Goal: Information Seeking & Learning: Learn about a topic

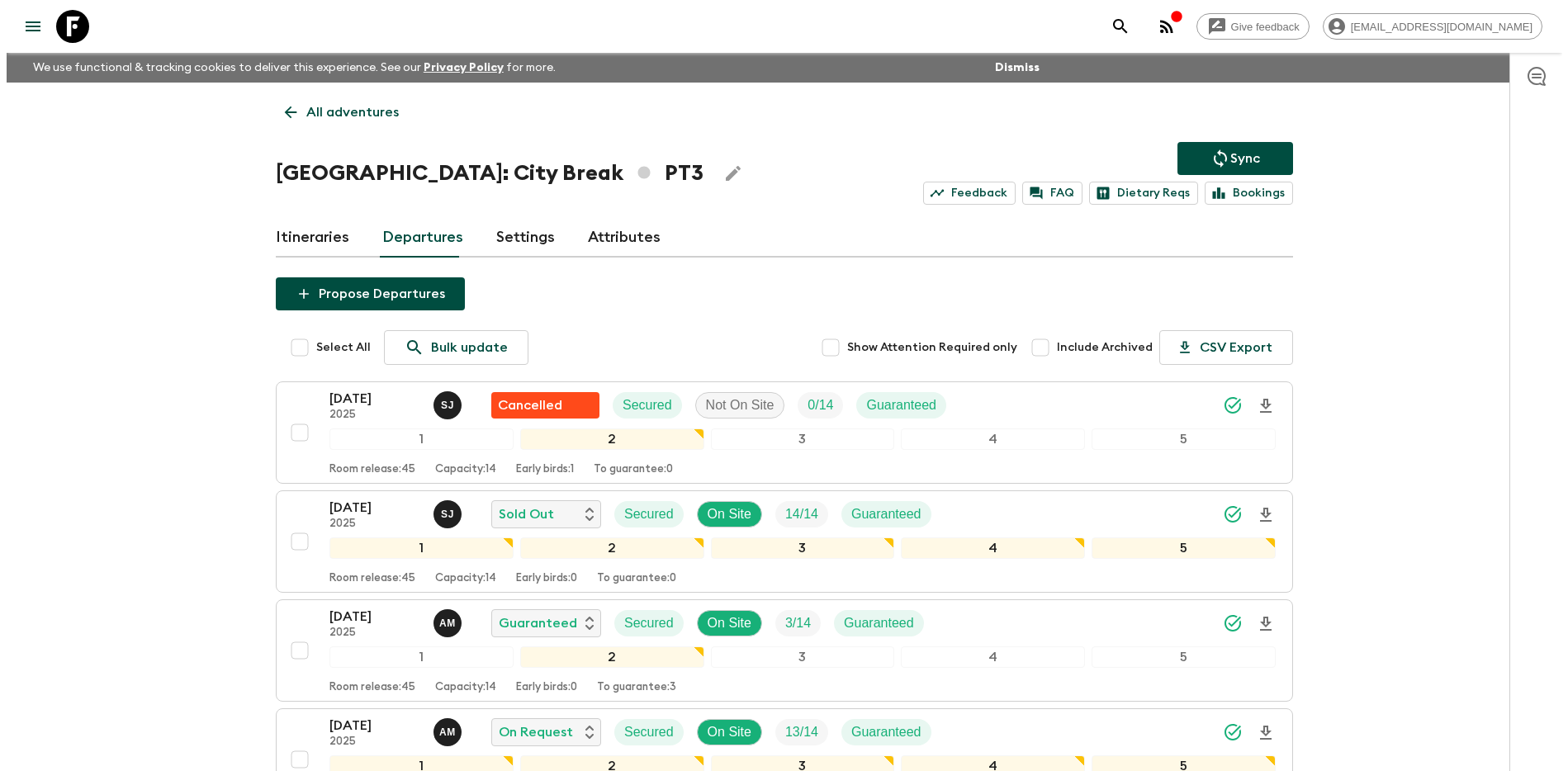
scroll to position [14, 0]
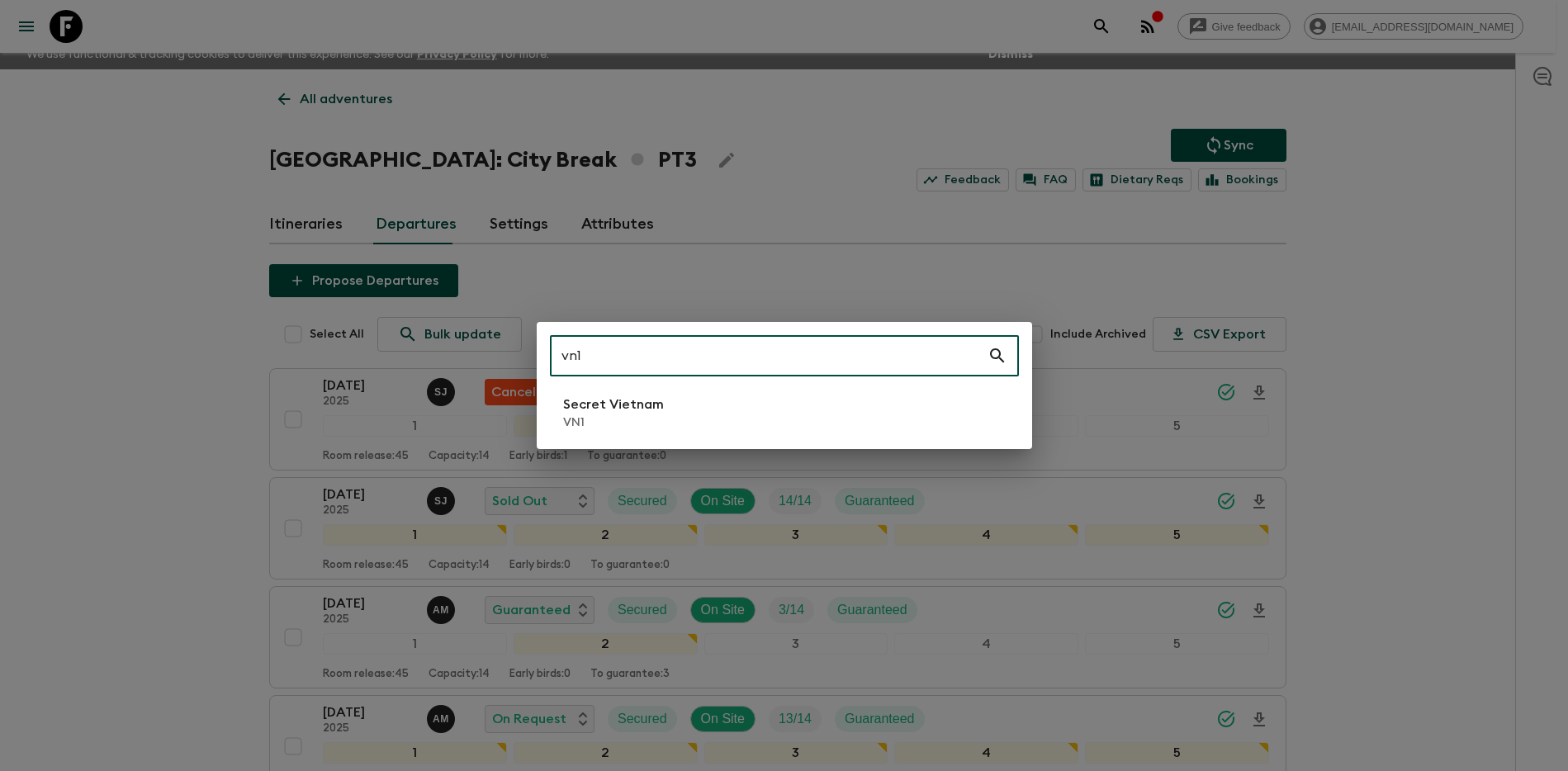
type input "vn1"
click at [769, 421] on li "Secret Vietnam VN1" at bounding box center [784, 413] width 469 height 46
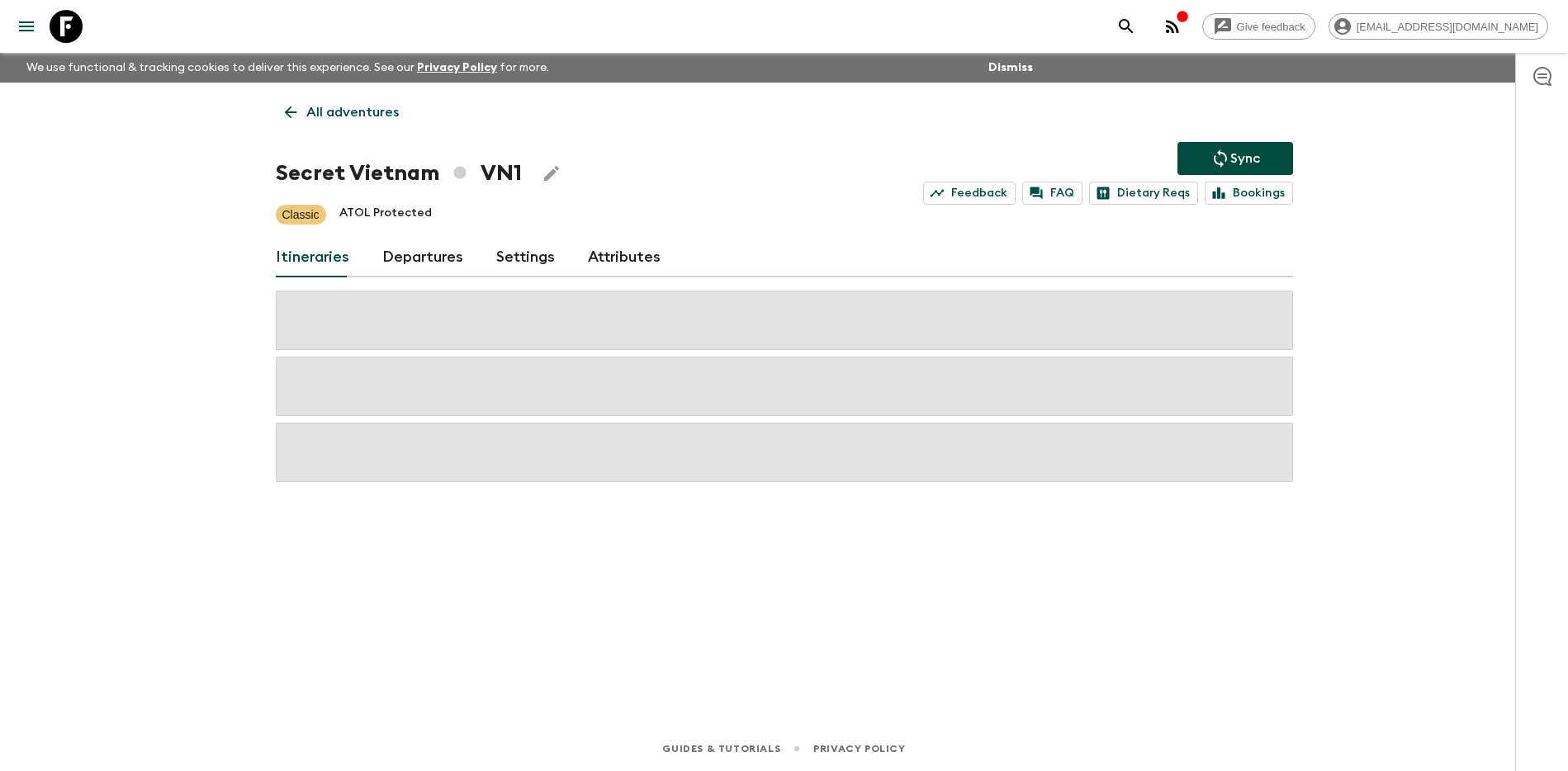
click at [443, 270] on link "Departures" at bounding box center [422, 257] width 81 height 40
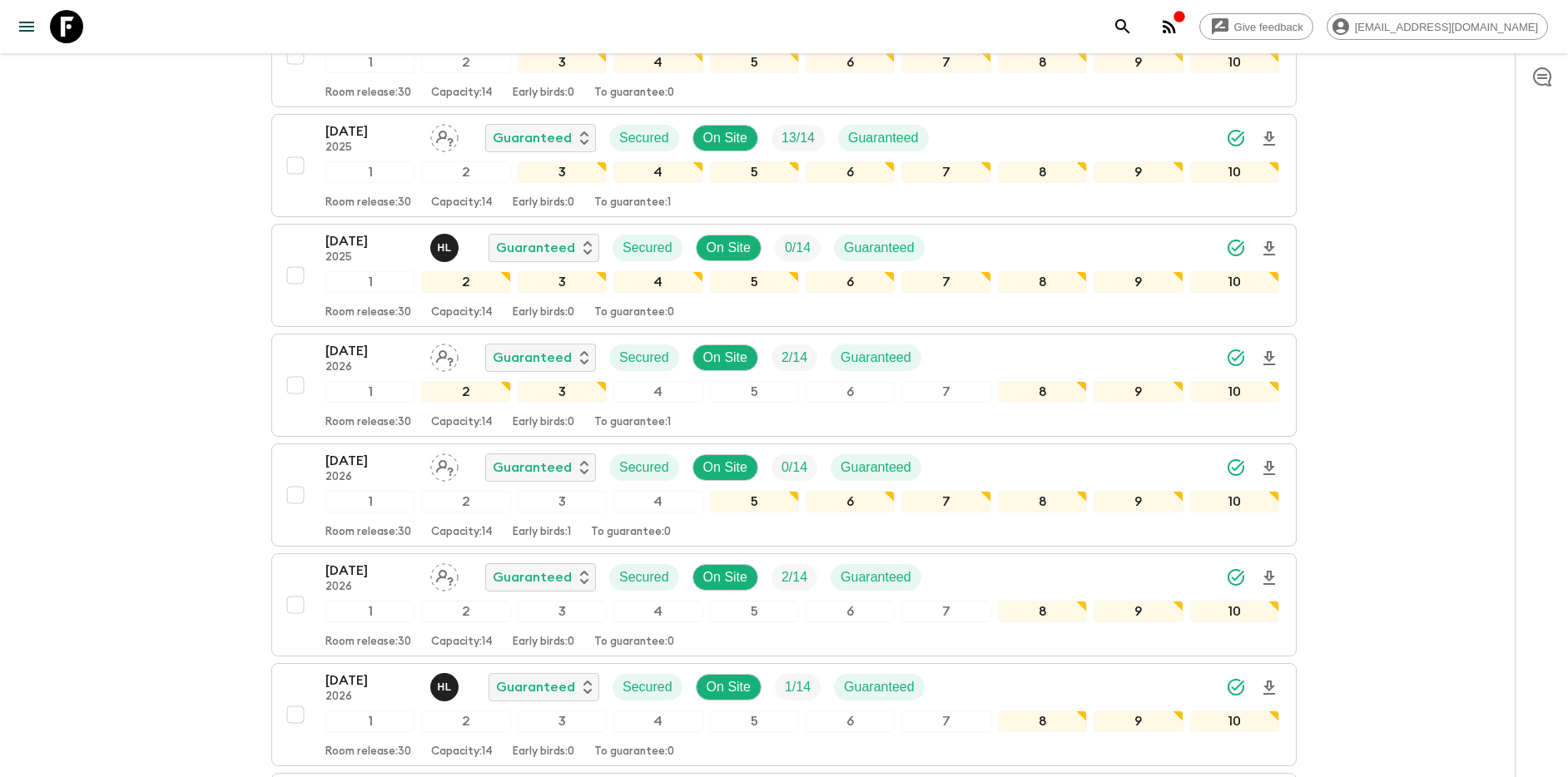
scroll to position [2232, 0]
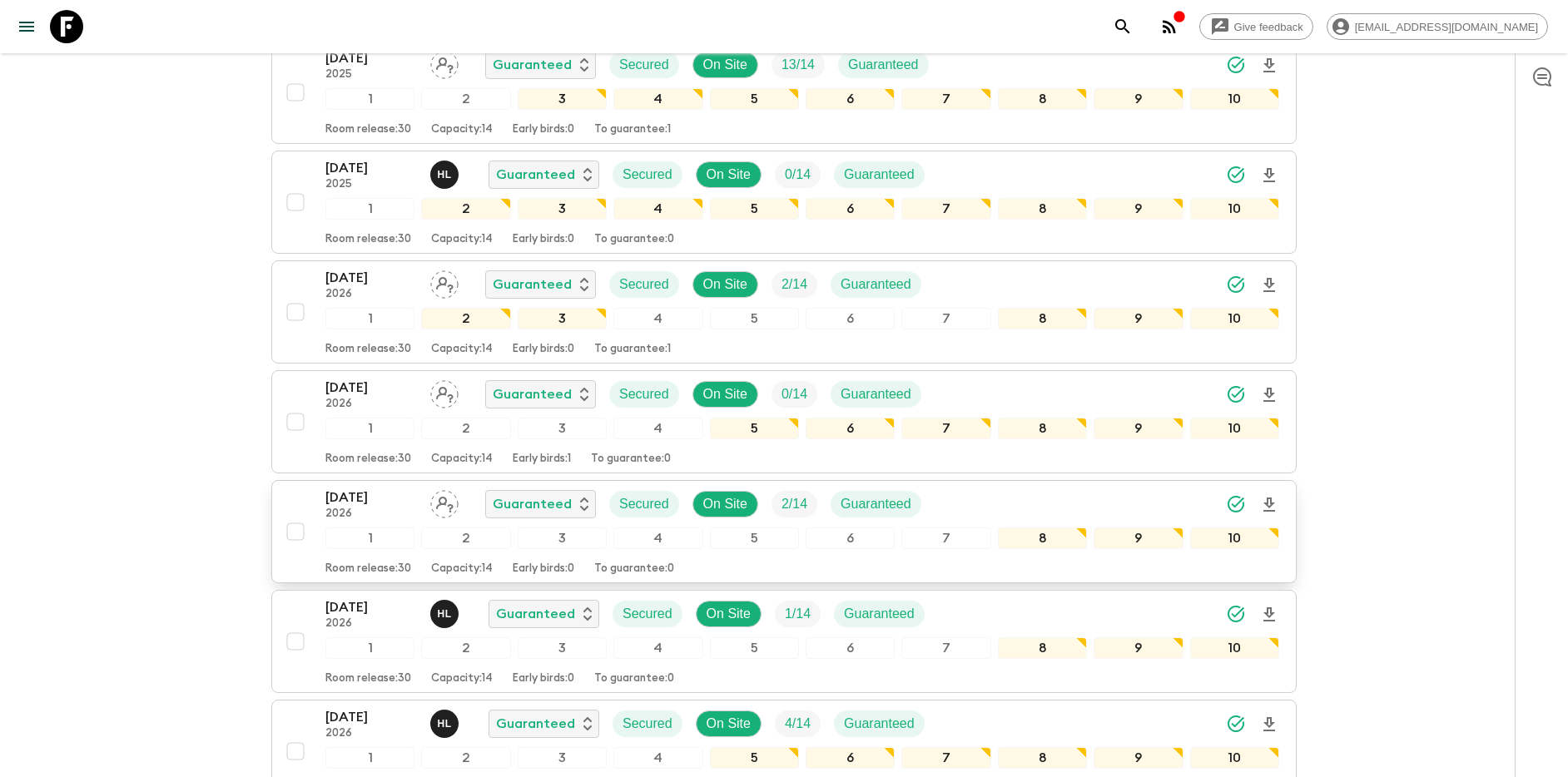
click at [1115, 502] on div "04 Feb 2026 2026 Guaranteed Secured On Site 2 / 14 Guaranteed" at bounding box center [802, 504] width 954 height 33
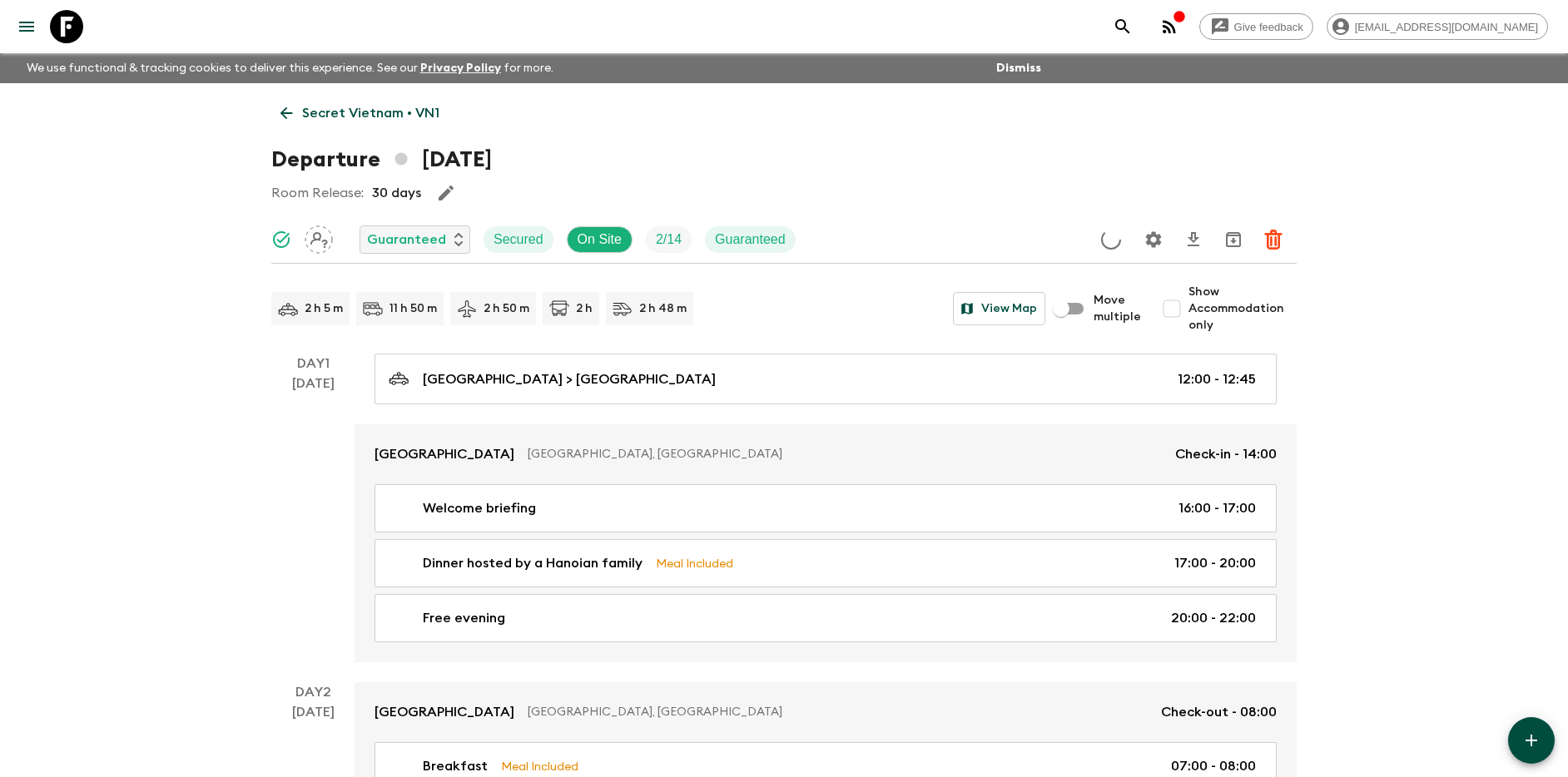
click at [1186, 301] on input "Show Accommodation only" at bounding box center [1171, 308] width 33 height 33
checkbox input "true"
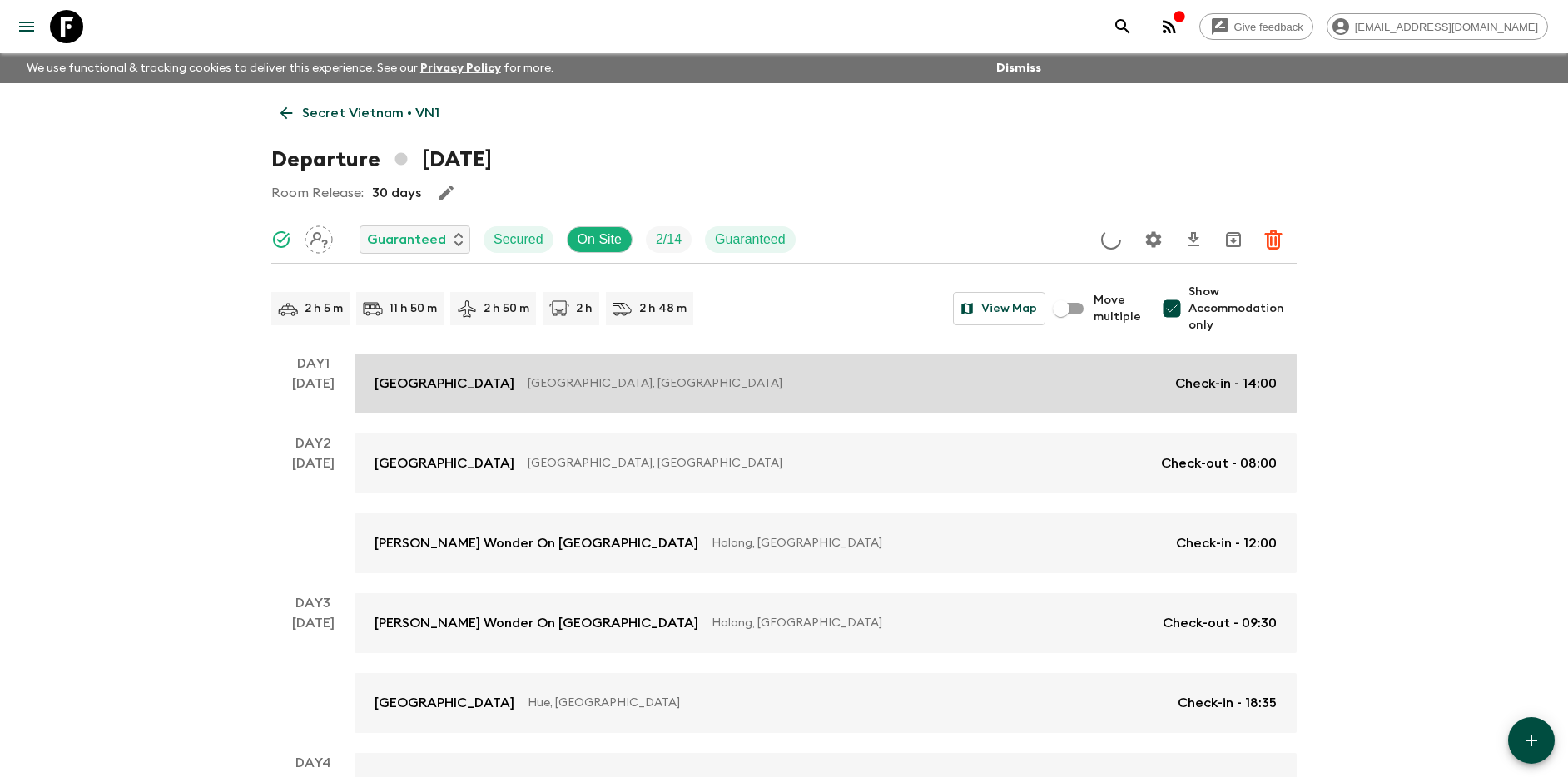
click at [1032, 371] on link "Tirant Hotel Hanoi, Vietnam Check-in - 14:00" at bounding box center [825, 383] width 942 height 60
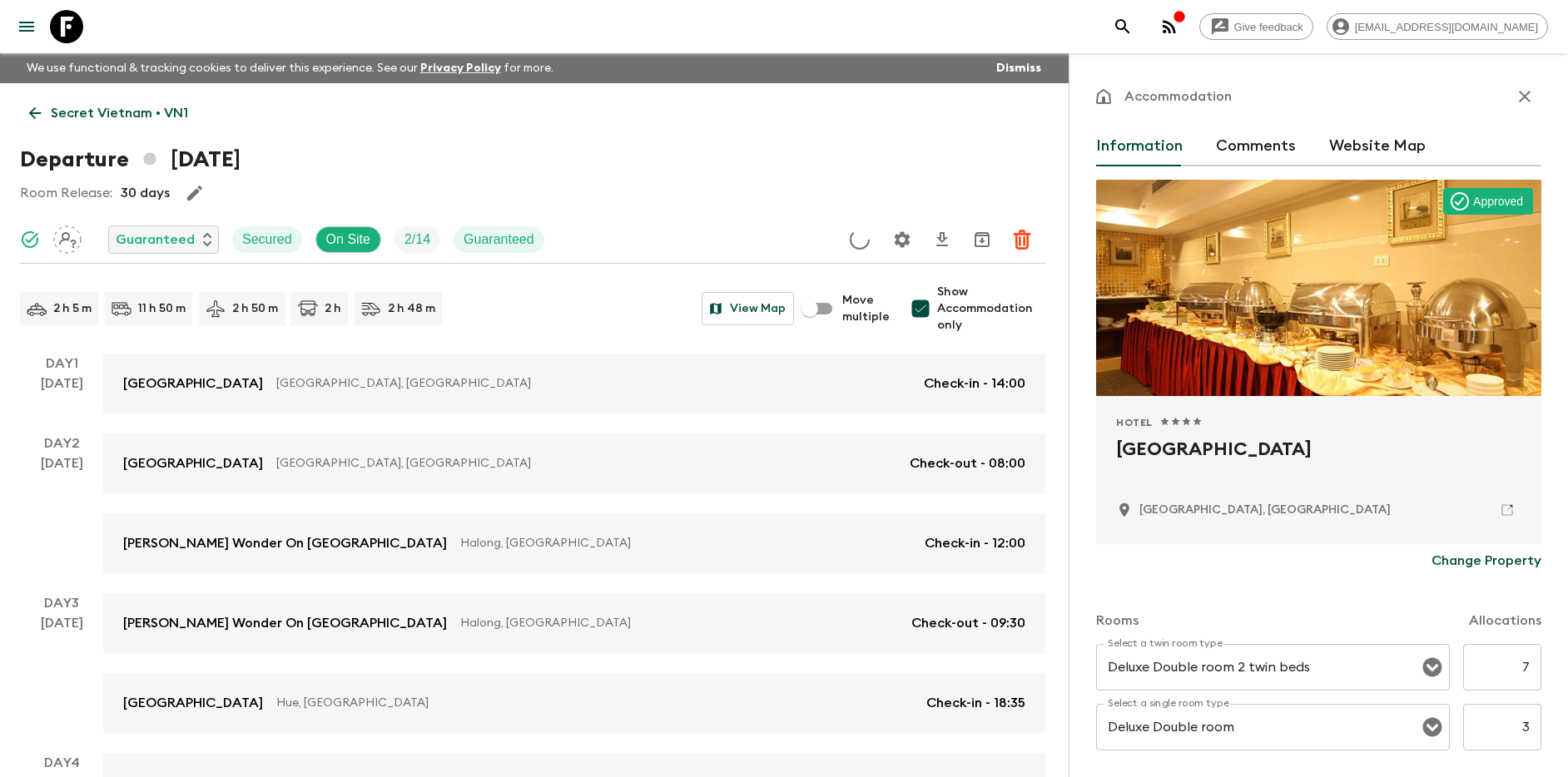
click at [1500, 513] on icon at bounding box center [1507, 511] width 15 height 15
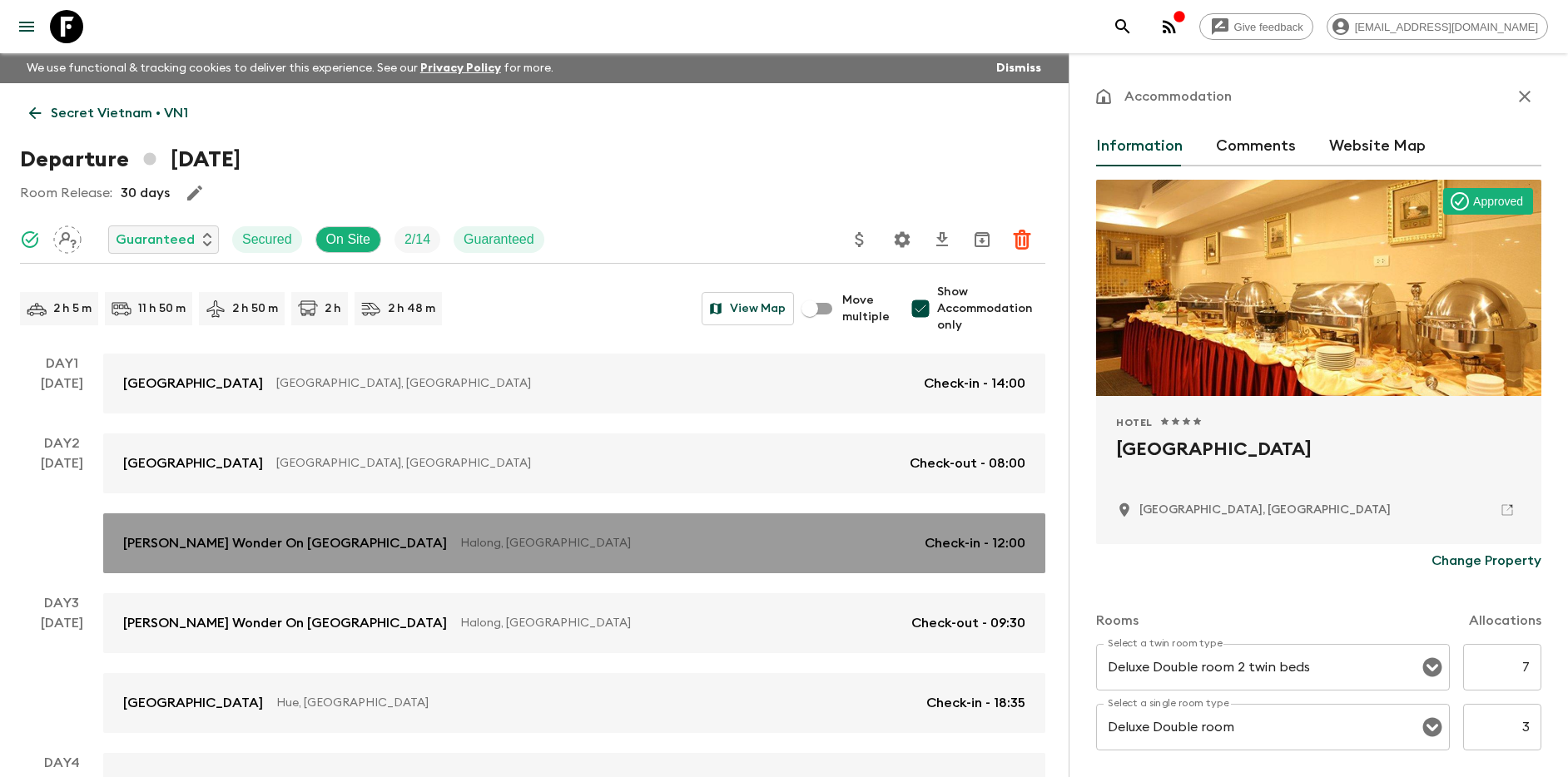
click at [931, 547] on p "Check-in - 12:00" at bounding box center [975, 543] width 101 height 20
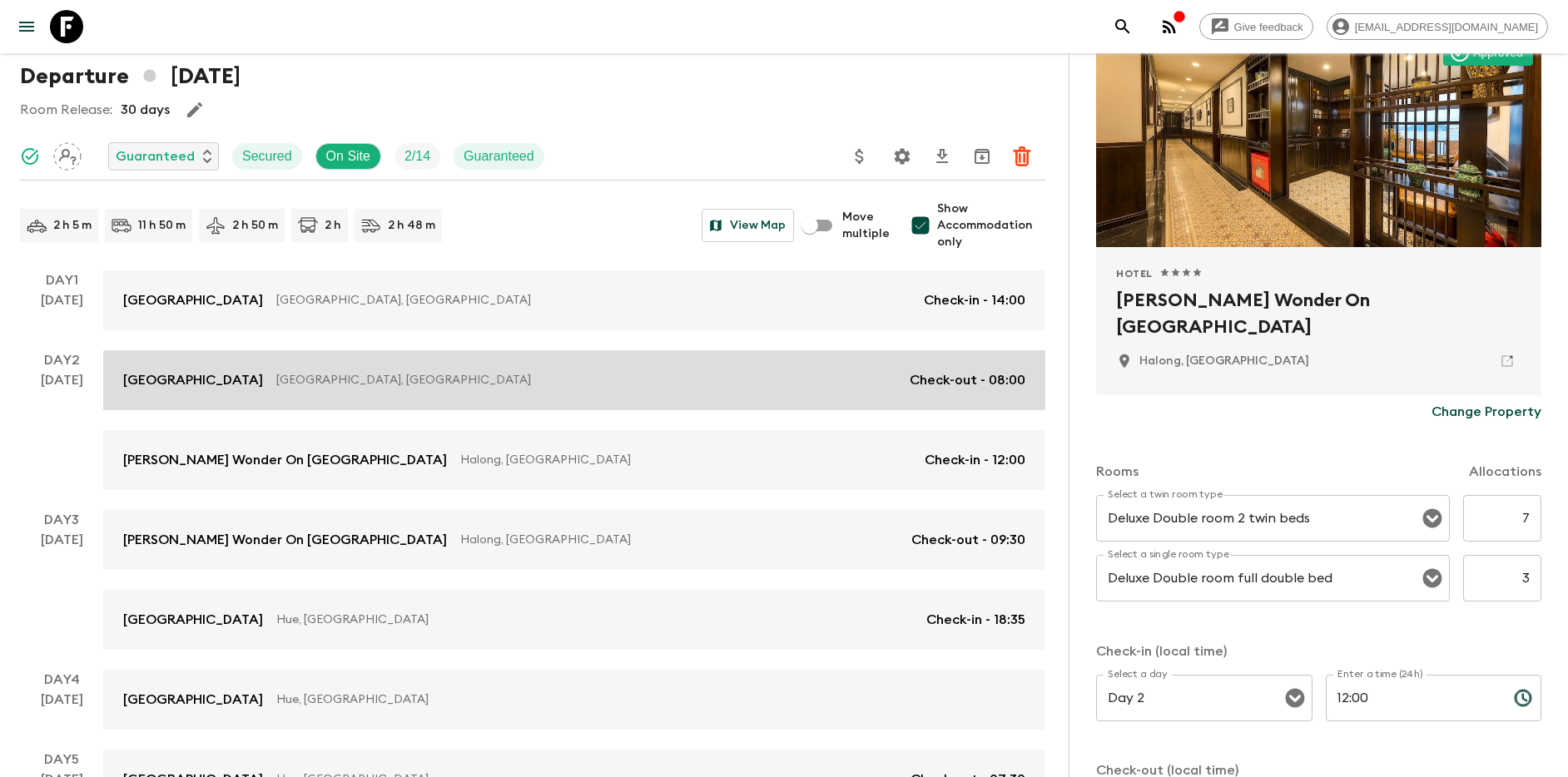
scroll to position [133, 0]
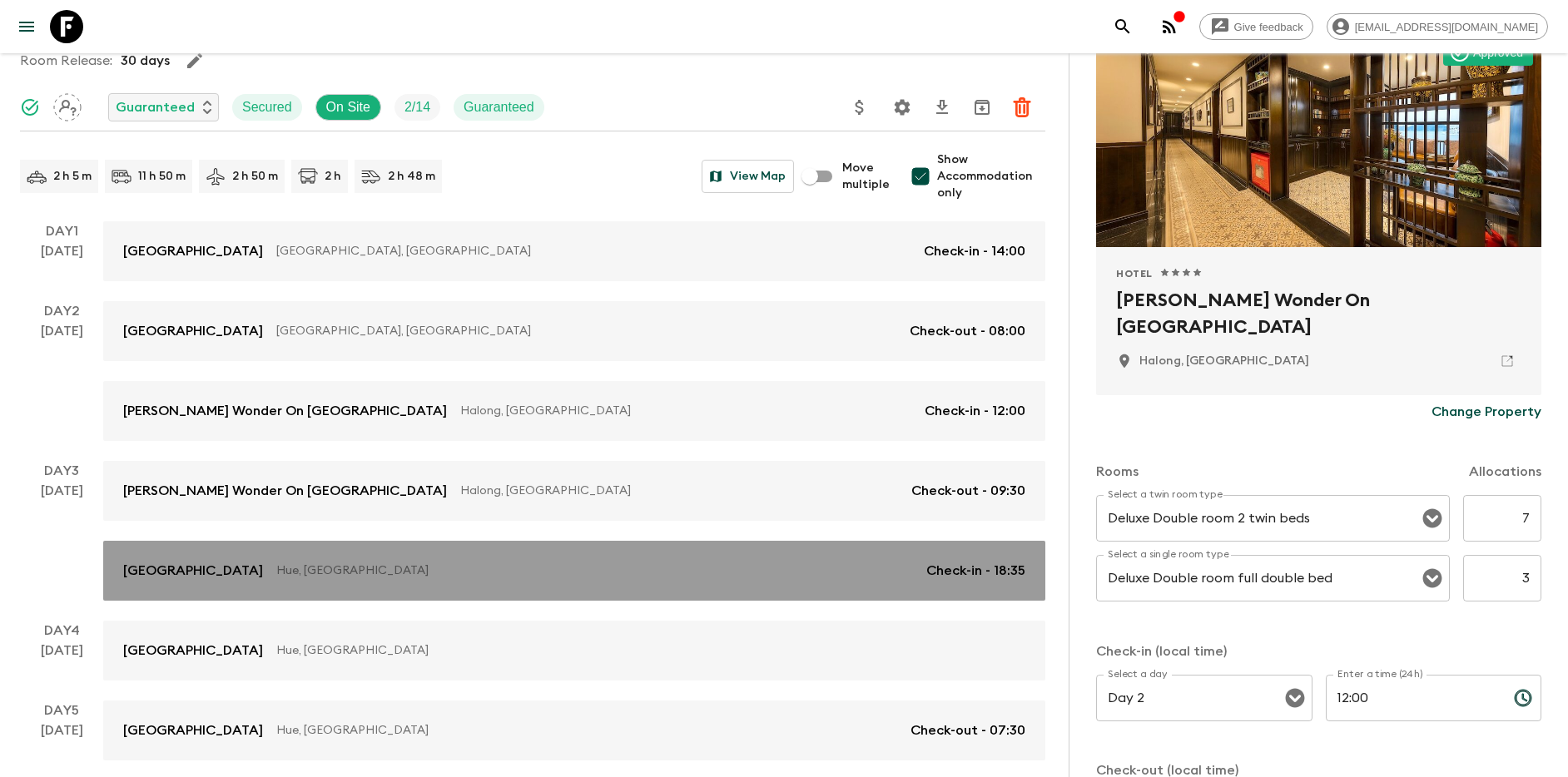
click at [613, 567] on p "Hue, Vietnam" at bounding box center [595, 571] width 636 height 16
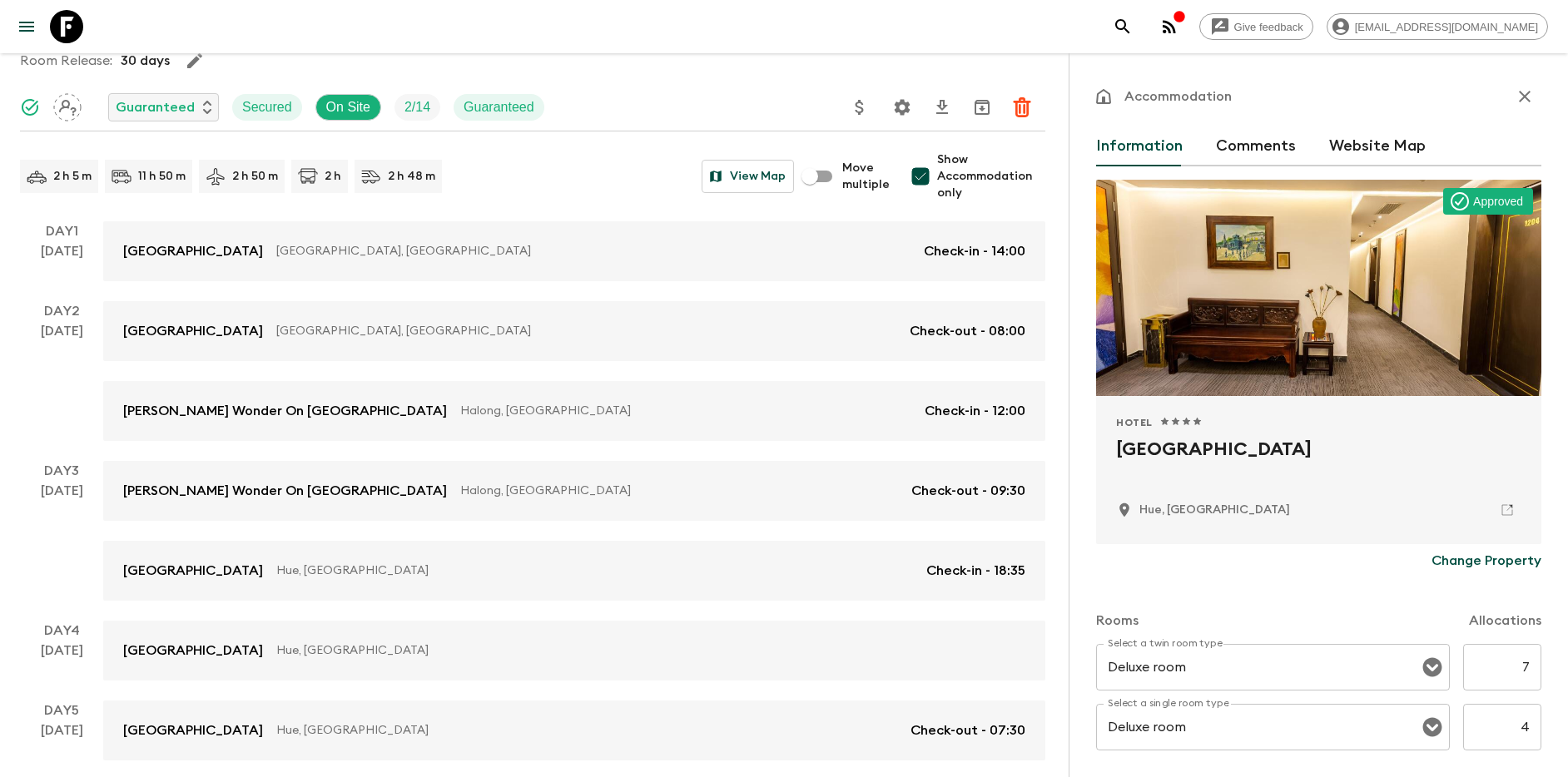
click at [1500, 507] on icon at bounding box center [1507, 511] width 15 height 15
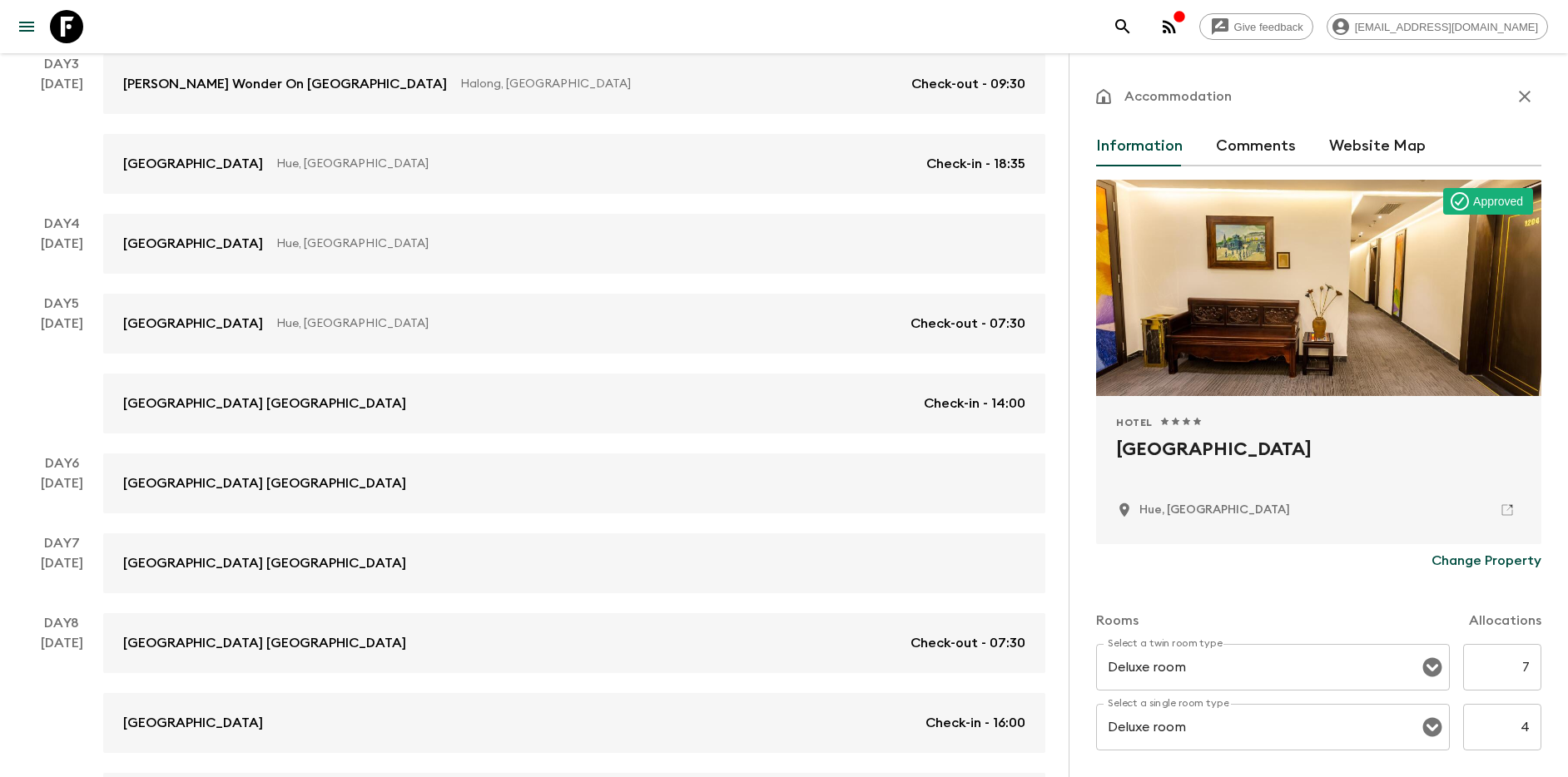
scroll to position [584, 0]
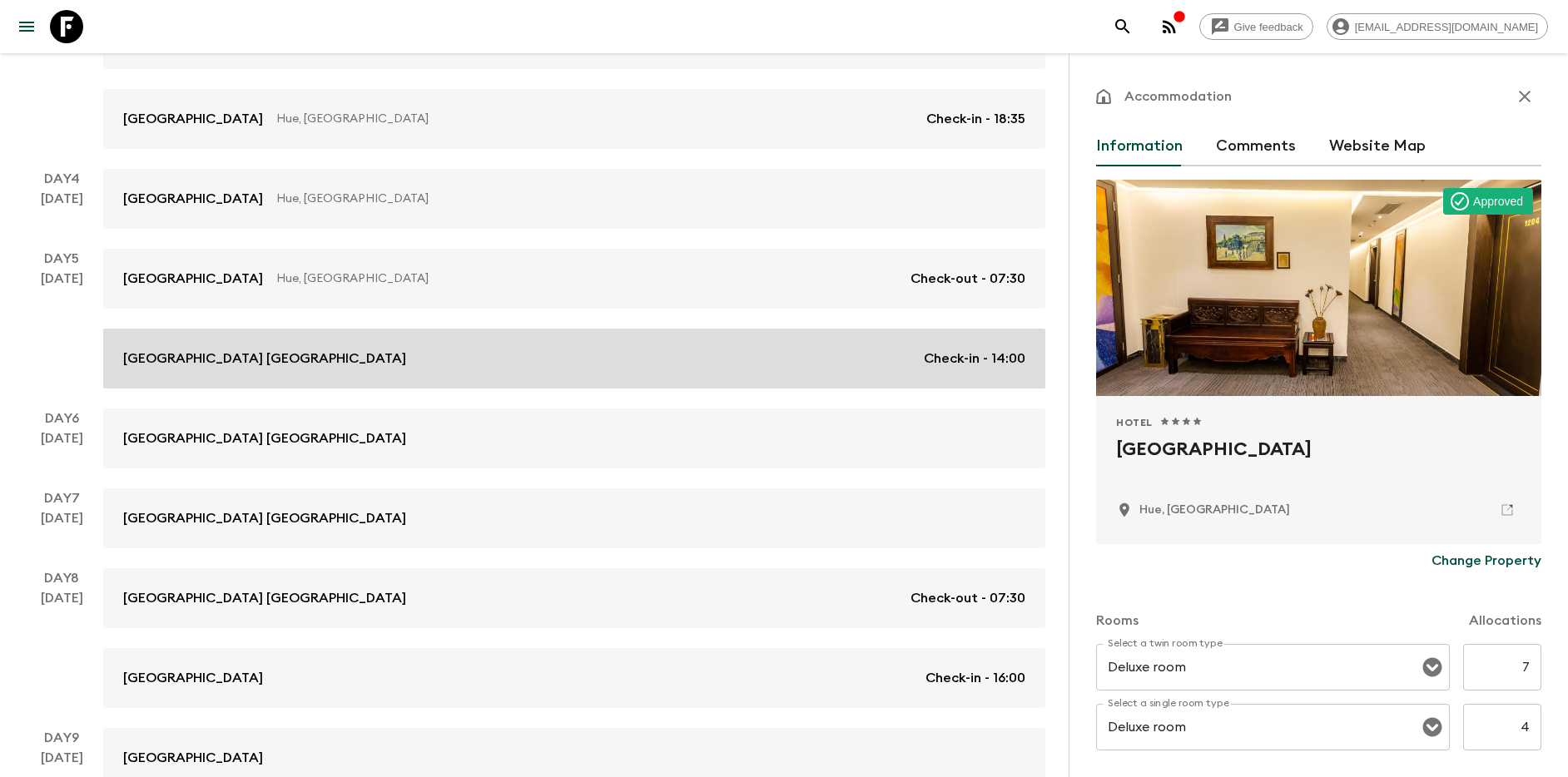
click at [439, 362] on div "Hadana Boutique Resort Hoi An Check-in - 14:00" at bounding box center [574, 359] width 902 height 20
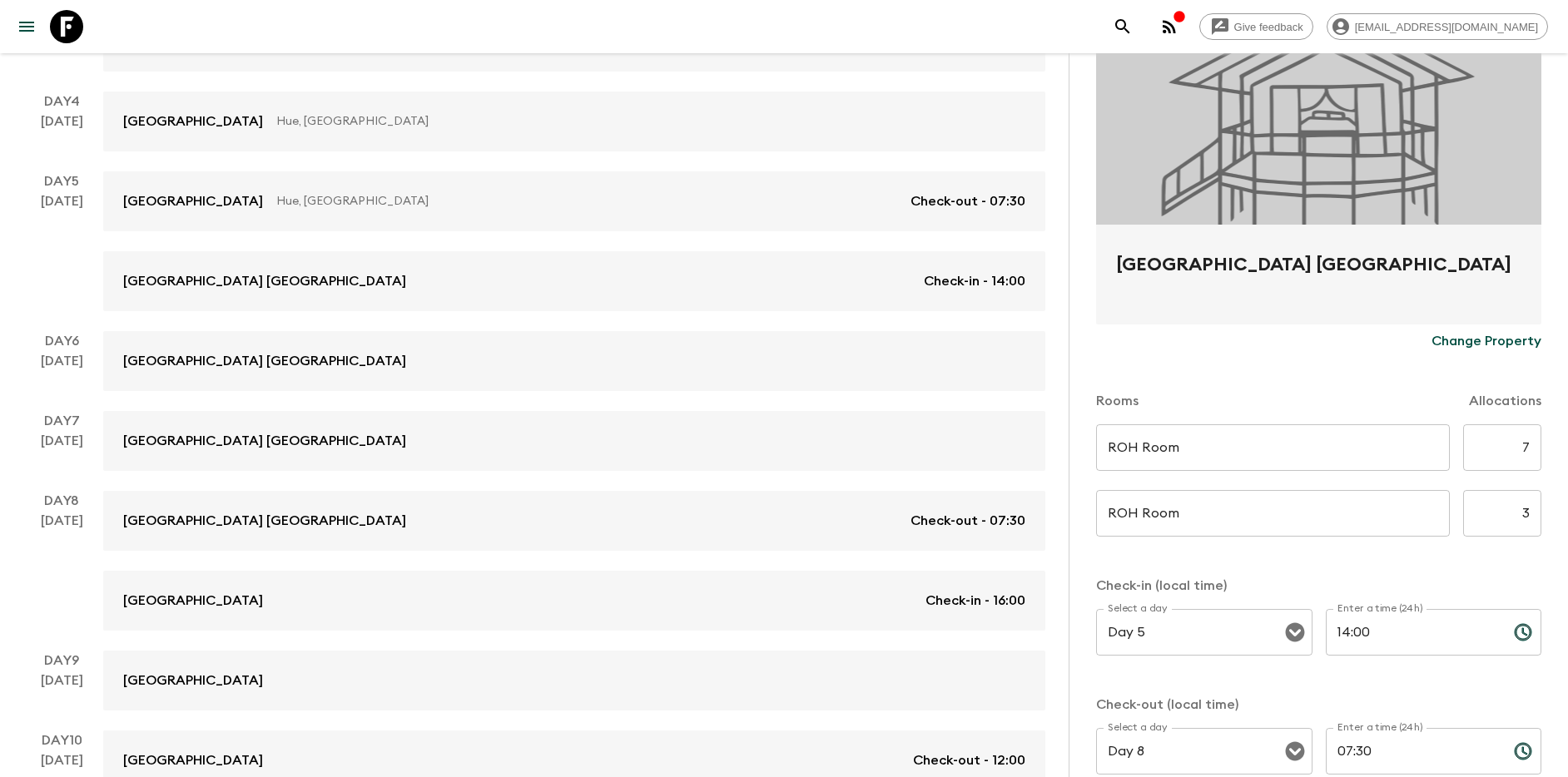
scroll to position [705, 0]
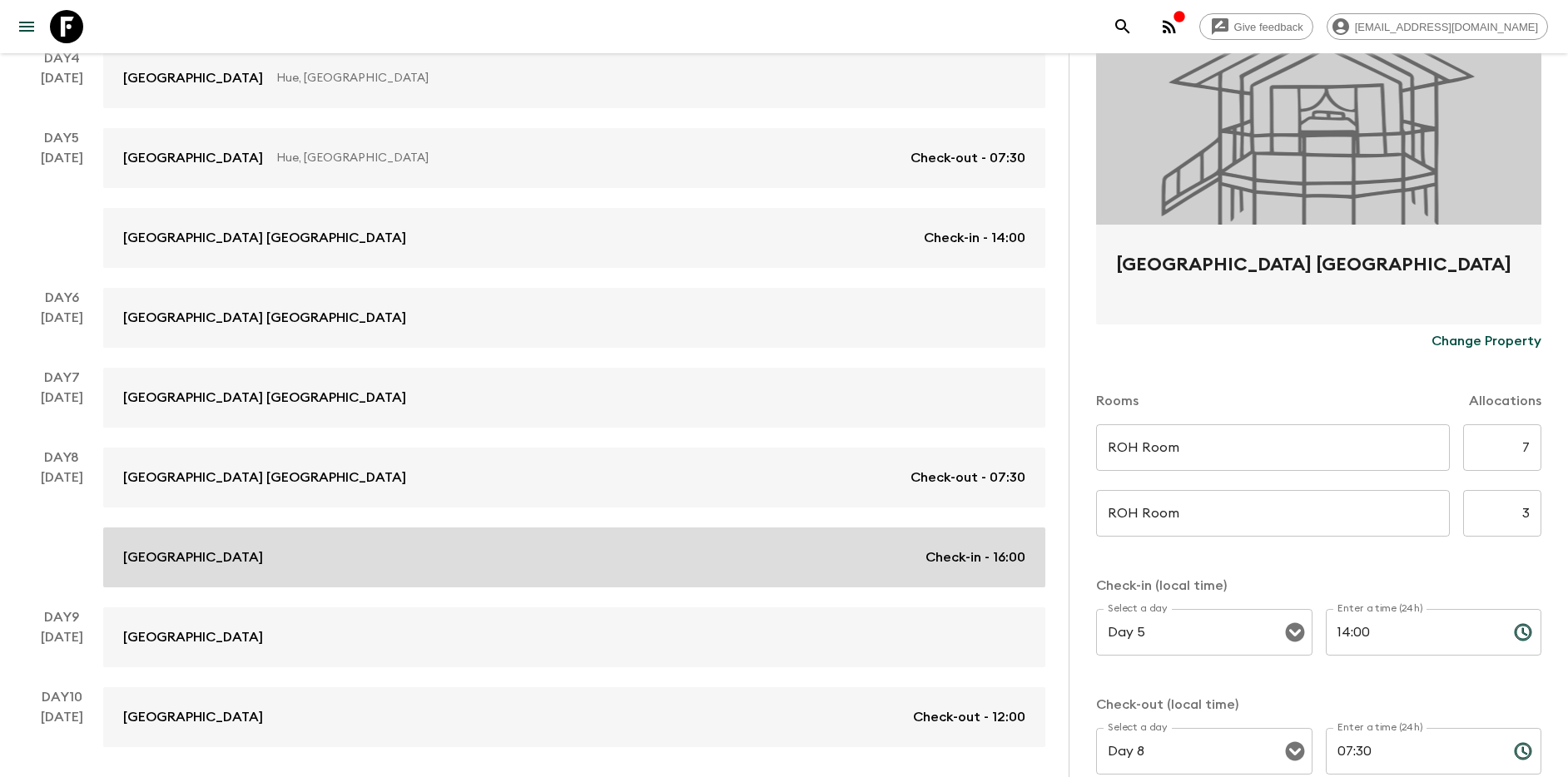
click at [336, 555] on div "Silverland May Hotel Check-in - 16:00" at bounding box center [574, 557] width 902 height 20
type input "Deluxe Twin"
type input "Deluxe Singe"
type input "Day 8"
type input "16:00"
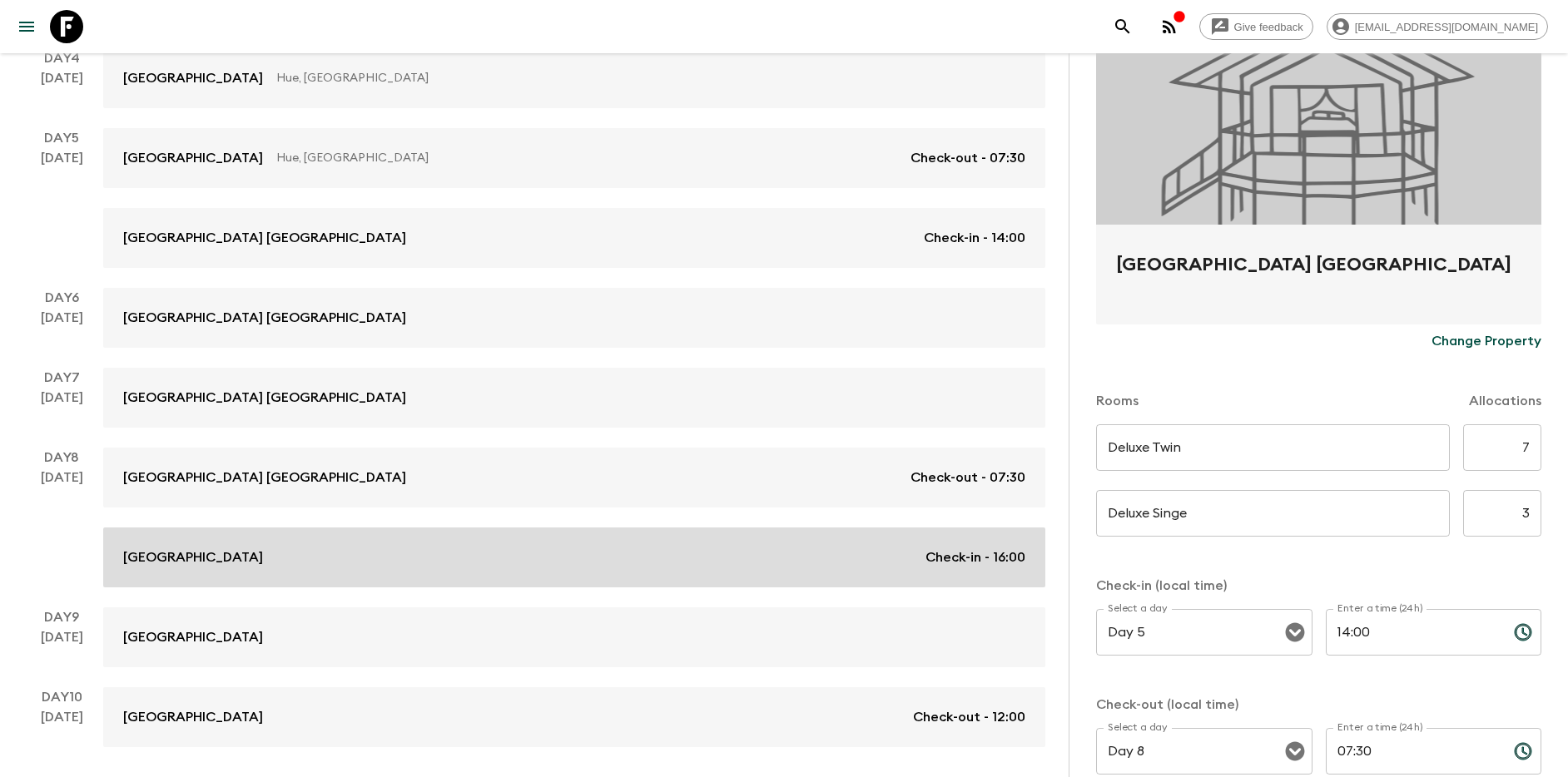
type input "Day 10"
type input "12:00"
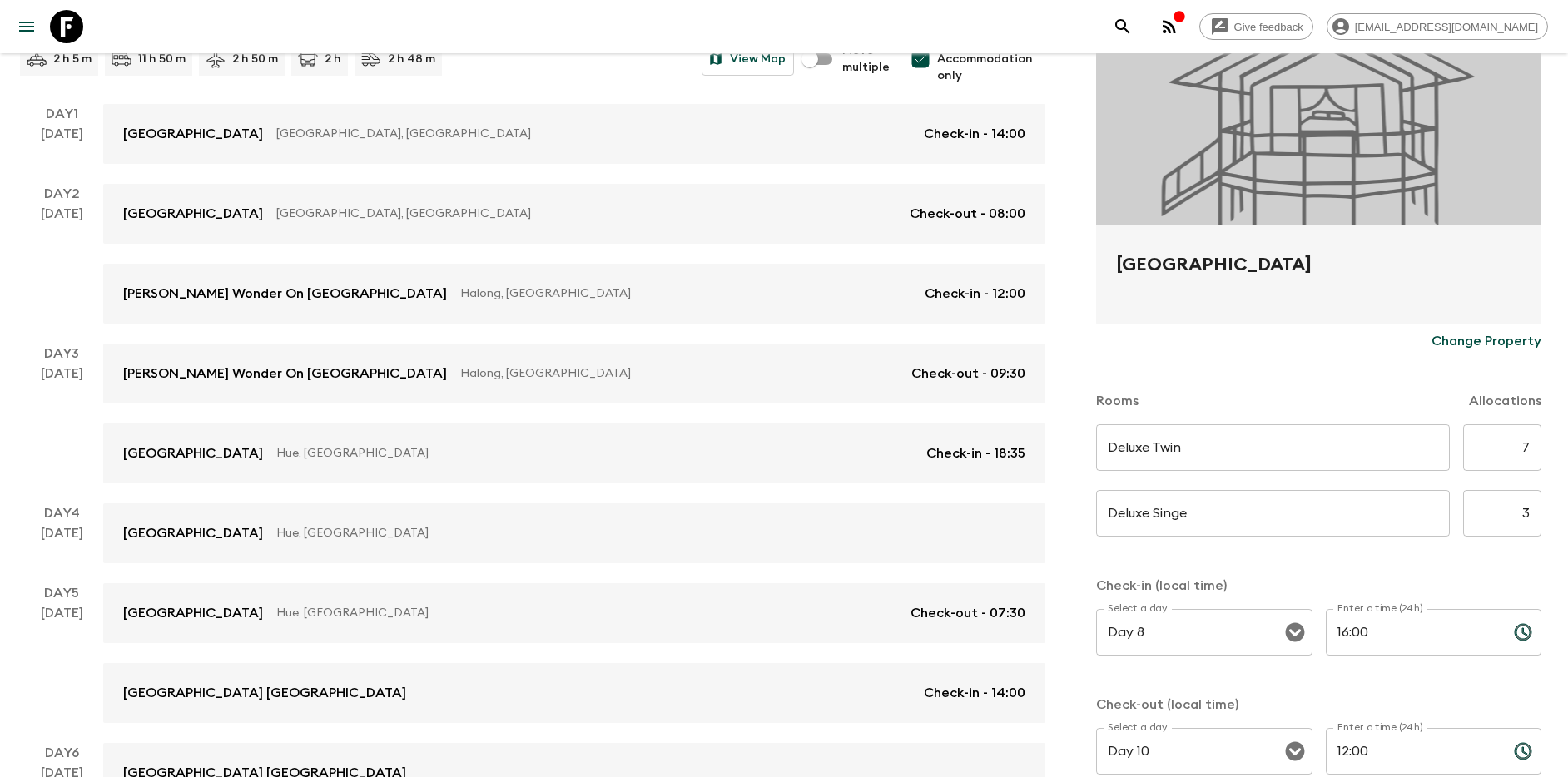
scroll to position [242, 0]
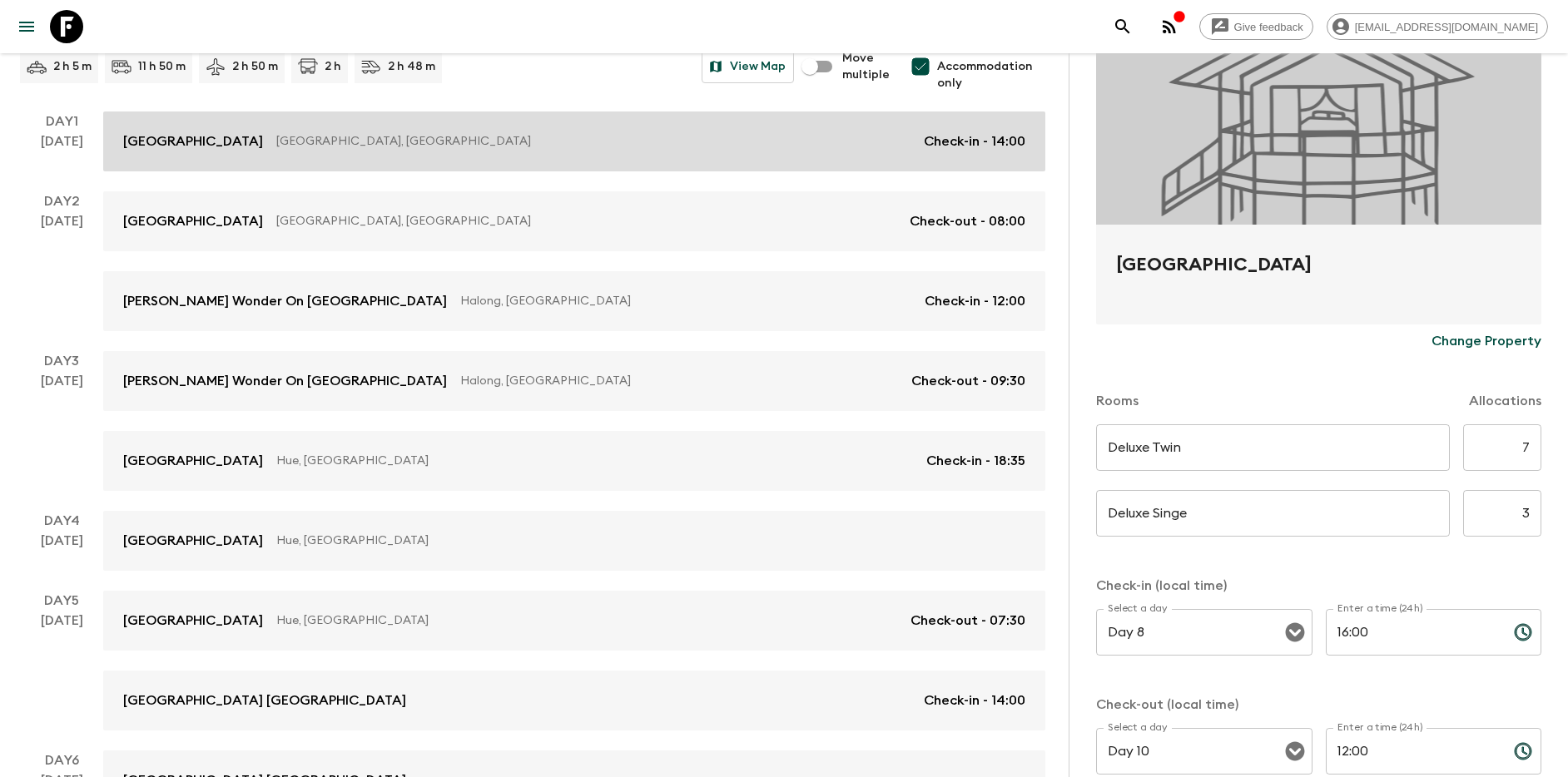
click at [909, 151] on div "Tirant Hotel Hanoi, Vietnam Check-in - 14:00" at bounding box center [574, 141] width 902 height 20
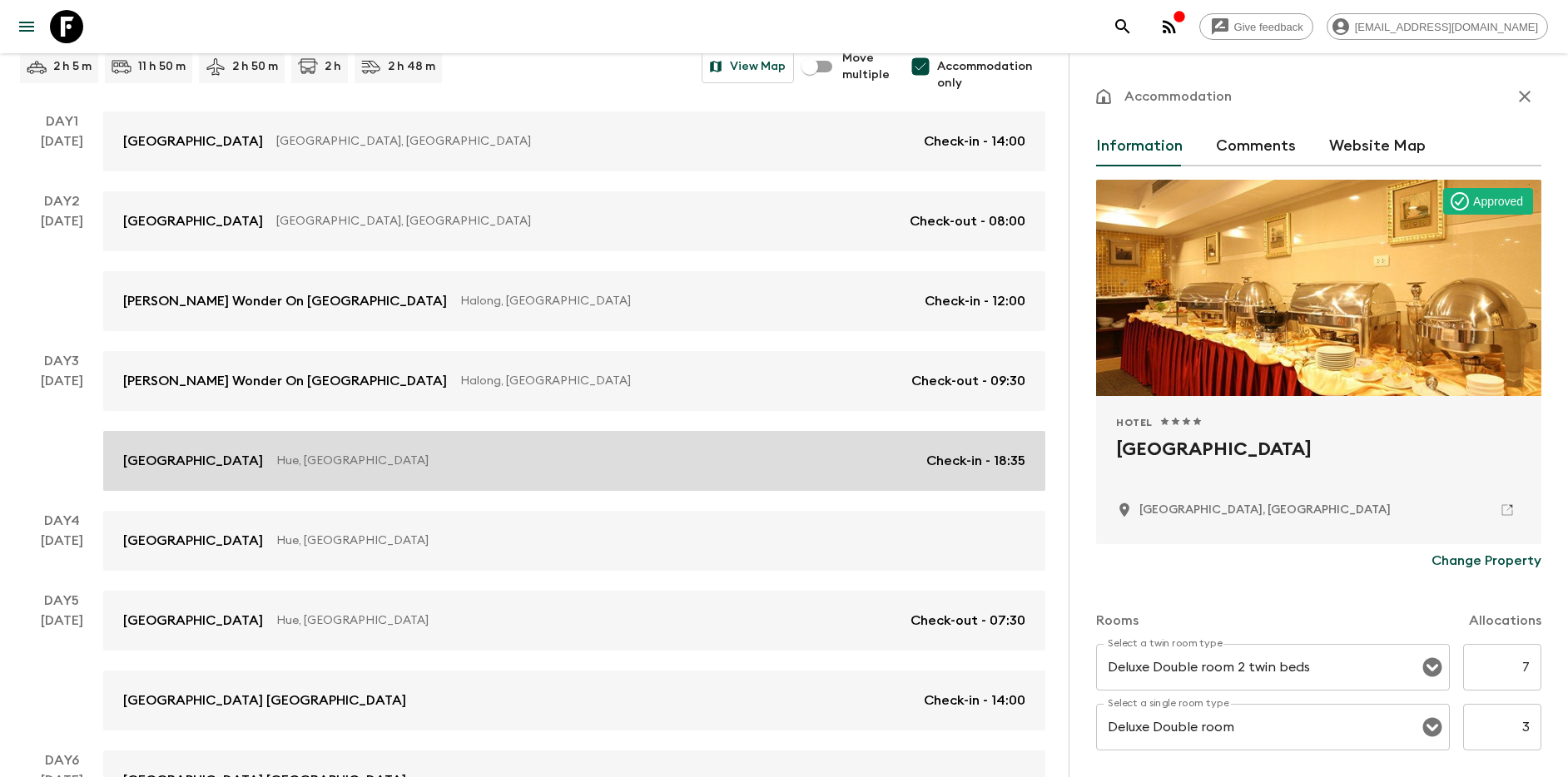
click at [743, 439] on link "White Lotus Hue Hotel Hue, Vietnam Check-in - 18:35" at bounding box center [574, 461] width 942 height 60
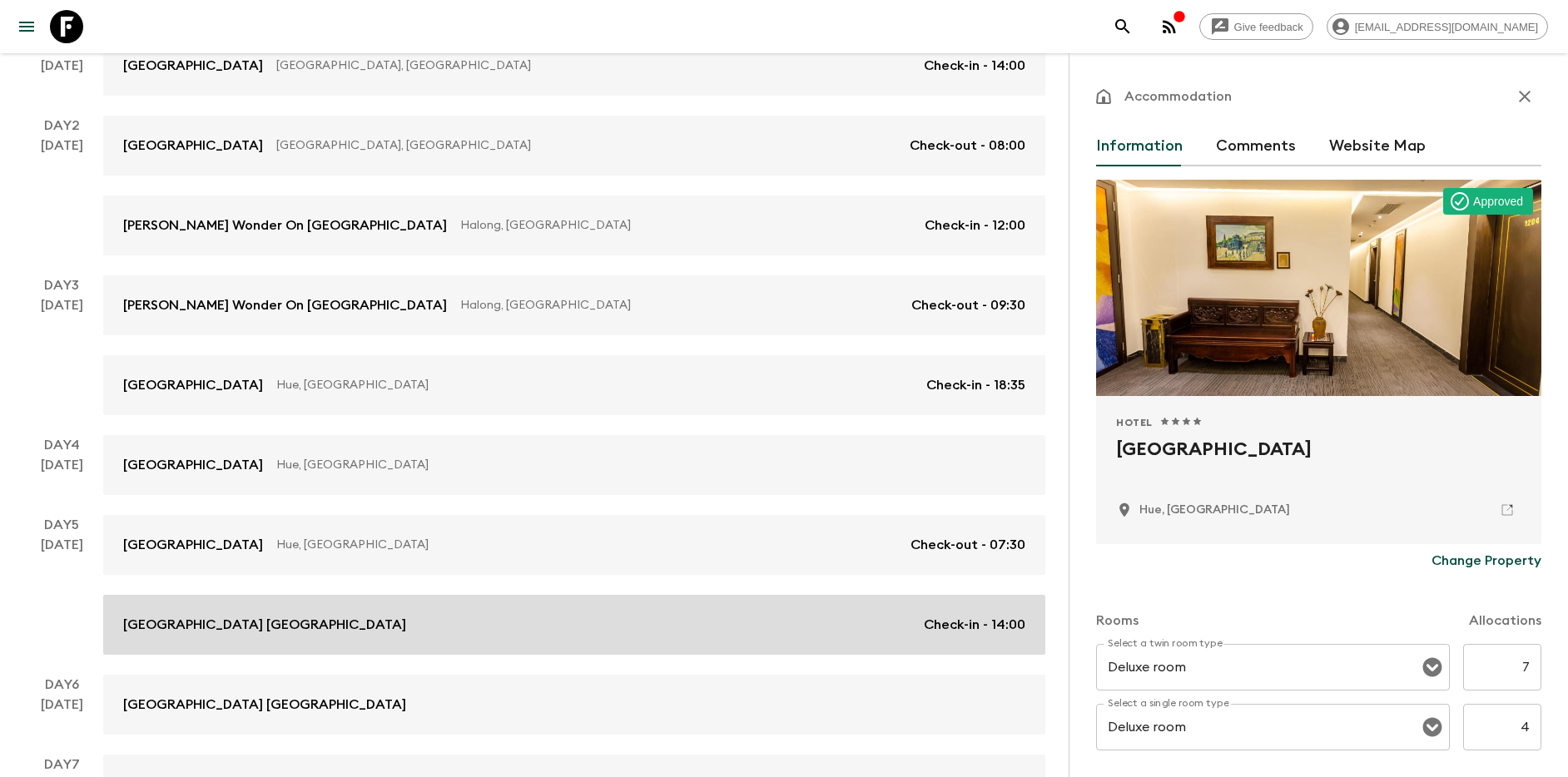
scroll to position [483, 0]
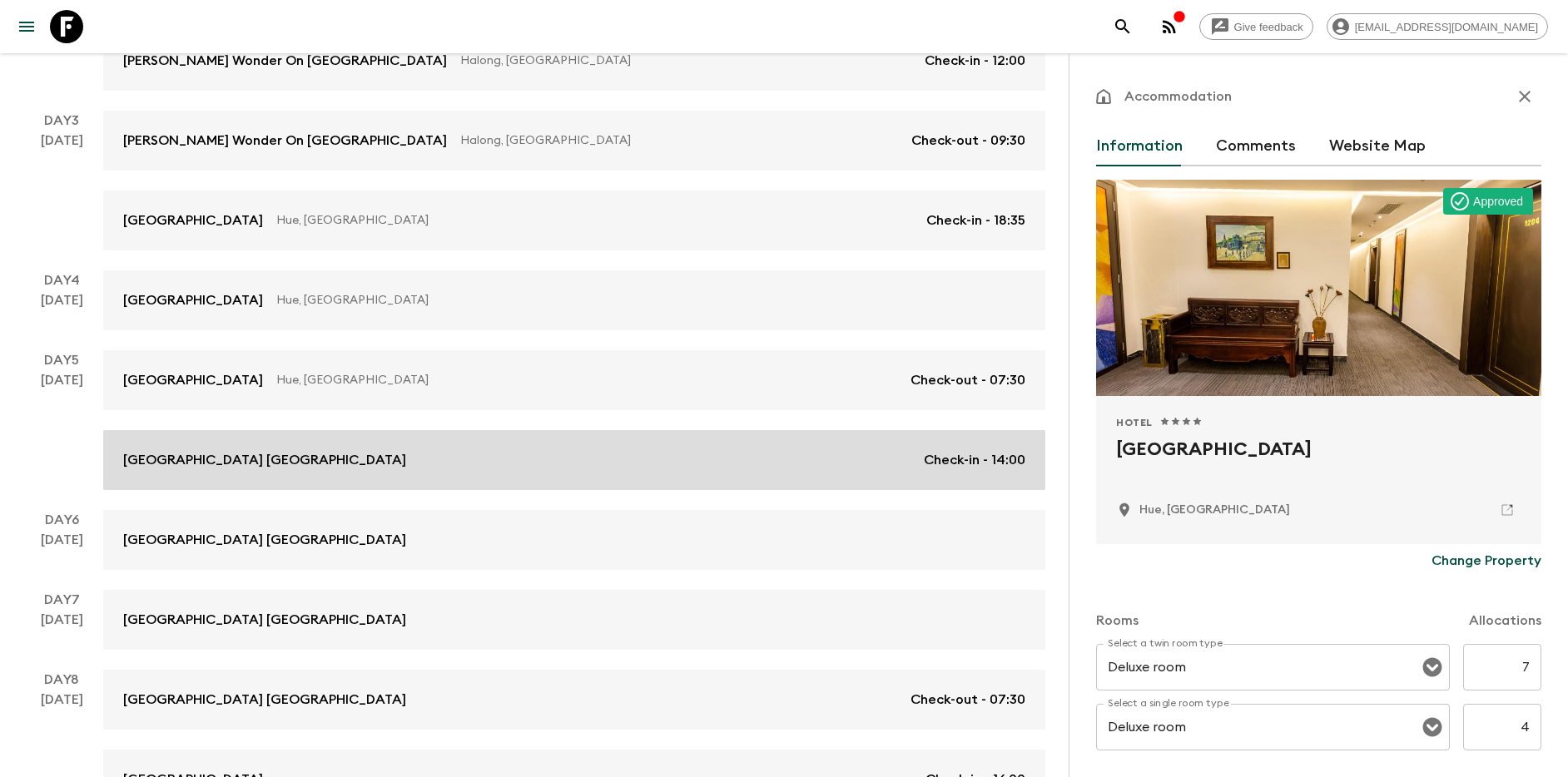
click at [585, 487] on link "Hadana Boutique Resort Hoi An Check-in - 14:00" at bounding box center [574, 460] width 942 height 60
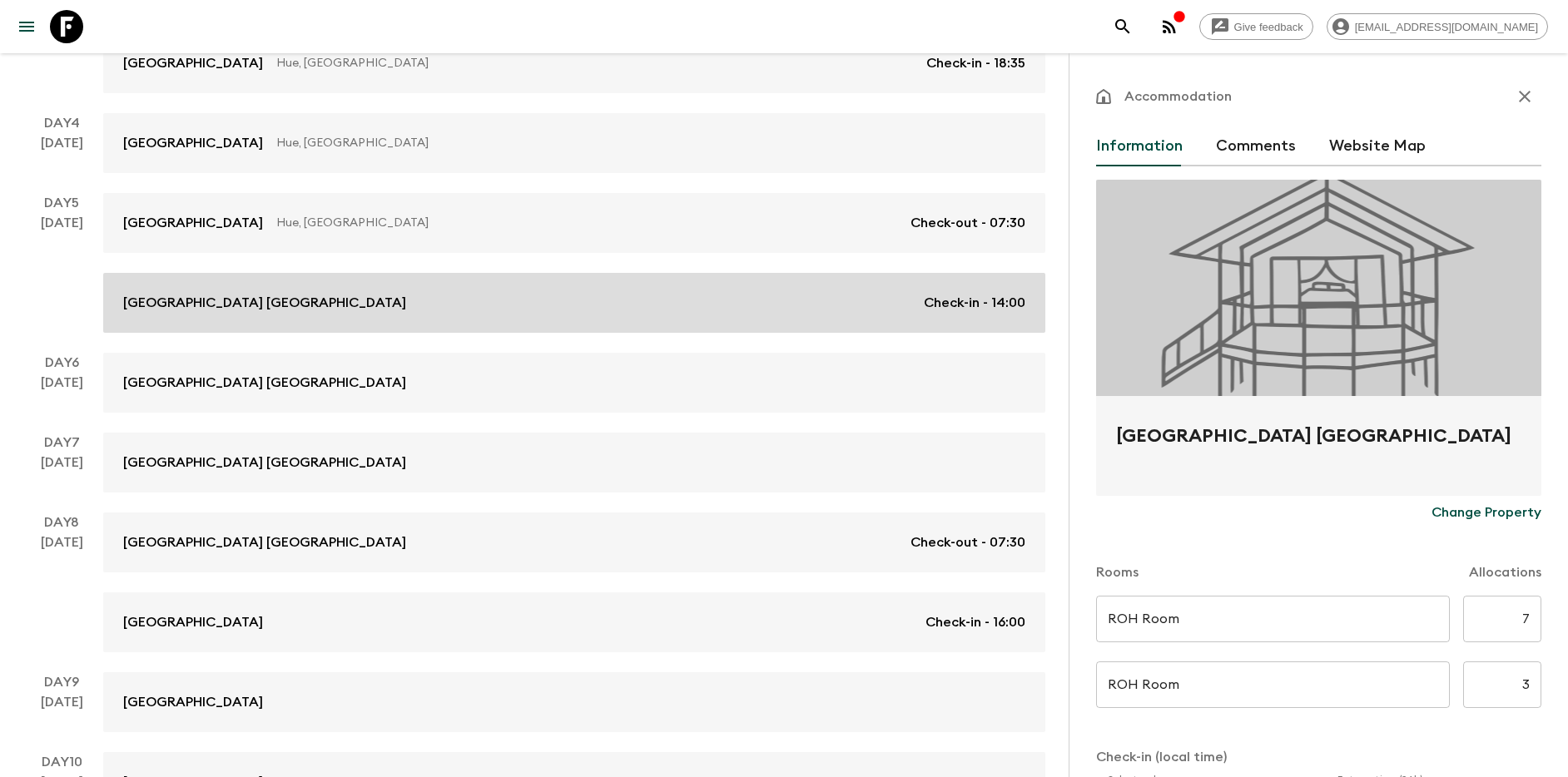
scroll to position [649, 0]
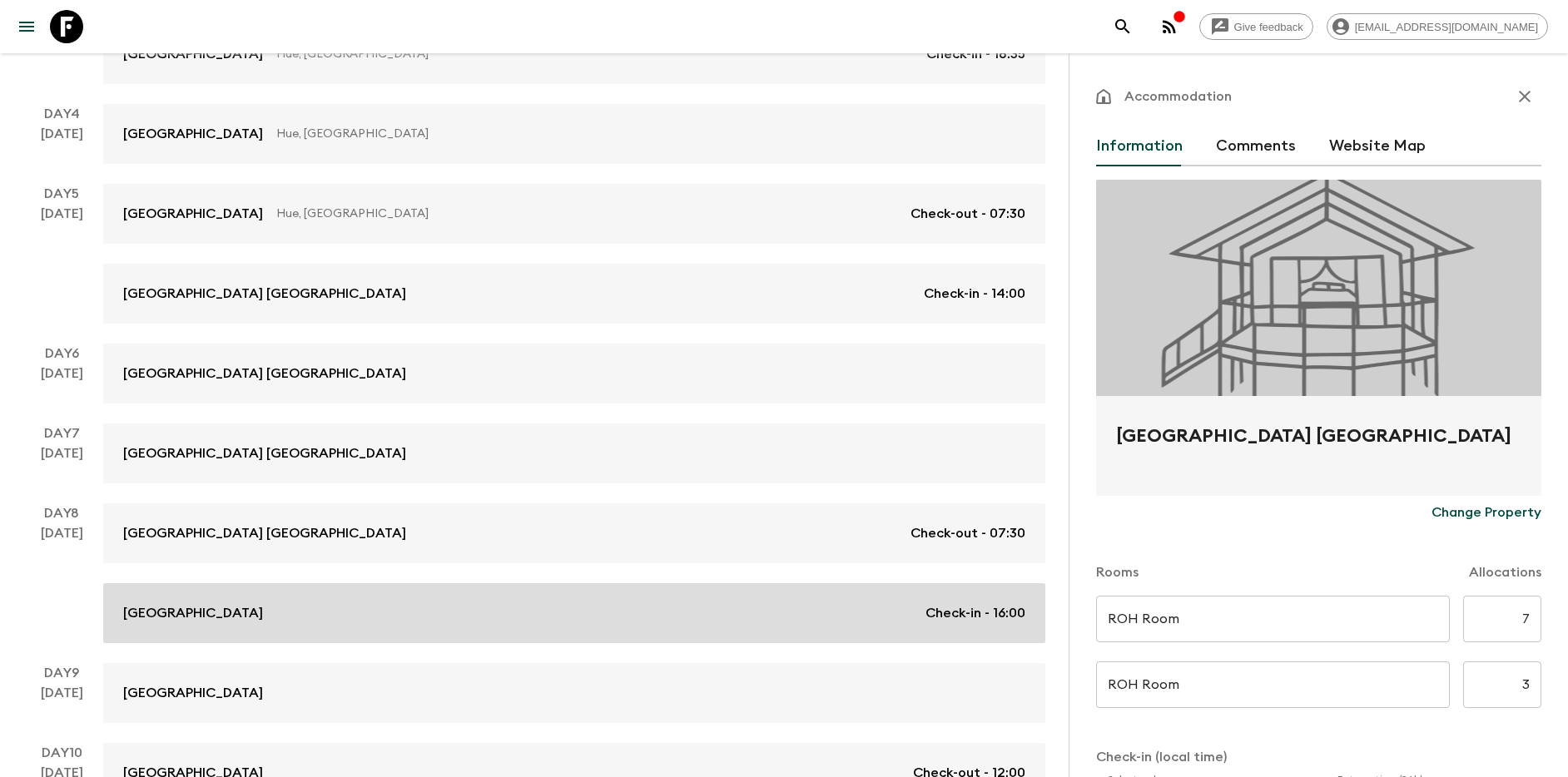
click at [439, 595] on link "Silverland May Hotel Check-in - 16:00" at bounding box center [574, 614] width 942 height 60
type input "Deluxe Twin"
type input "Deluxe Singe"
type input "Day 8"
type input "16:00"
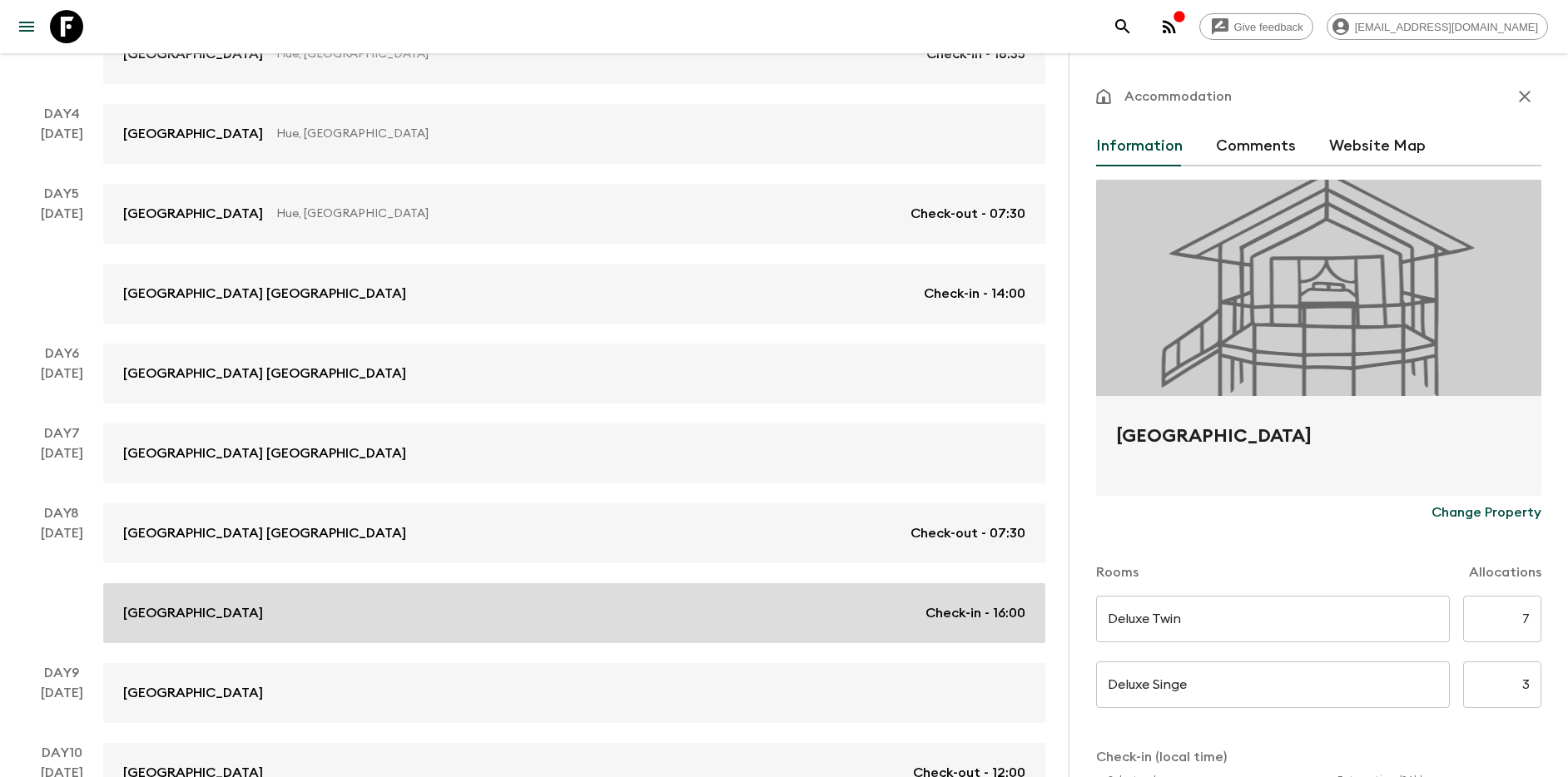
type input "Day 10"
type input "12:00"
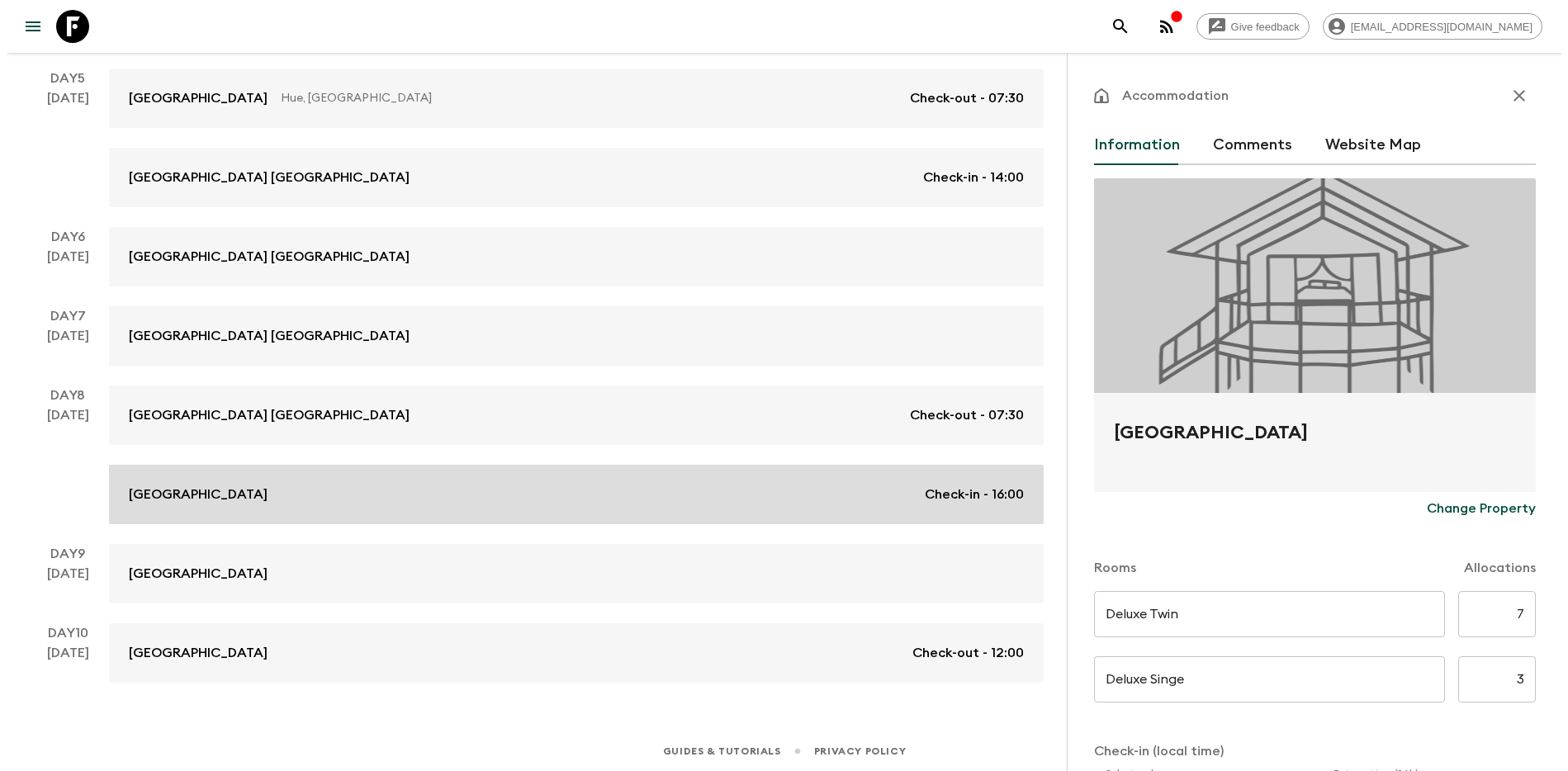
scroll to position [761, 0]
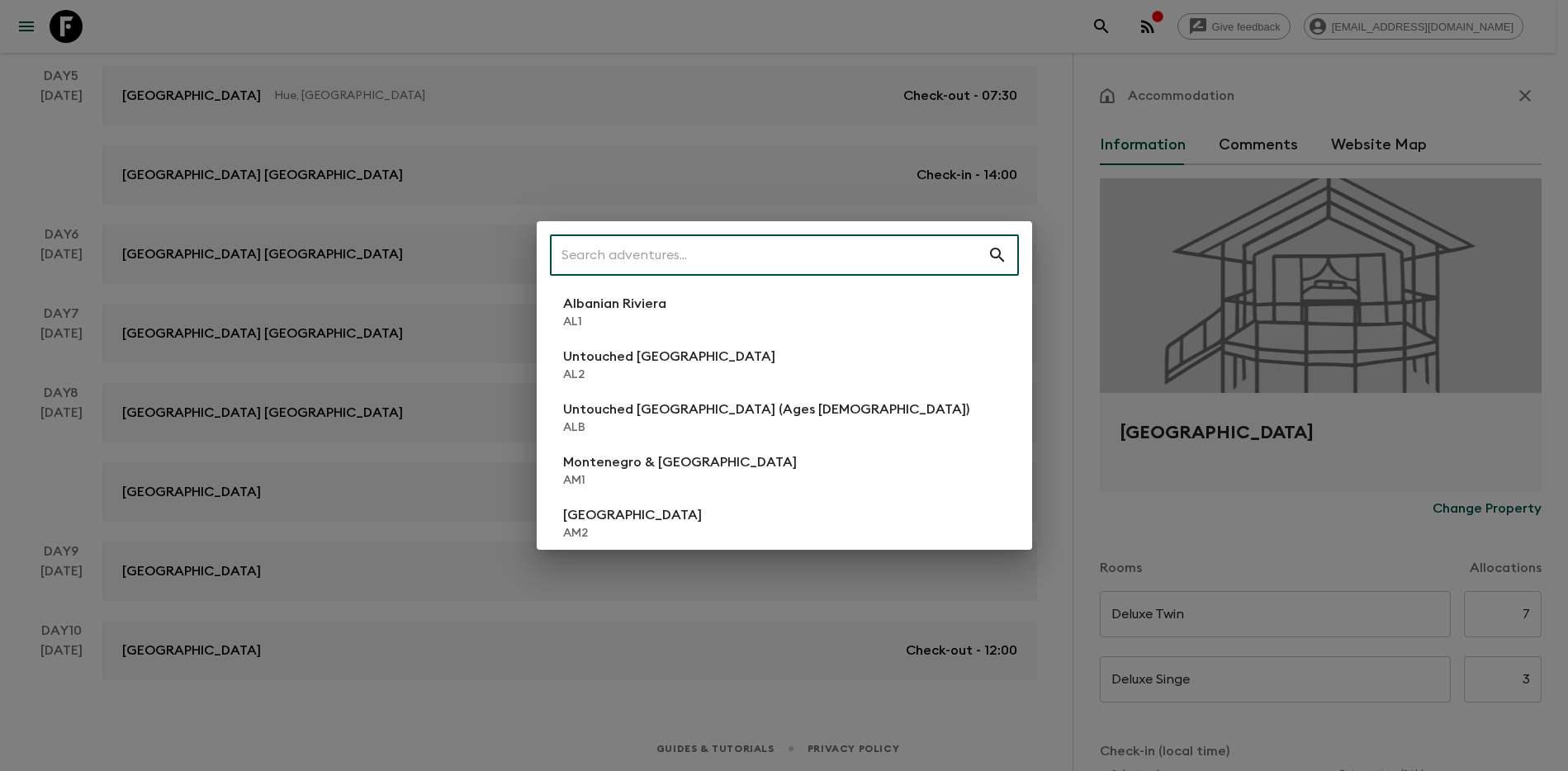
click at [785, 254] on input "text" at bounding box center [769, 255] width 438 height 46
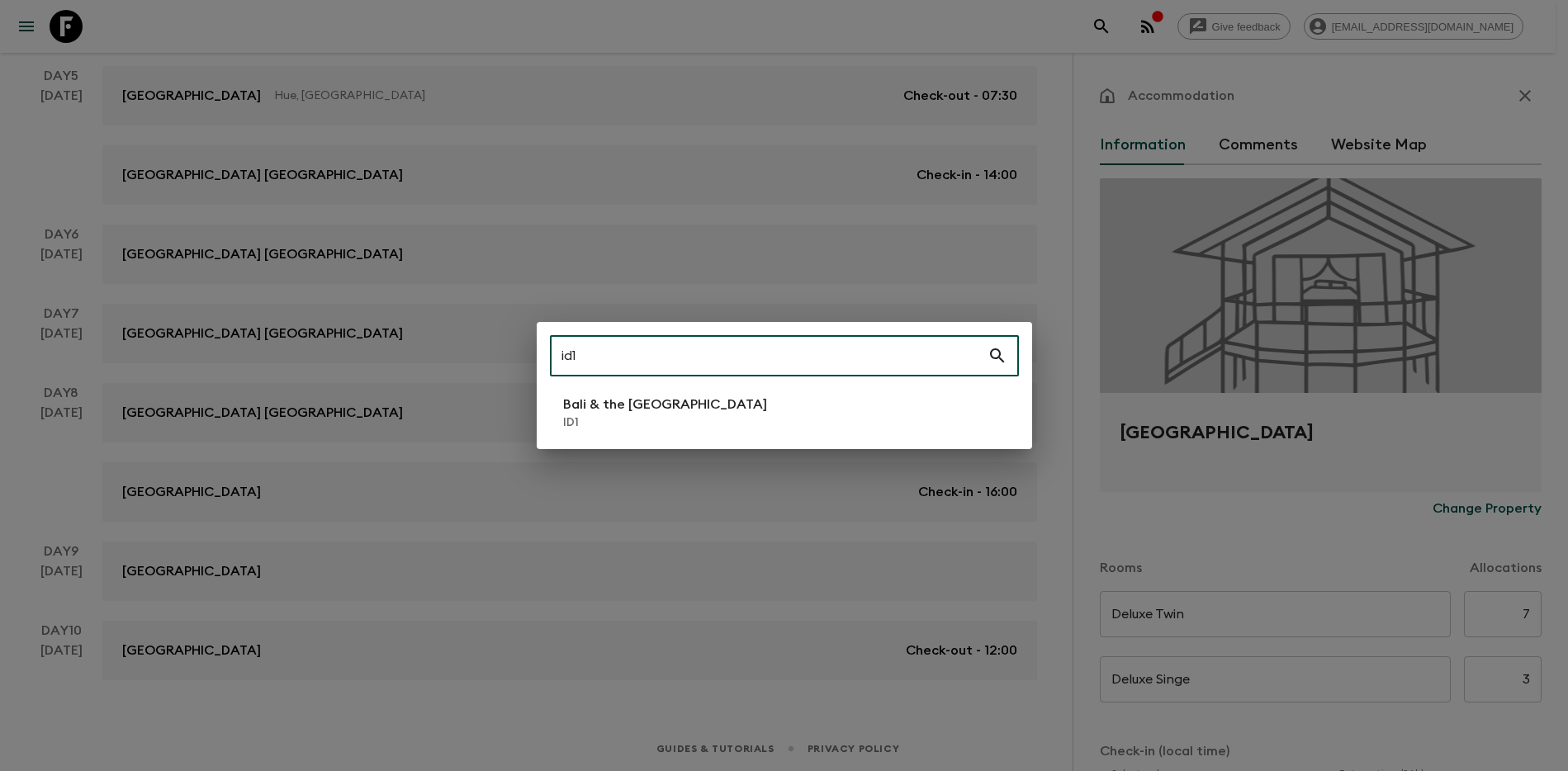
type input "id1"
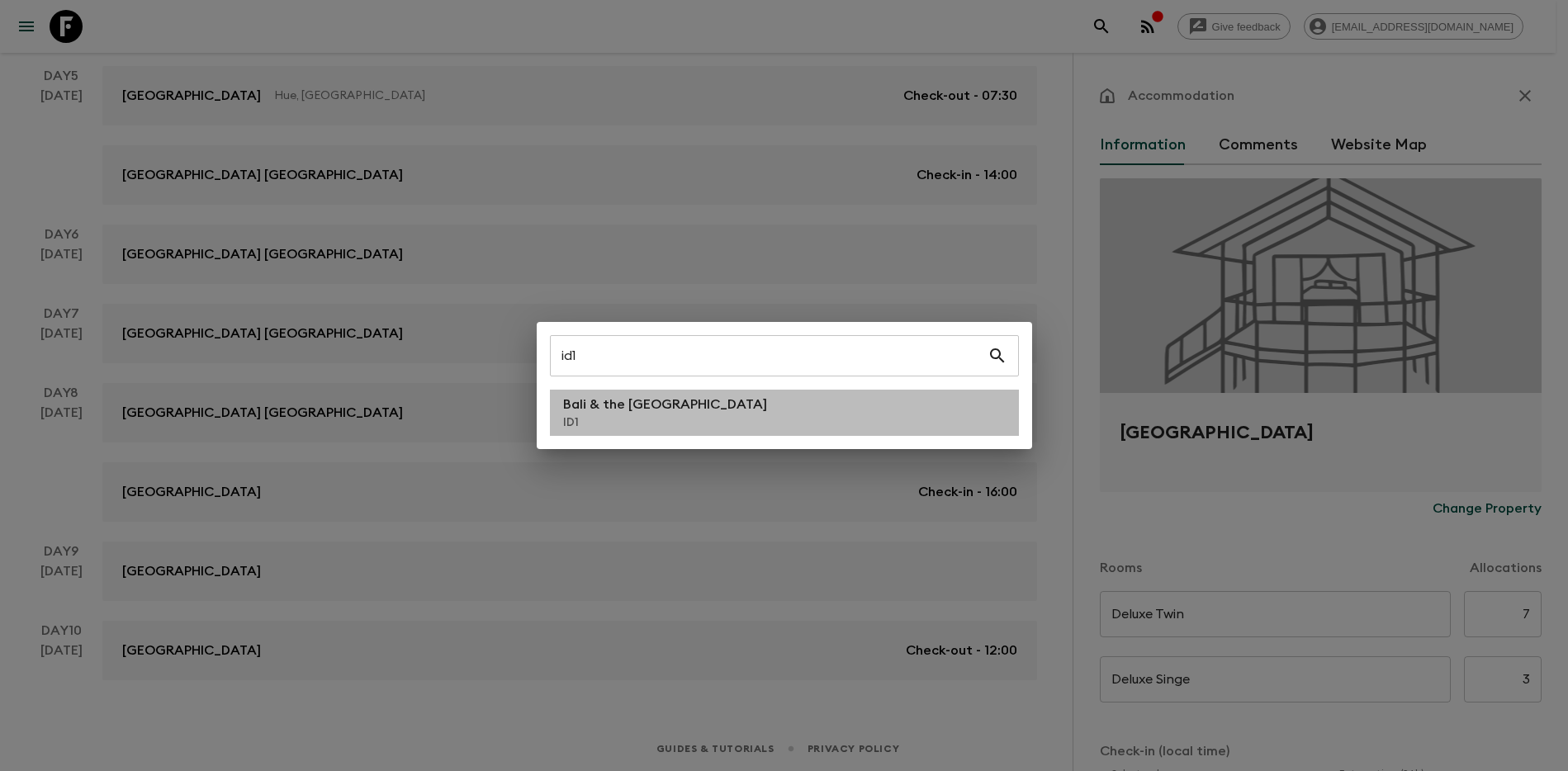
click at [683, 425] on p "ID1" at bounding box center [665, 422] width 204 height 16
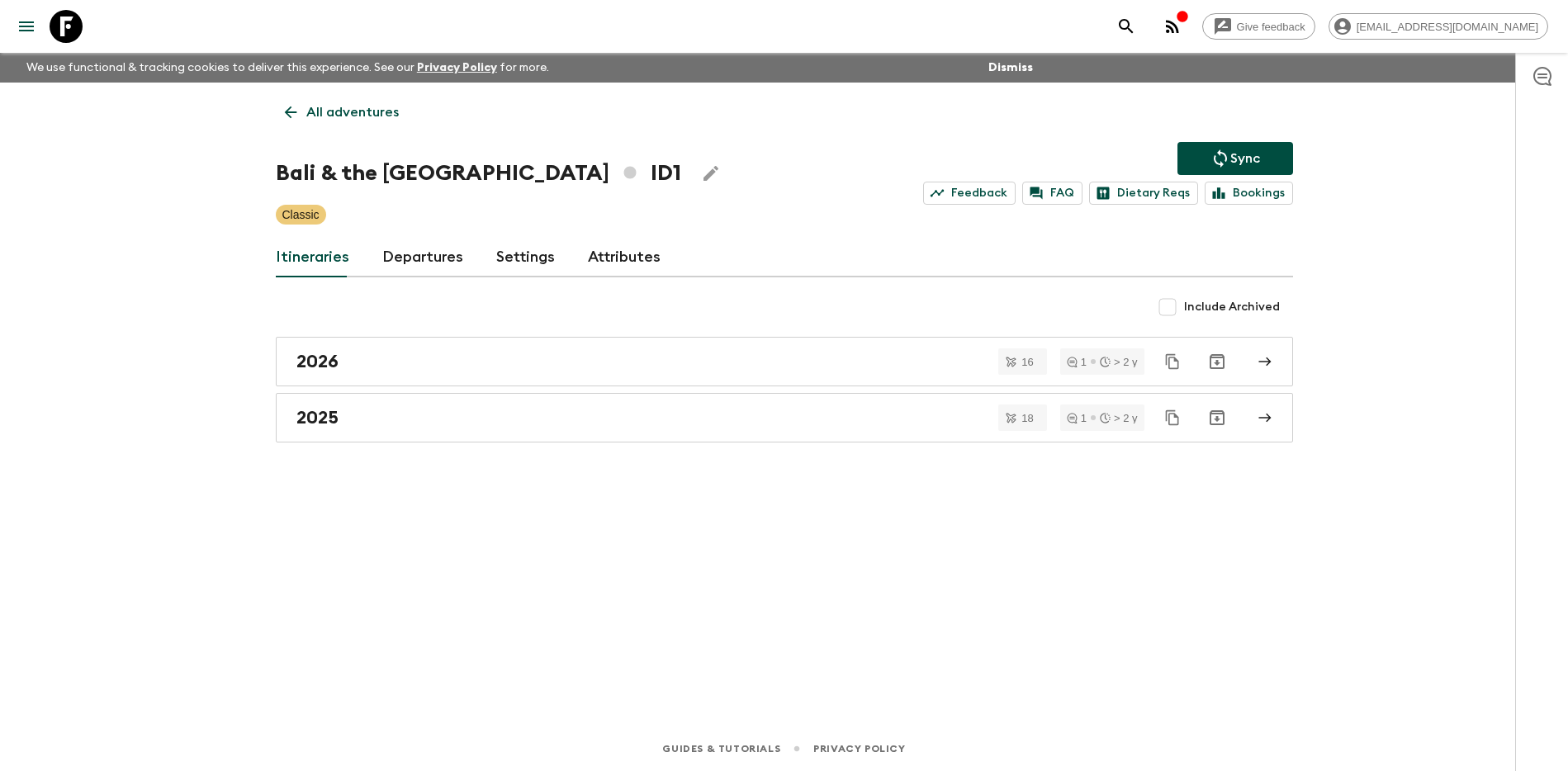
click at [400, 161] on h1 "Bali & the Gili Islands ID1" at bounding box center [479, 173] width 406 height 33
click at [424, 238] on link "Departures" at bounding box center [422, 257] width 81 height 40
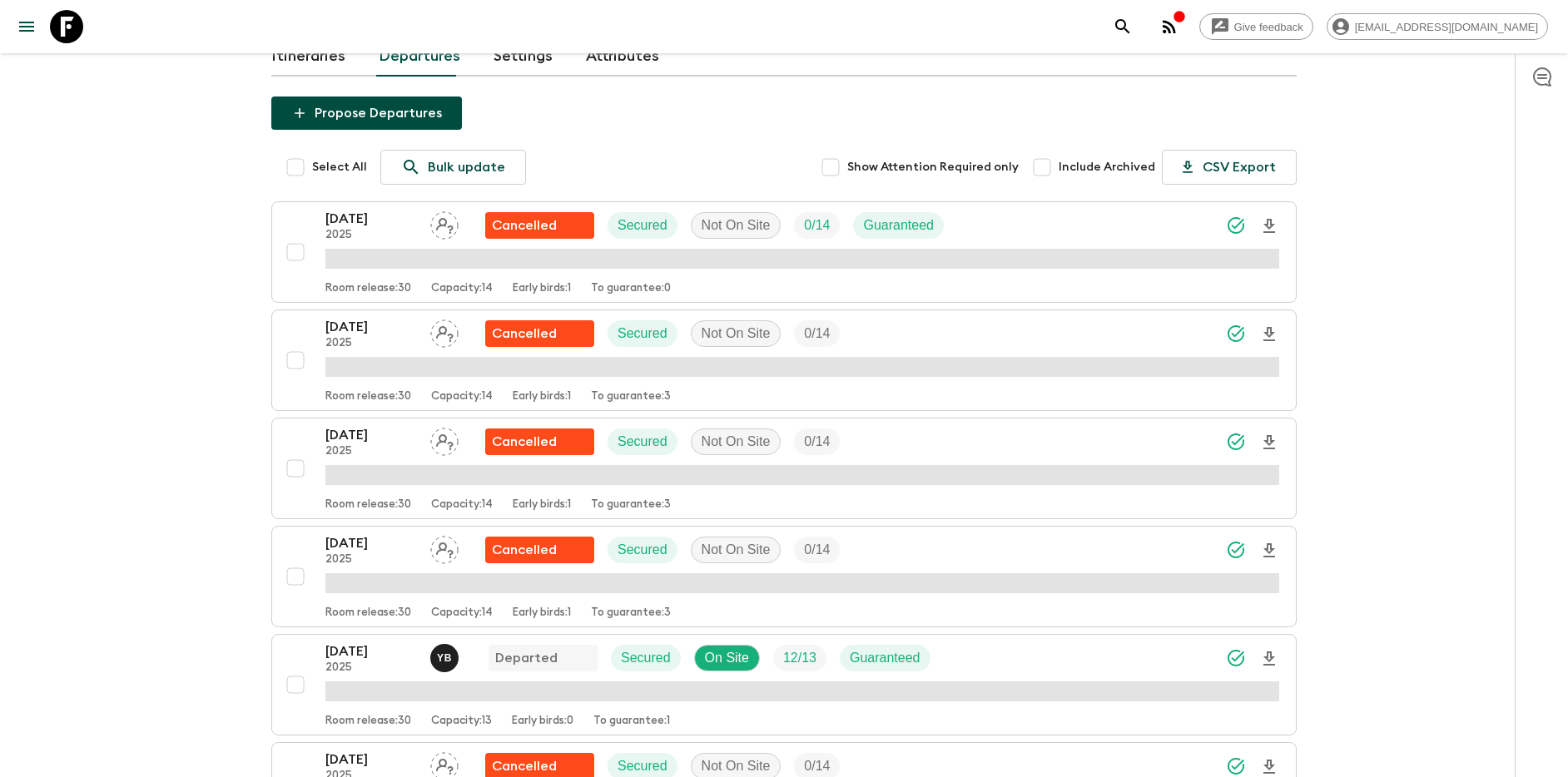
scroll to position [207, 0]
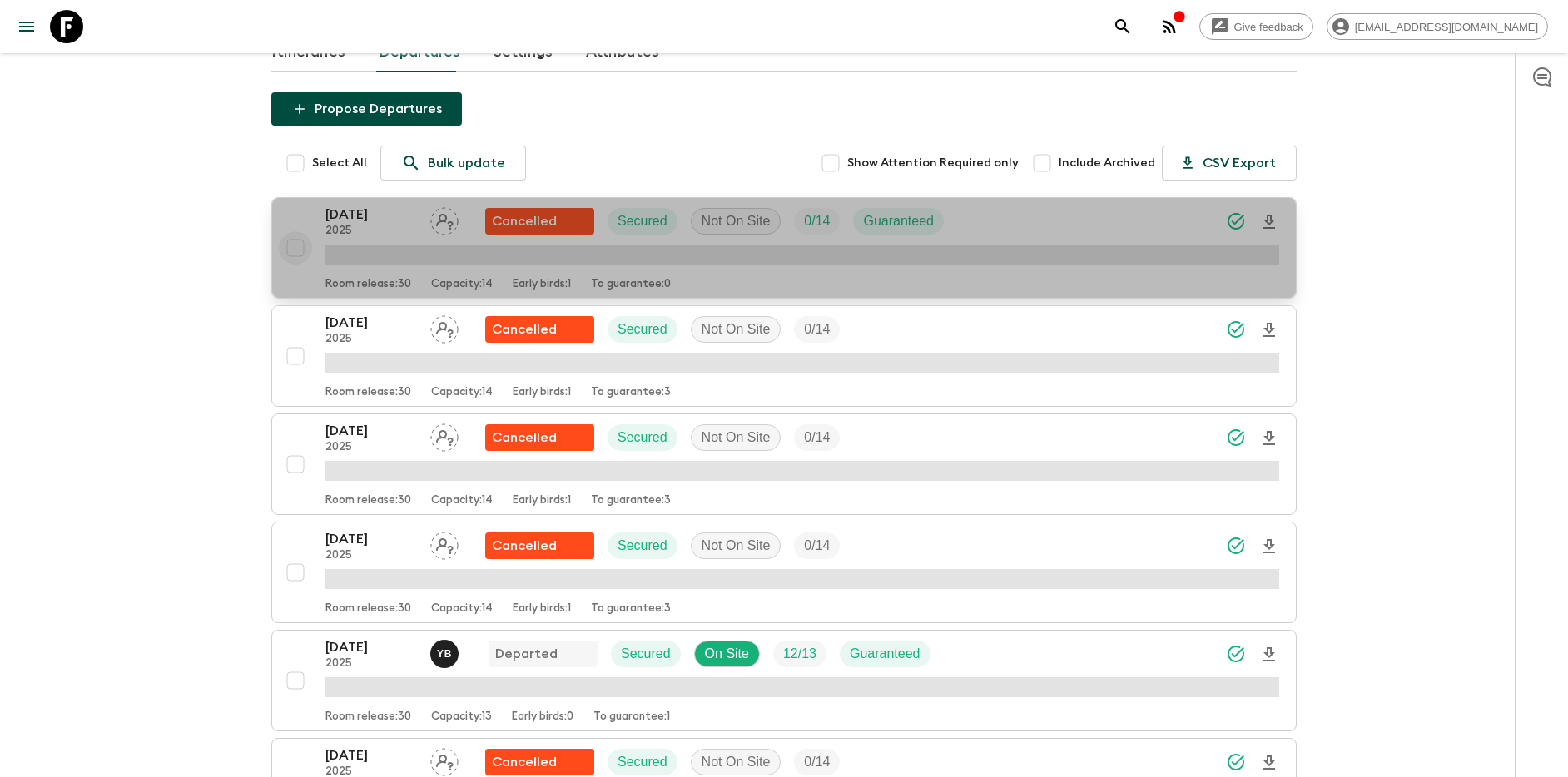
drag, startPoint x: 293, startPoint y: 251, endPoint x: 293, endPoint y: 264, distance: 13.0
click at [293, 251] on input "checkbox" at bounding box center [295, 247] width 33 height 33
checkbox input "true"
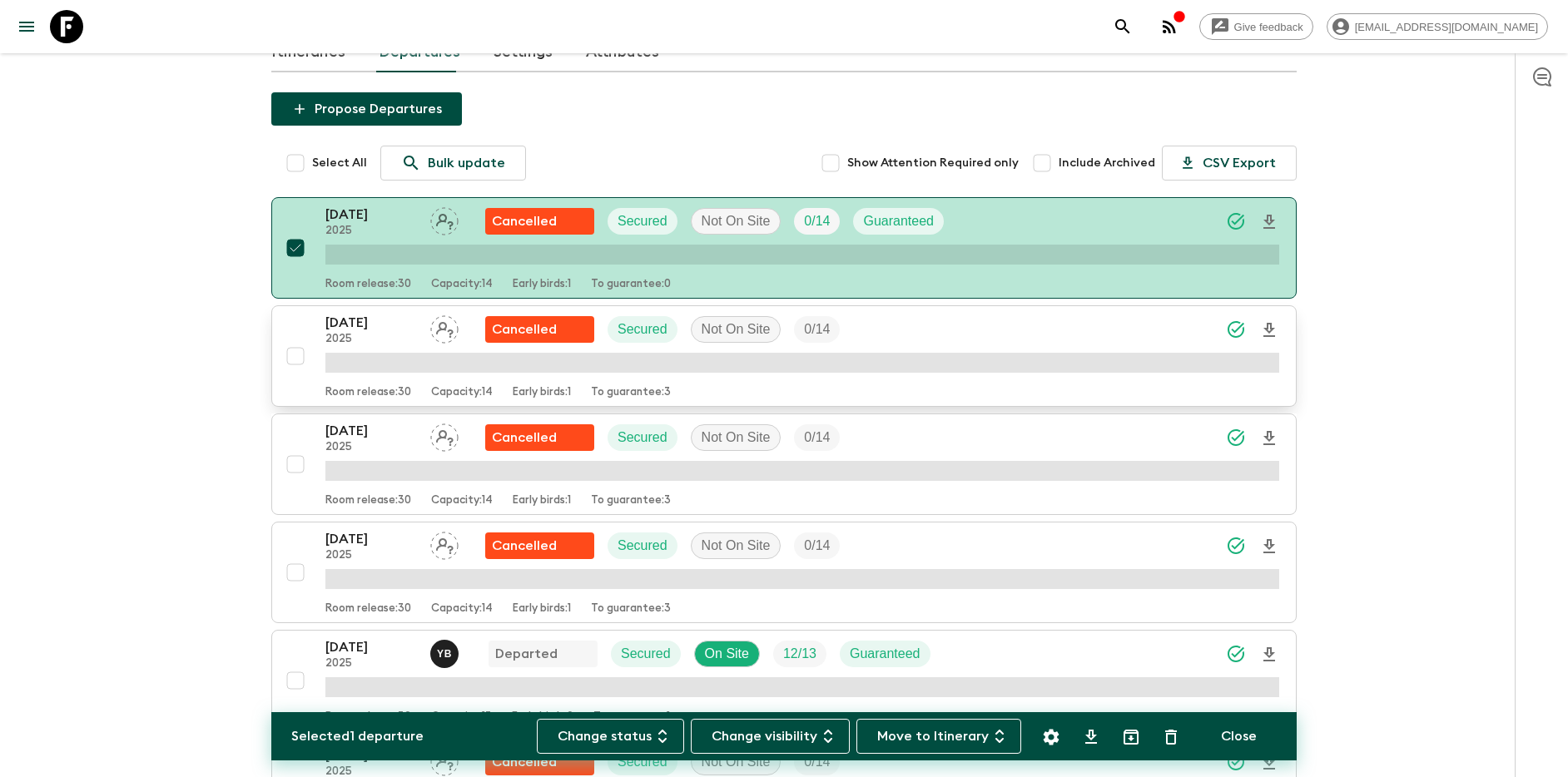
click at [295, 362] on input "checkbox" at bounding box center [295, 356] width 33 height 33
checkbox input "true"
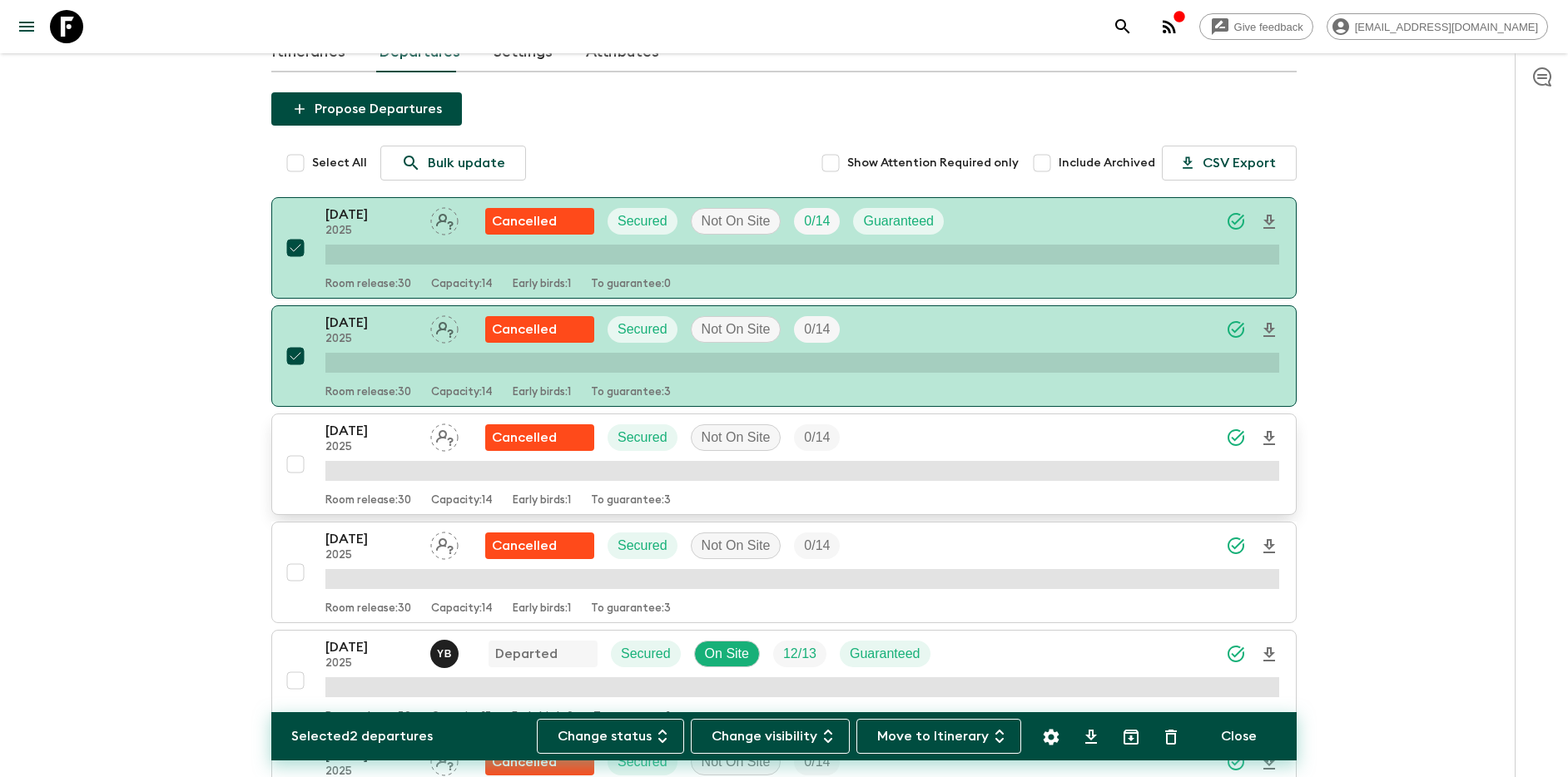
click at [293, 465] on input "checkbox" at bounding box center [295, 464] width 33 height 33
checkbox input "true"
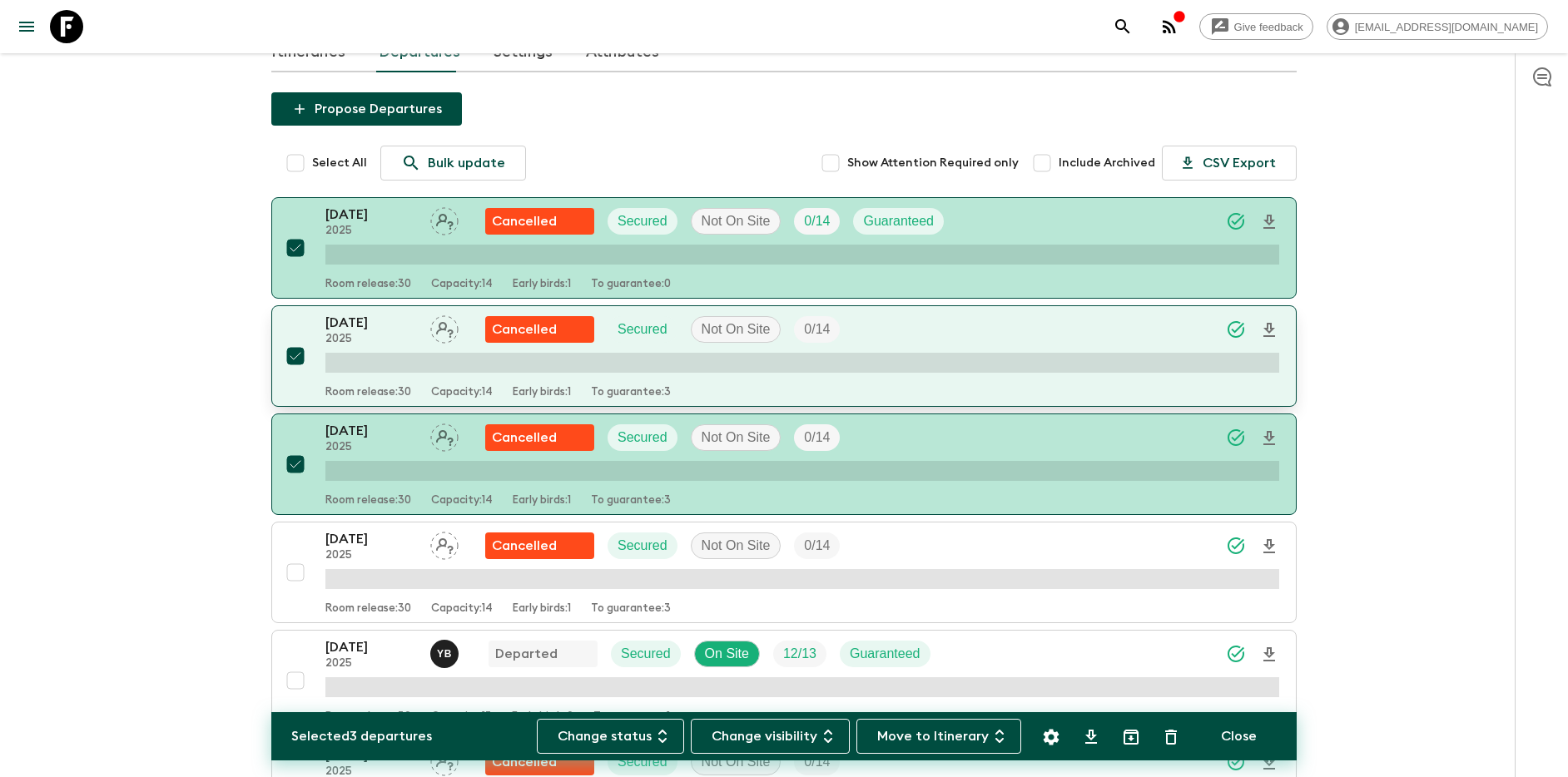
click at [295, 572] on input "checkbox" at bounding box center [295, 572] width 33 height 33
checkbox input "true"
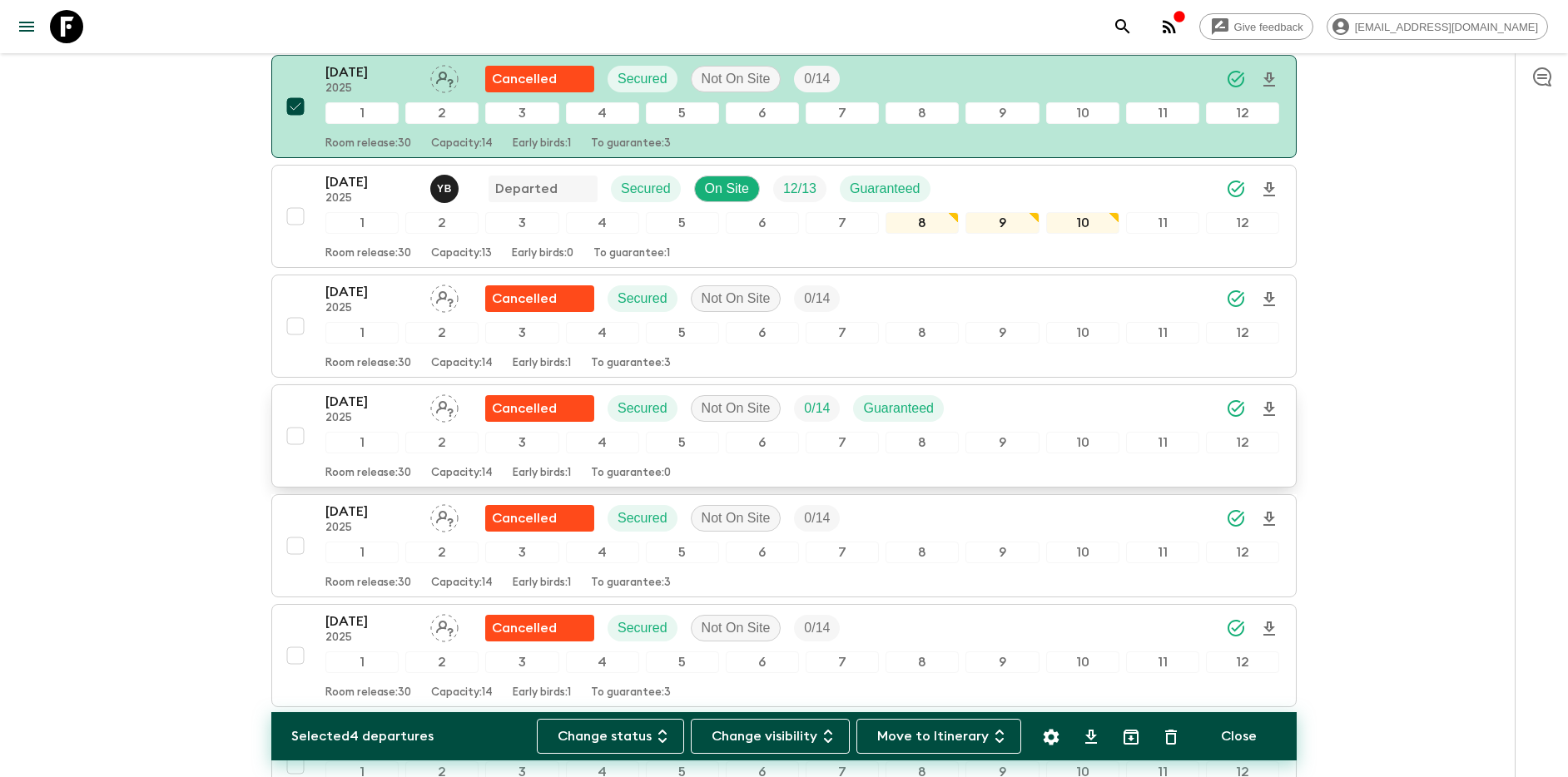
scroll to position [742, 0]
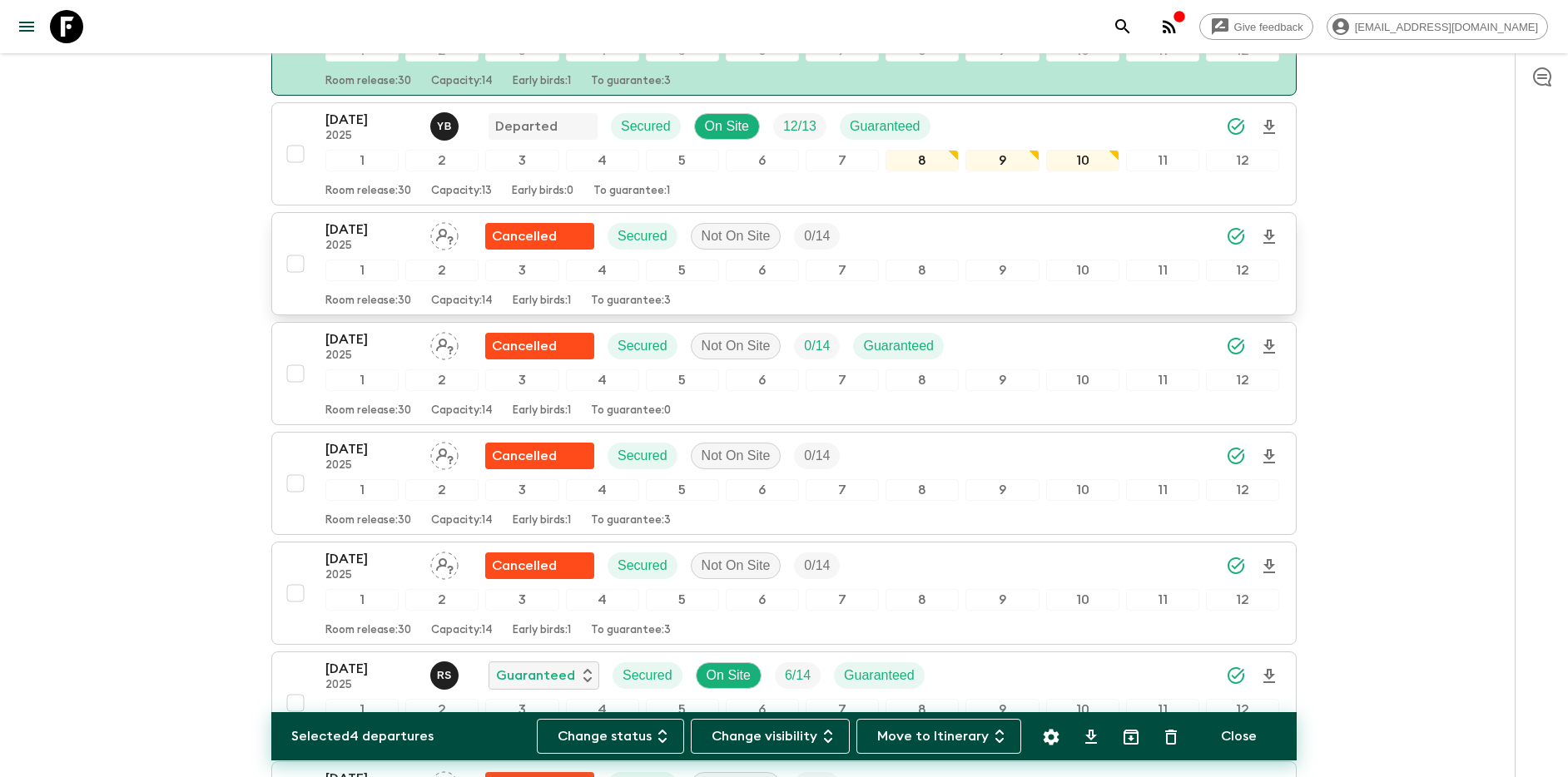
click at [299, 261] on input "checkbox" at bounding box center [295, 264] width 33 height 33
checkbox input "true"
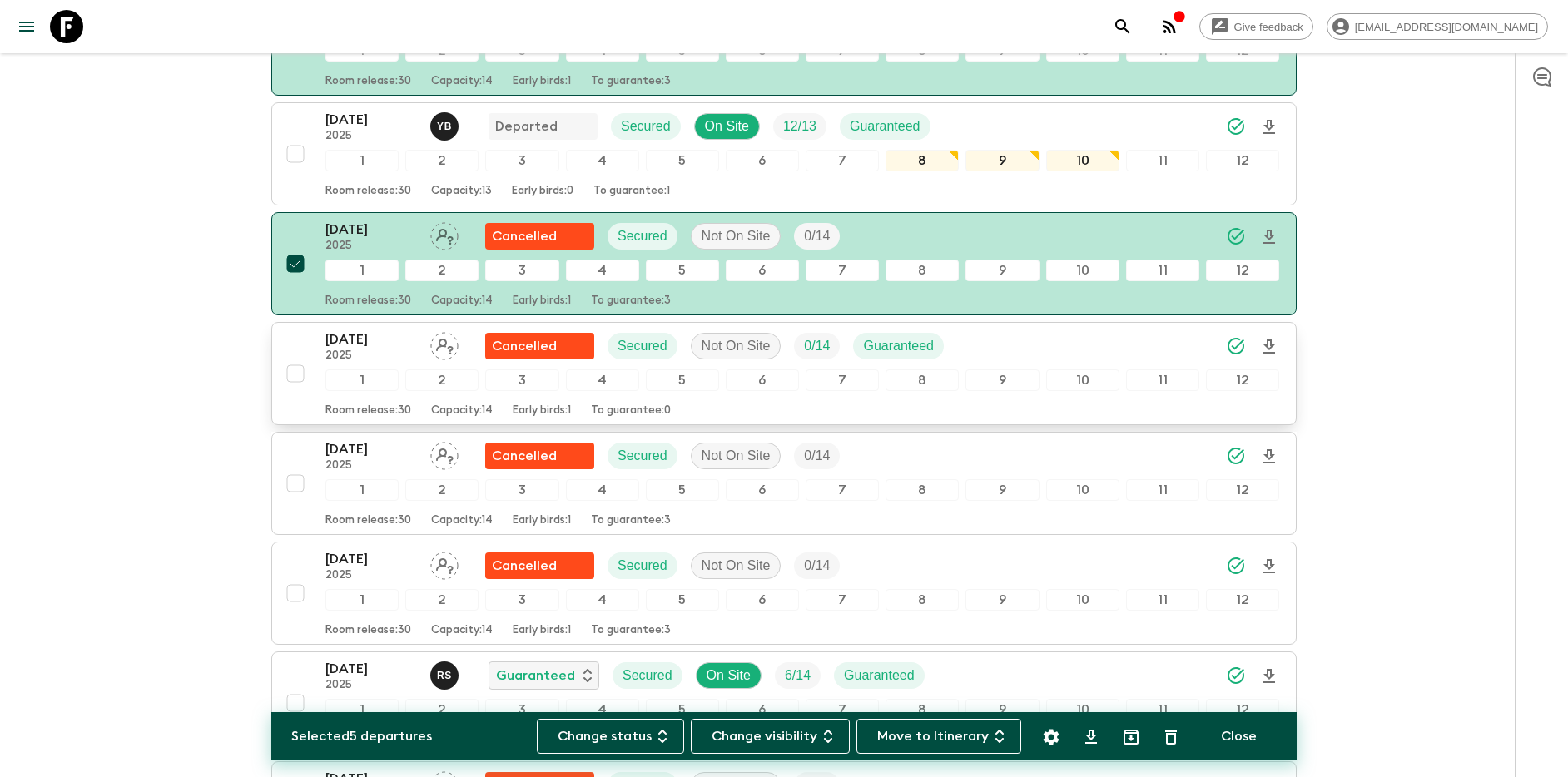
click at [297, 375] on input "checkbox" at bounding box center [295, 373] width 33 height 33
checkbox input "true"
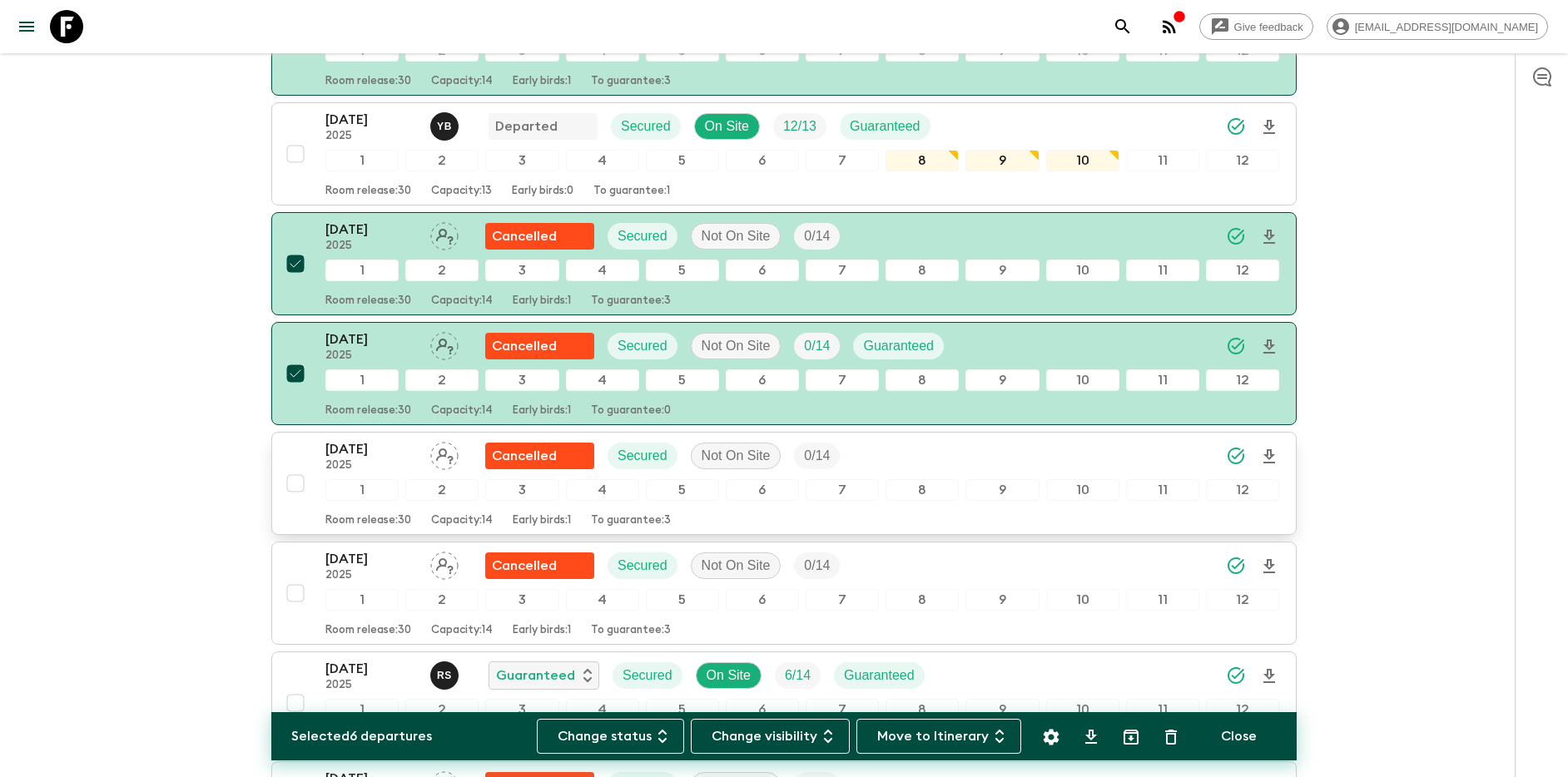
click at [297, 487] on input "checkbox" at bounding box center [295, 483] width 33 height 33
checkbox input "true"
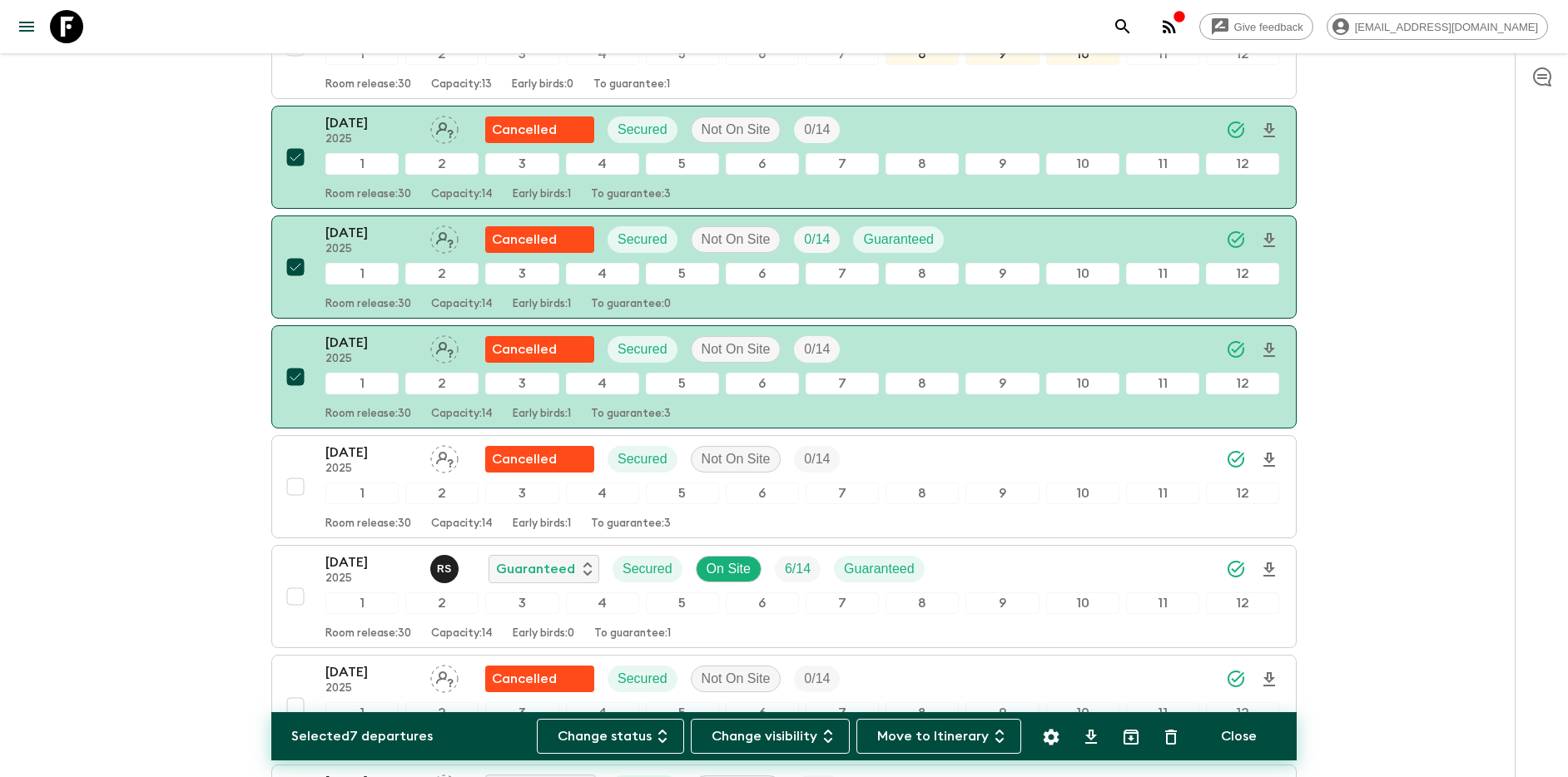
scroll to position [852, 0]
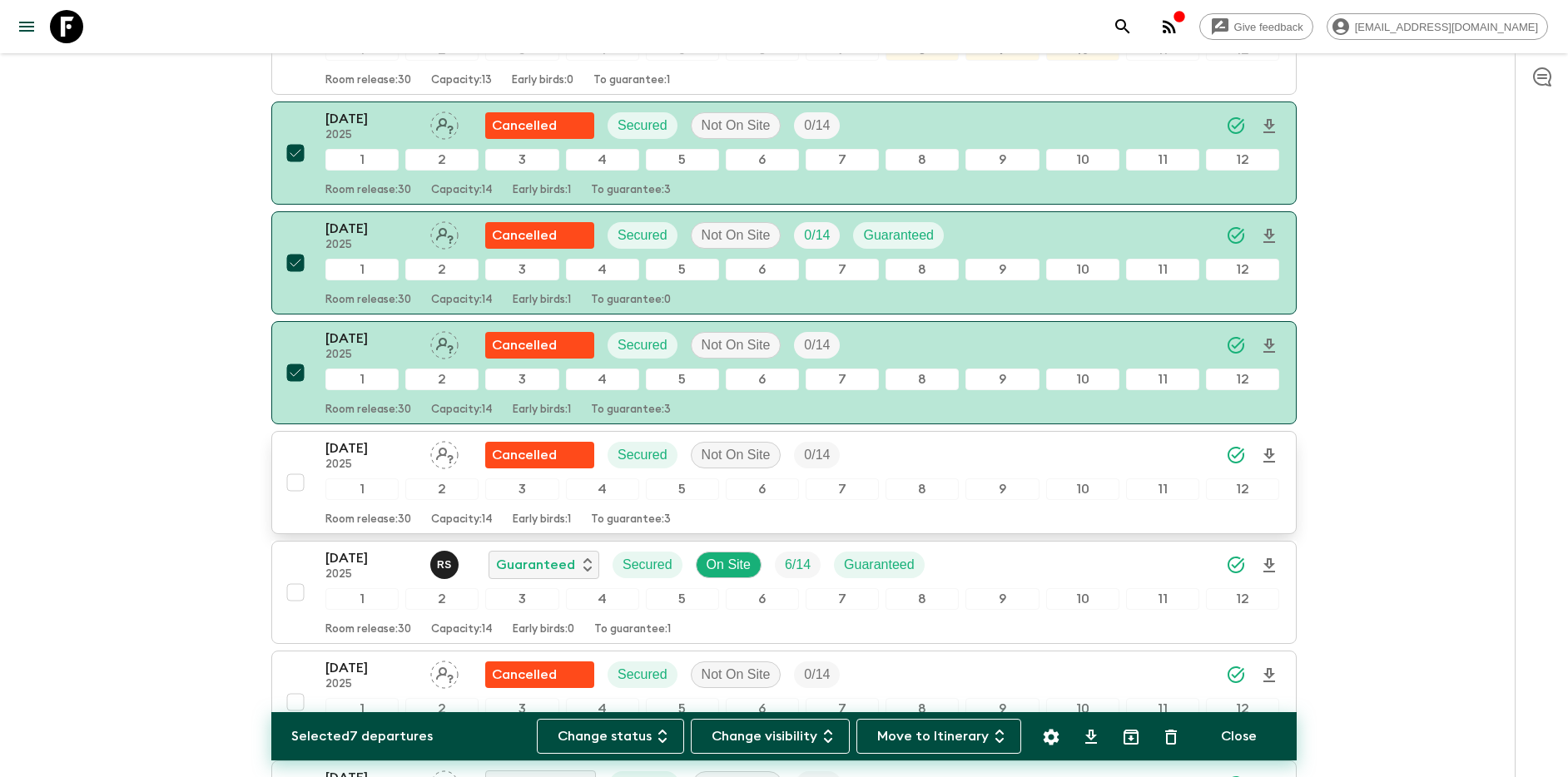
click at [297, 481] on input "checkbox" at bounding box center [295, 483] width 33 height 33
checkbox input "true"
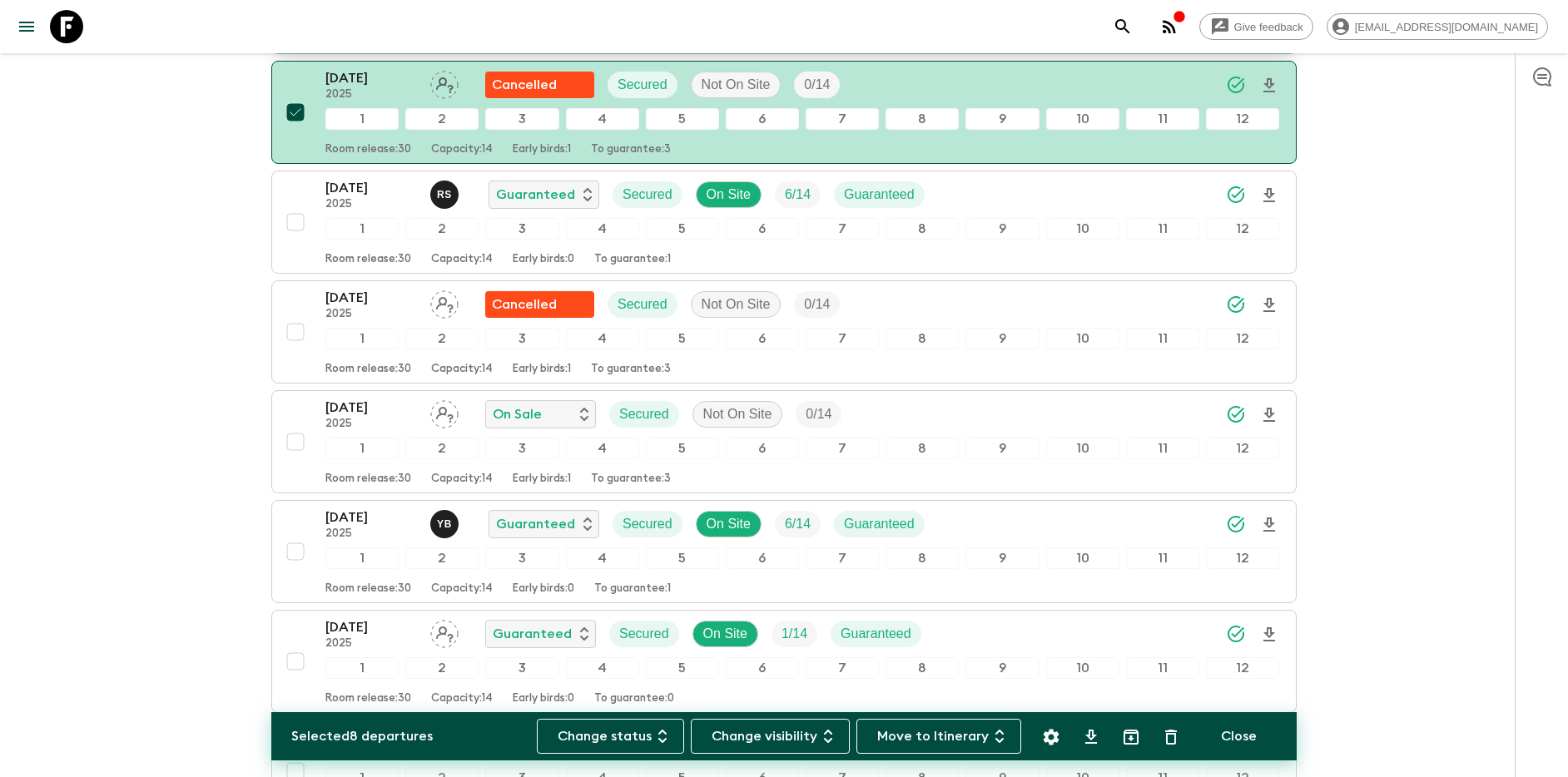
scroll to position [1226, 0]
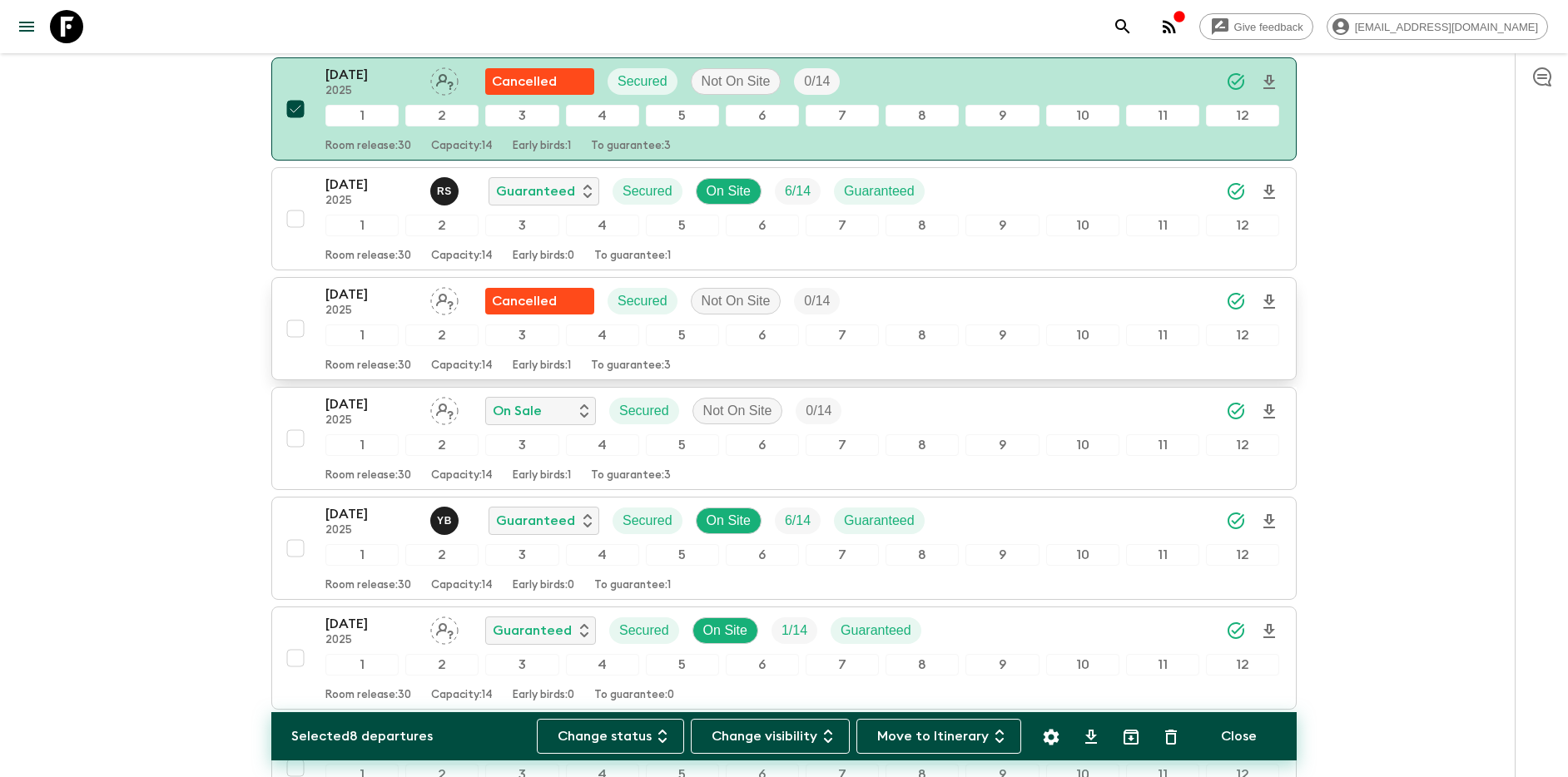
click at [301, 329] on input "checkbox" at bounding box center [295, 329] width 33 height 33
checkbox input "true"
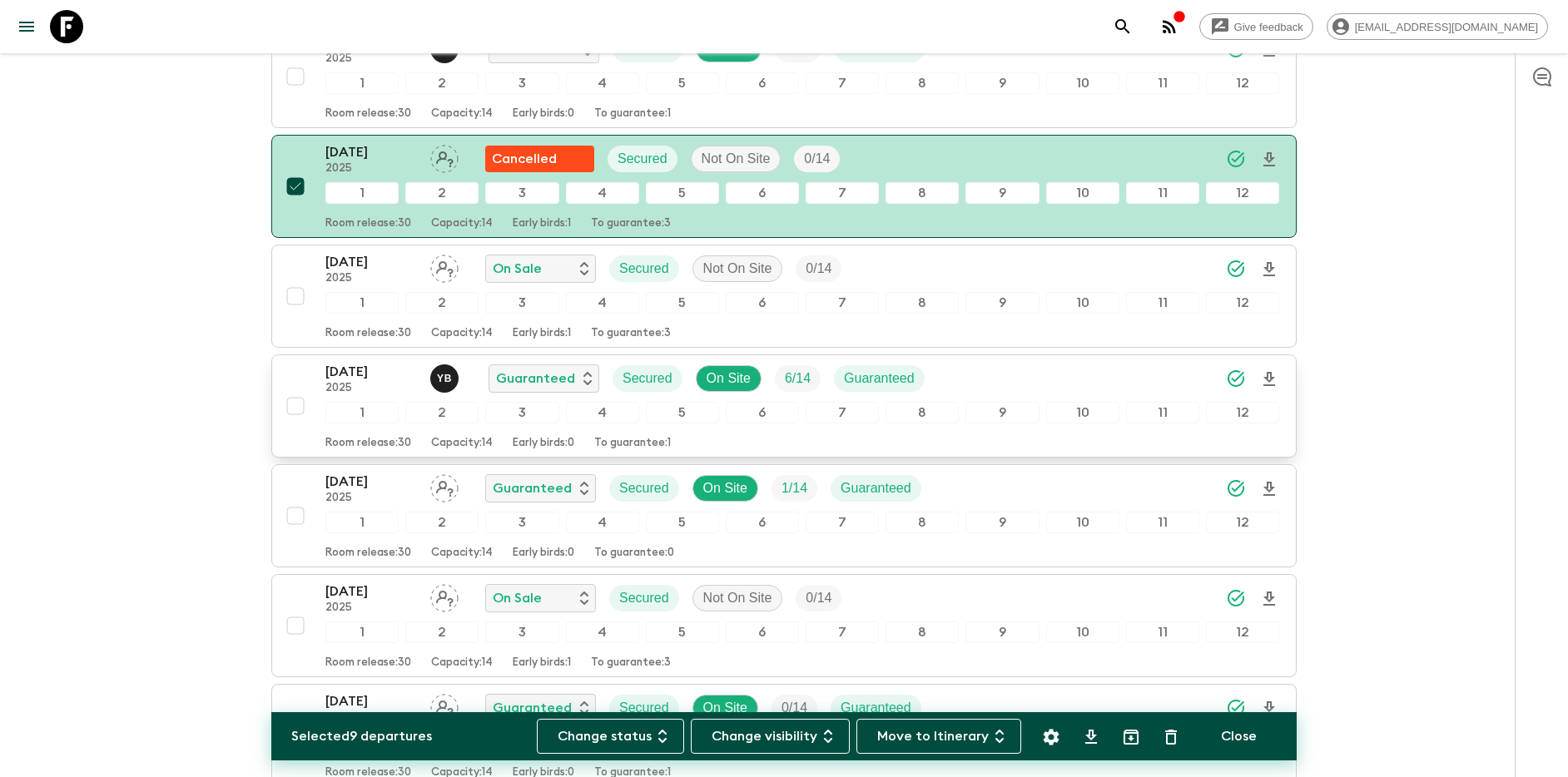
scroll to position [1388, 0]
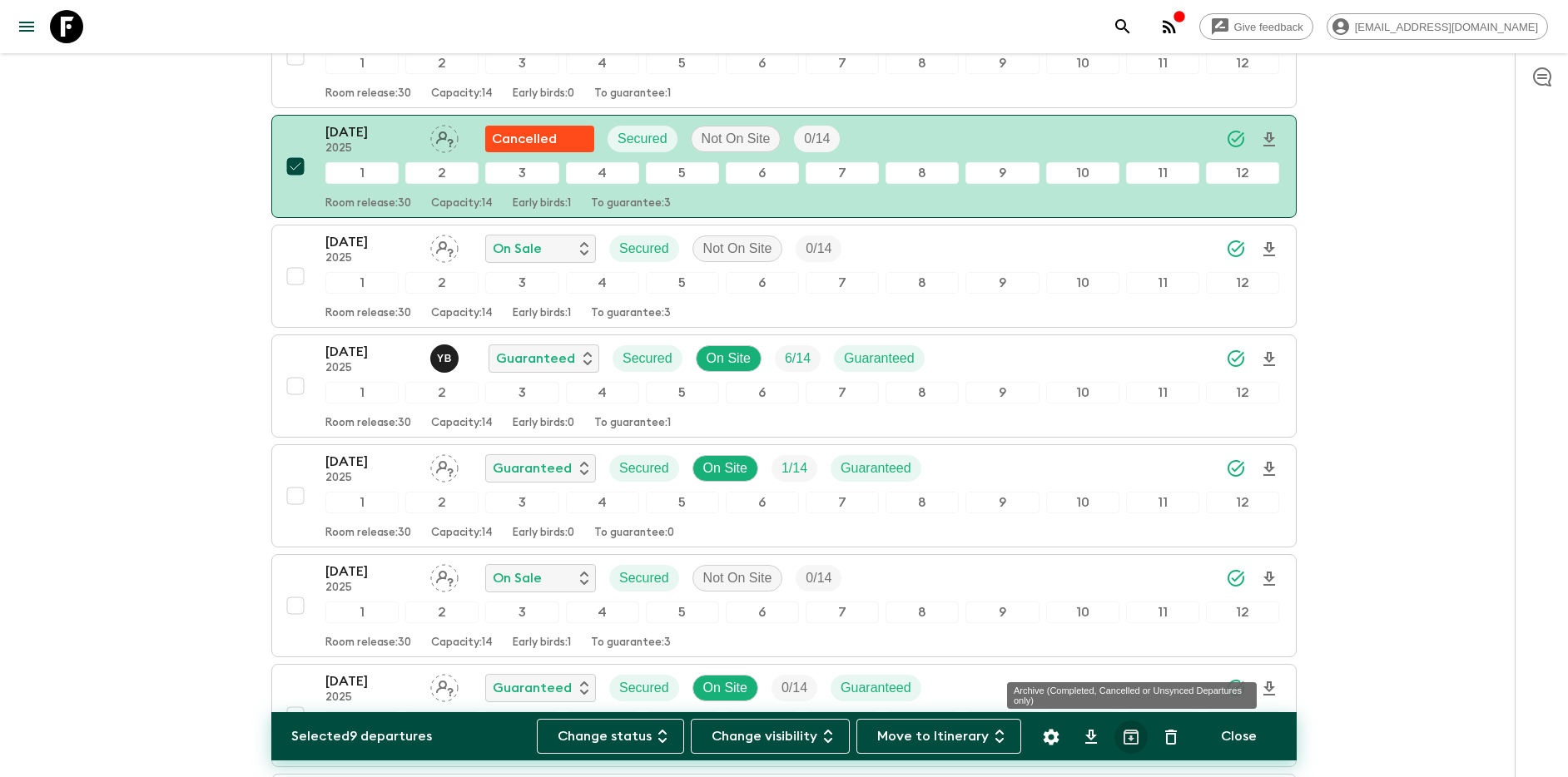
click at [1134, 738] on icon "Archive (Completed, Cancelled or Unsynced Departures only)" at bounding box center [1130, 737] width 20 height 20
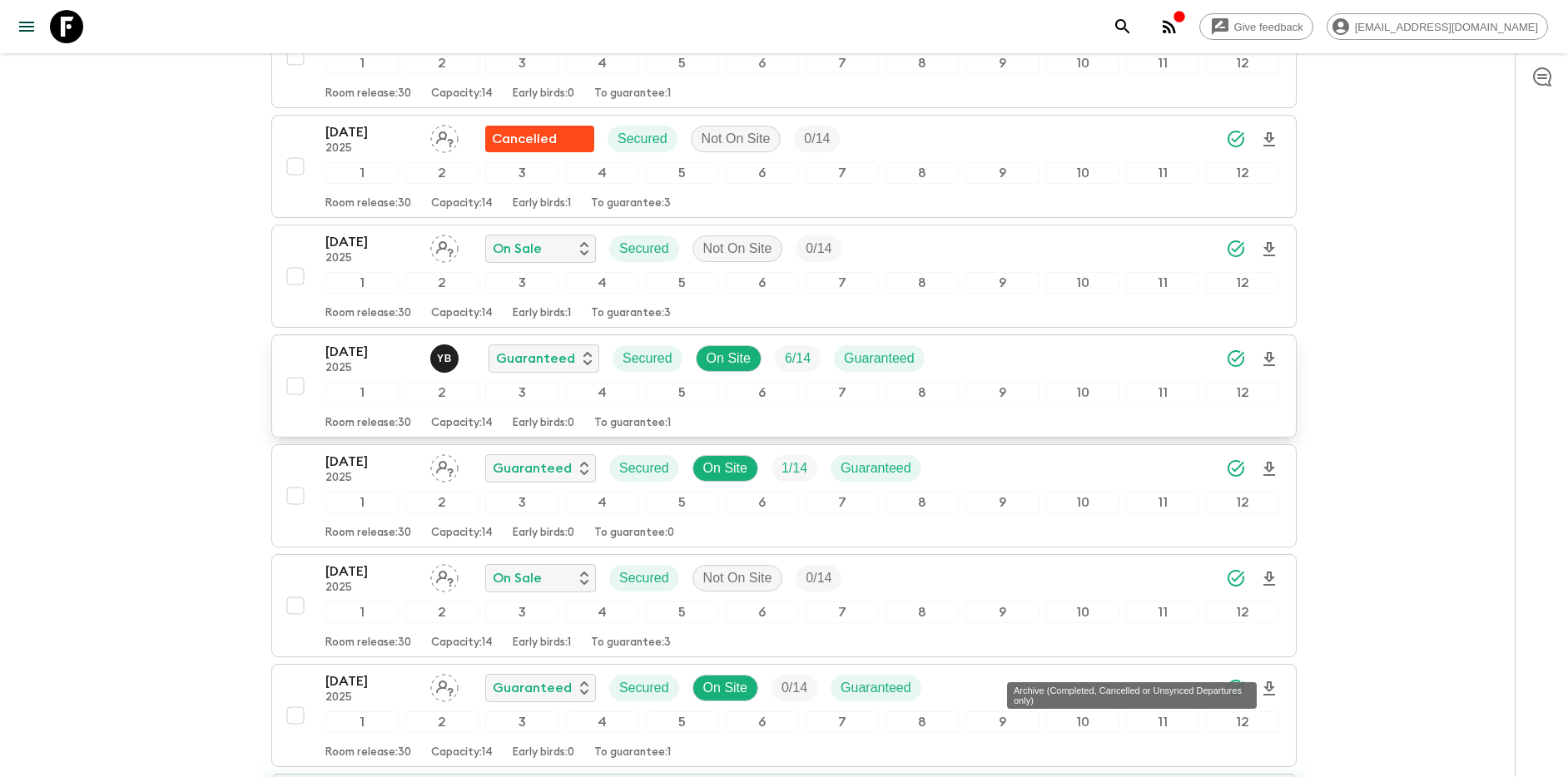
checkbox input "false"
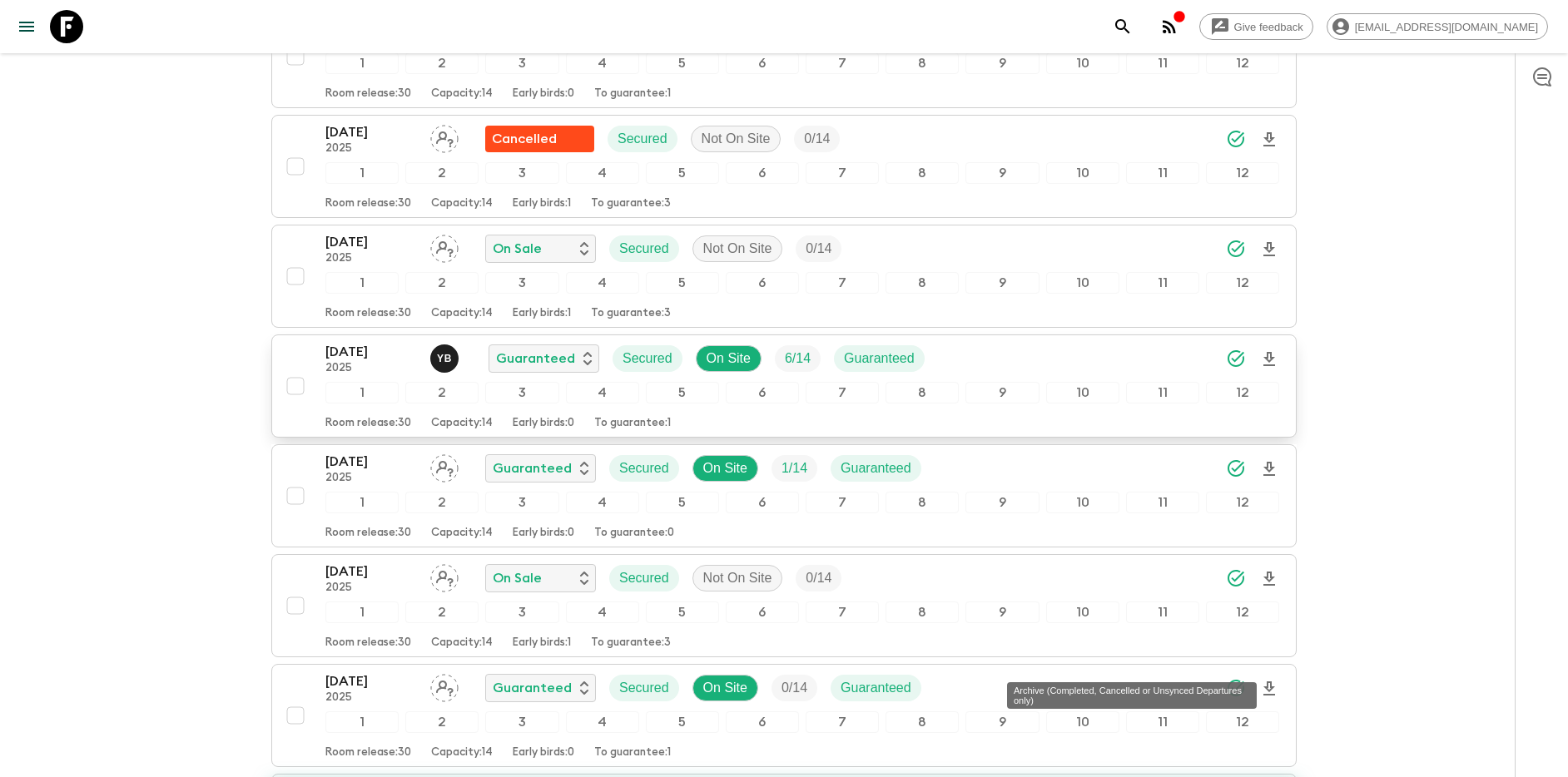
checkbox input "false"
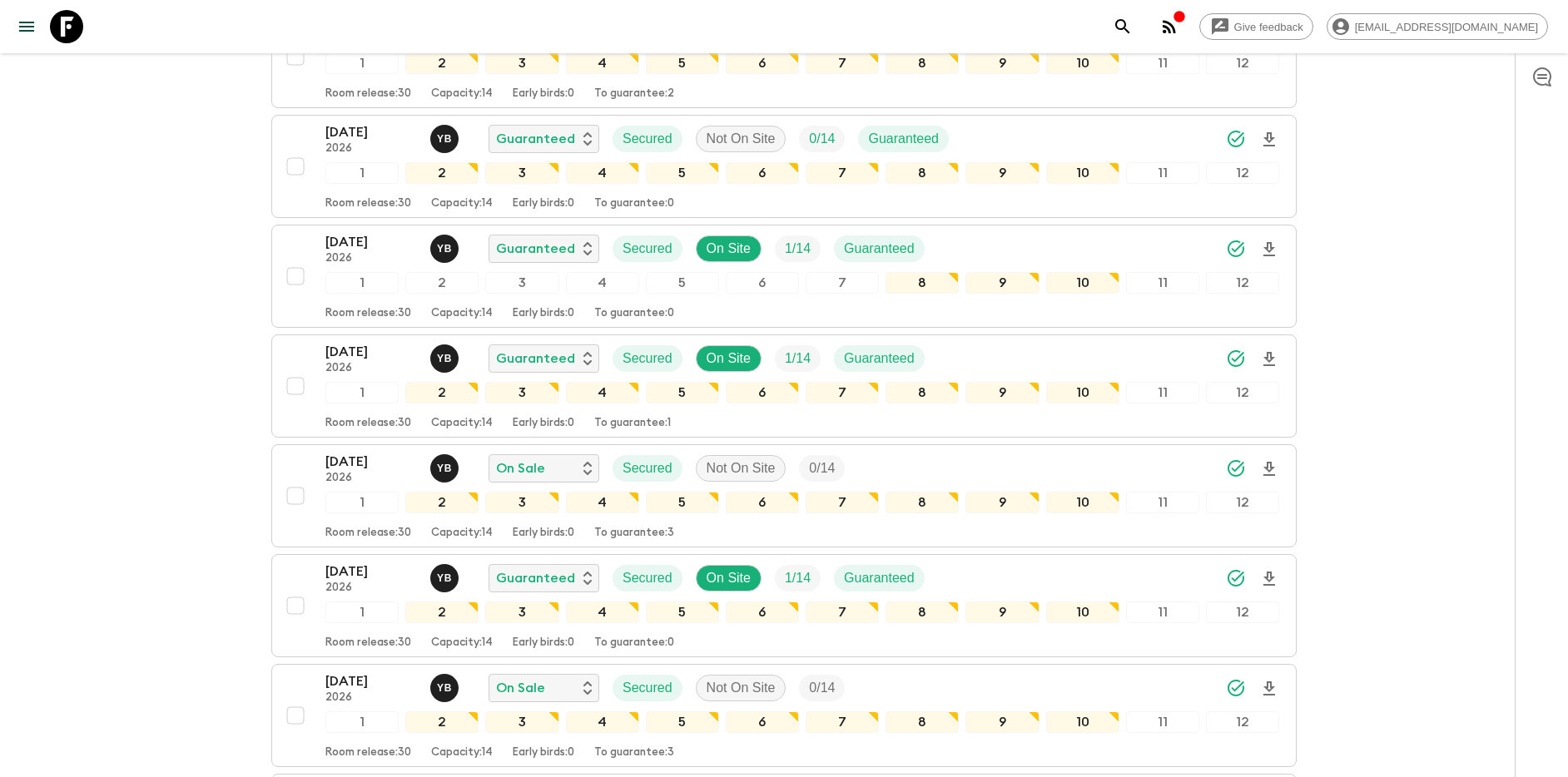
scroll to position [509, 0]
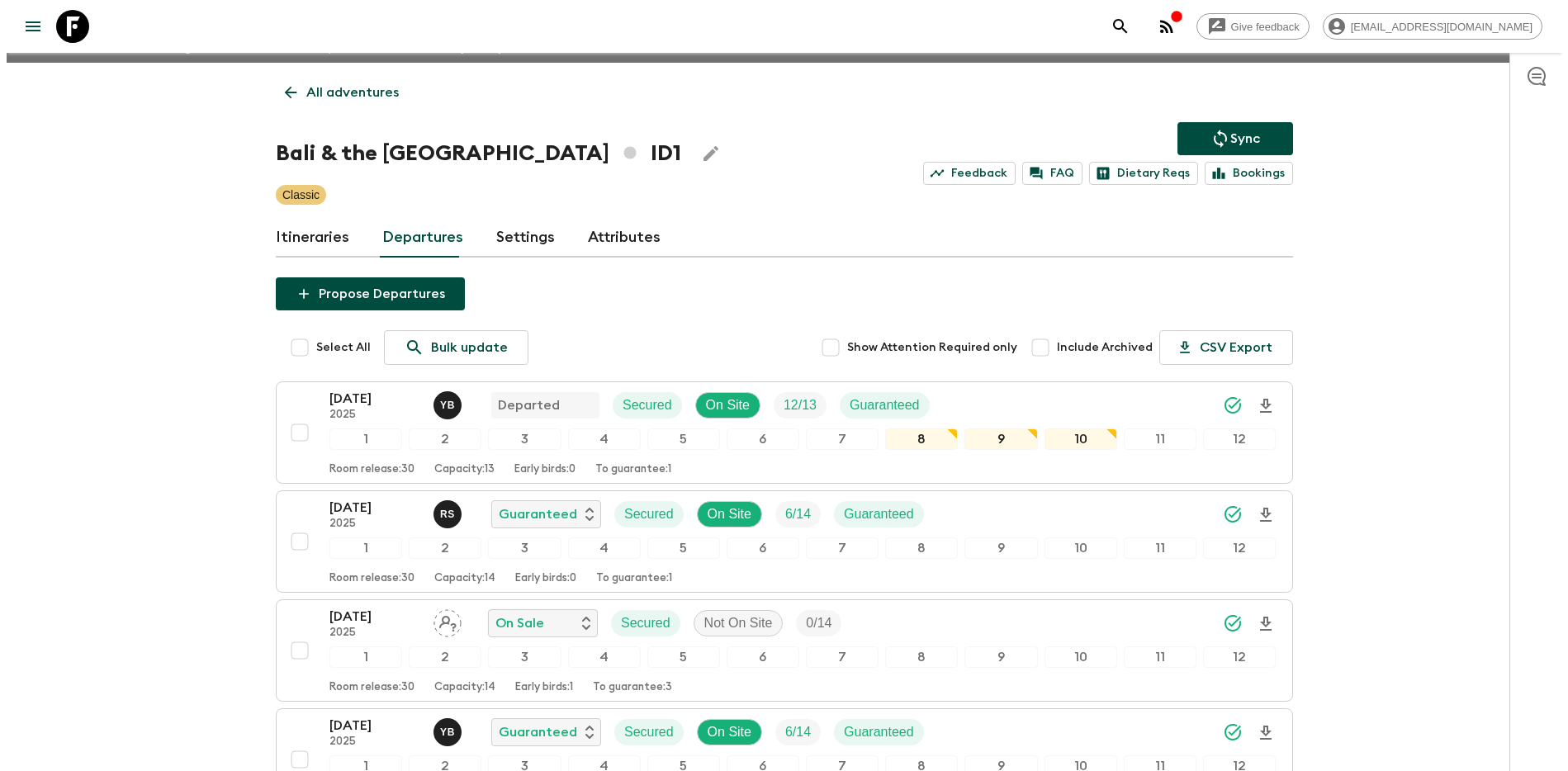
scroll to position [23, 0]
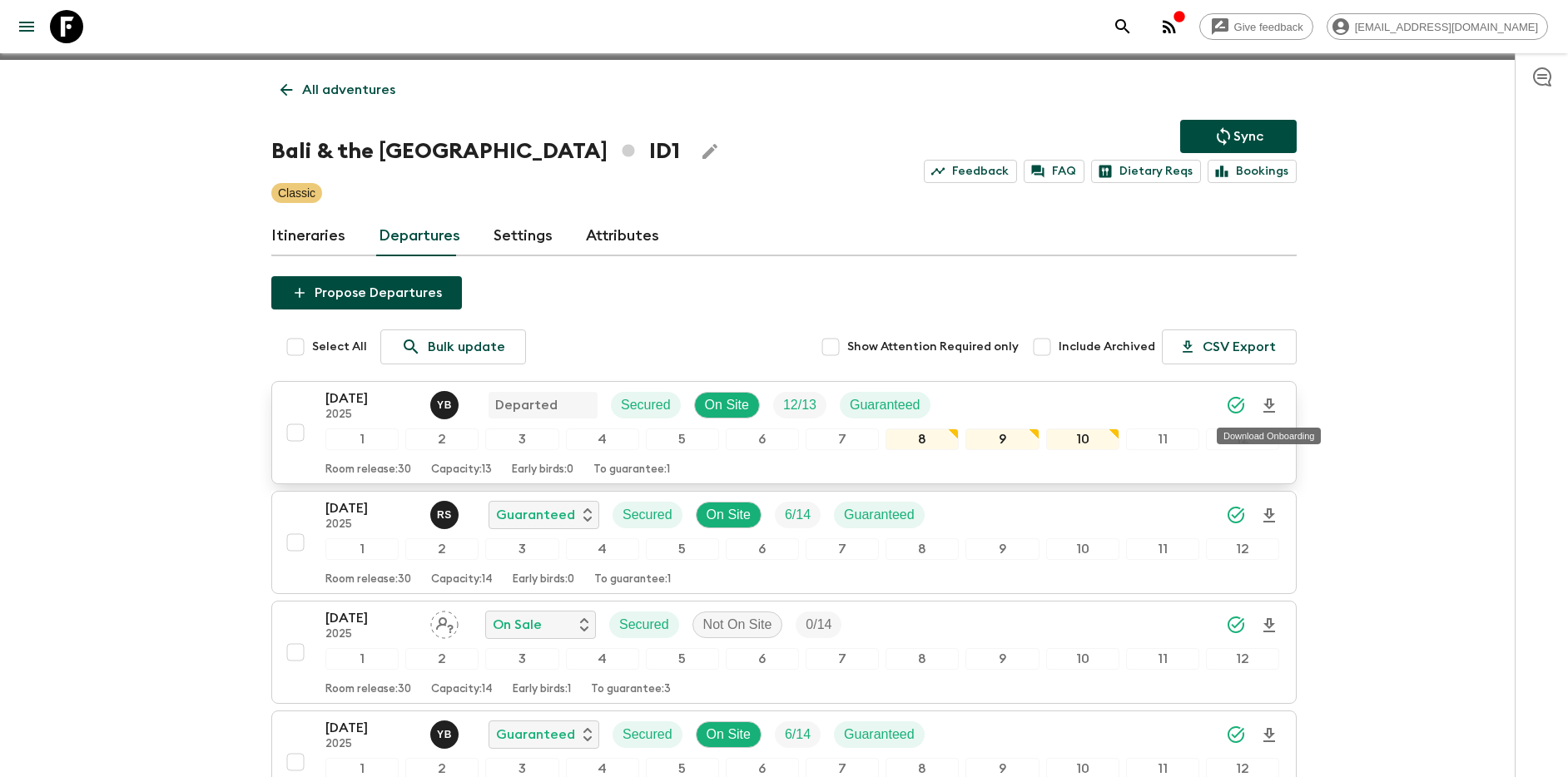
click at [1269, 405] on icon "Download Onboarding" at bounding box center [1269, 406] width 20 height 20
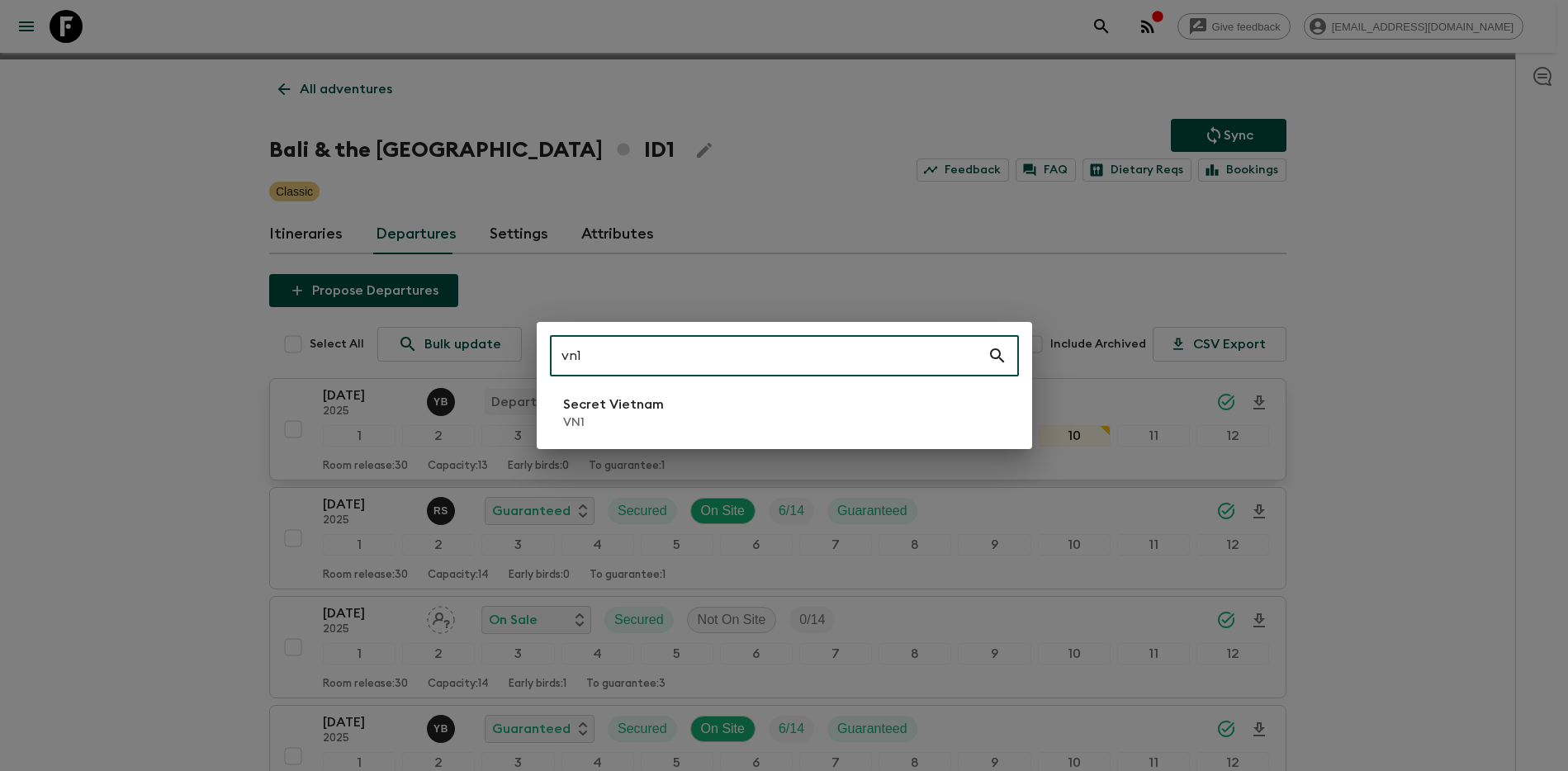
type input "vn1"
click at [681, 438] on div "vn1 ​ Secret Vietnam VN1" at bounding box center [784, 386] width 496 height 127
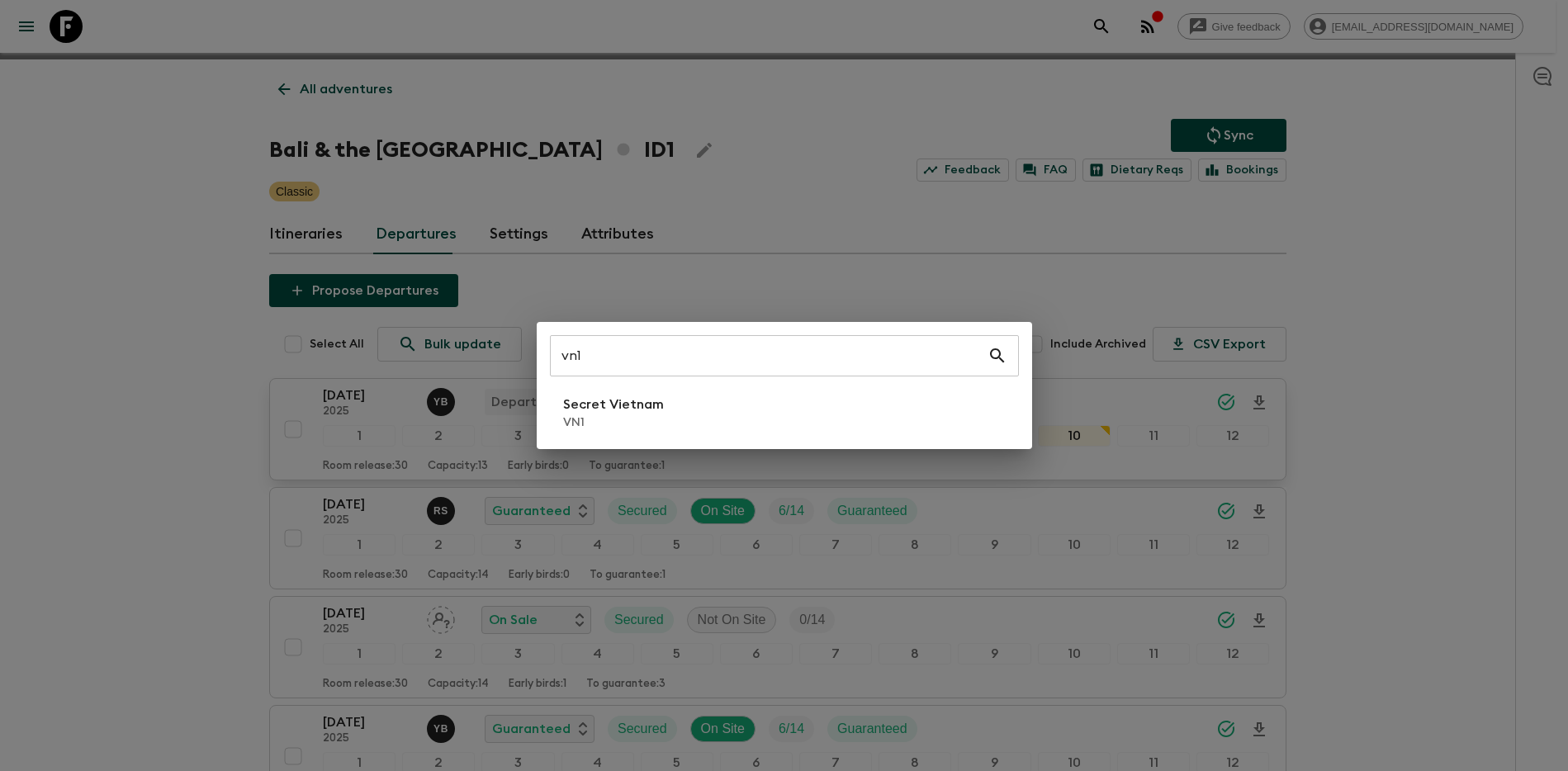
click at [678, 426] on li "Secret Vietnam VN1" at bounding box center [784, 413] width 469 height 46
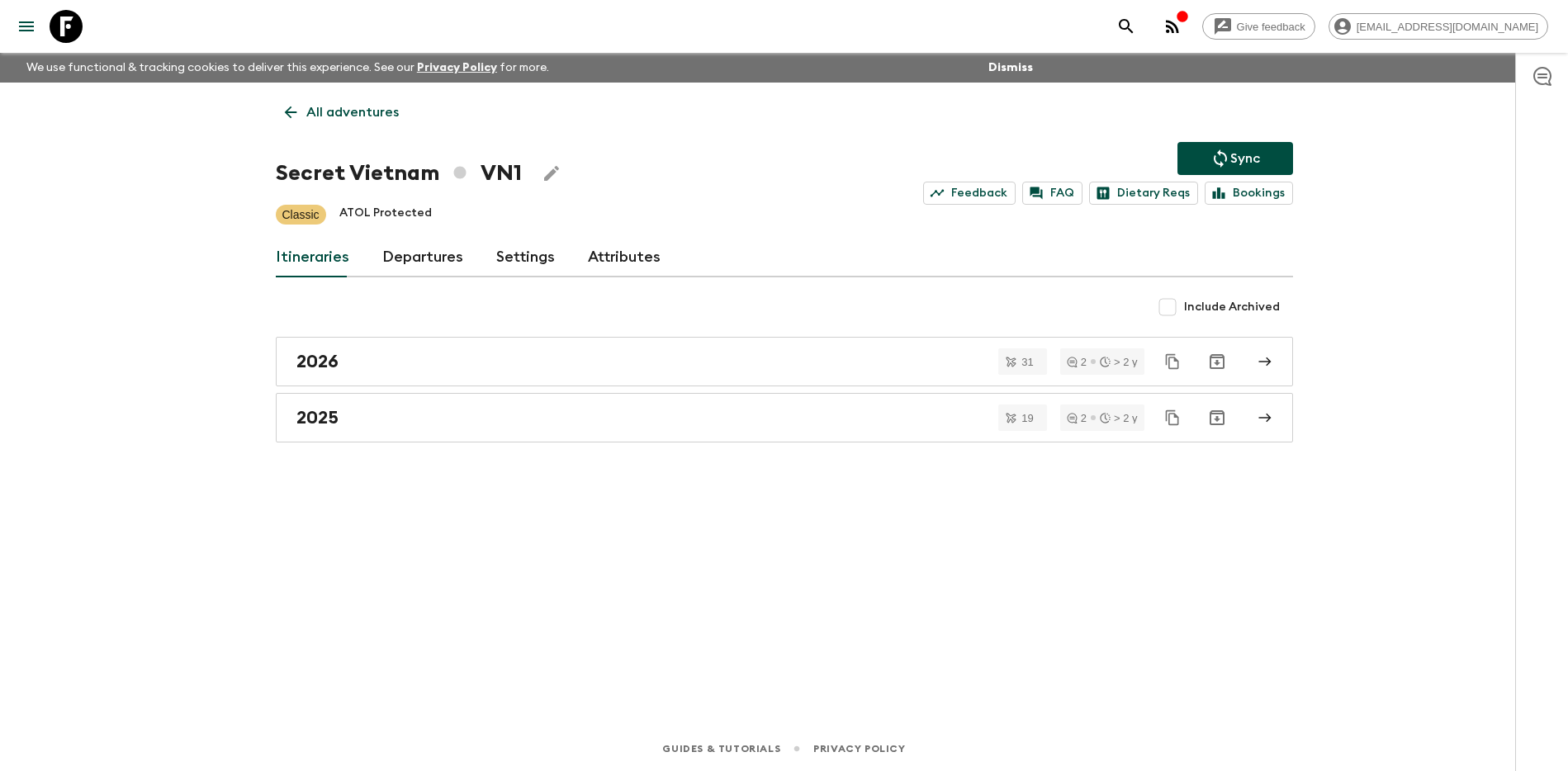
click at [414, 266] on link "Departures" at bounding box center [422, 257] width 81 height 40
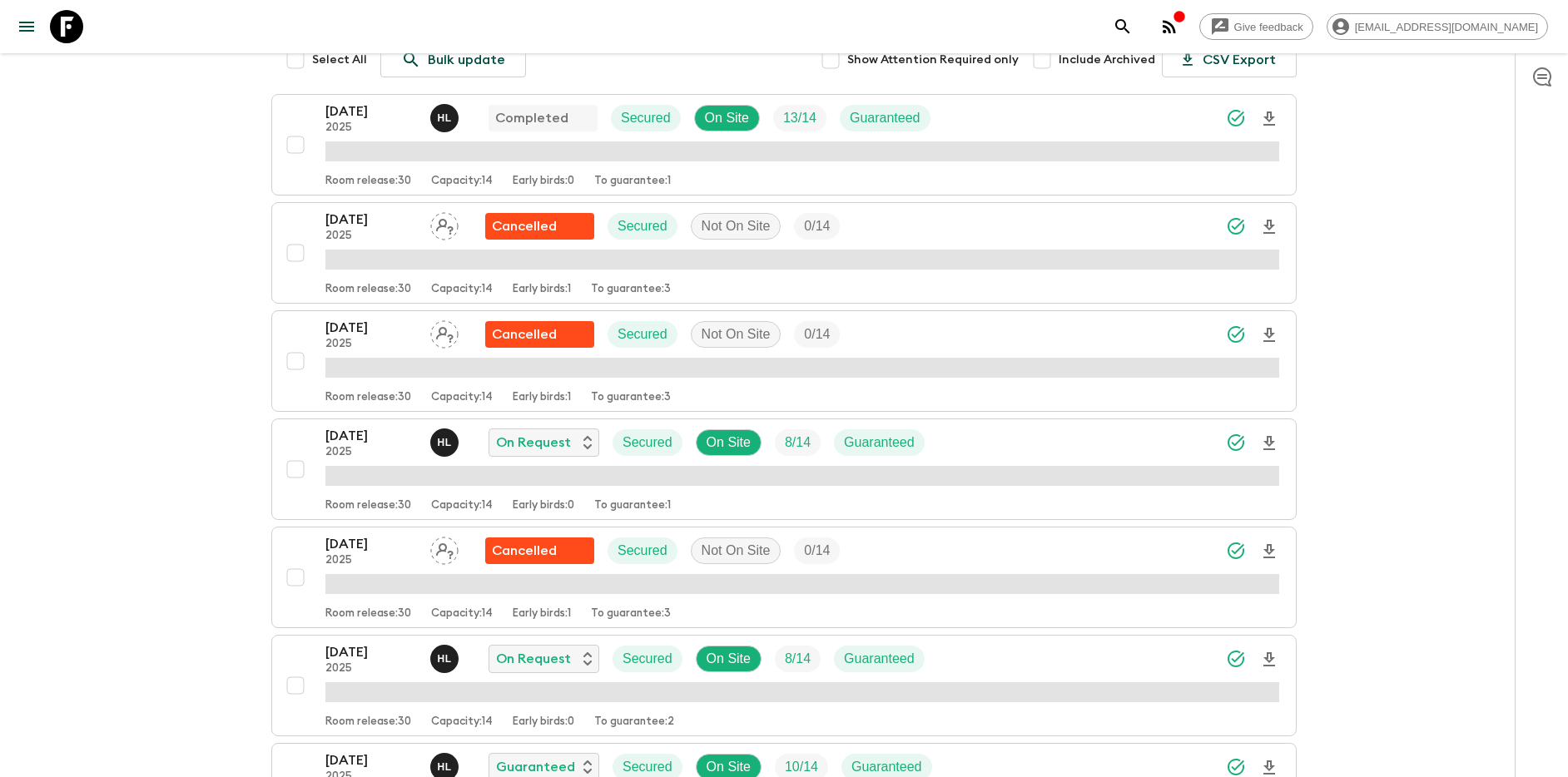
scroll to position [371, 0]
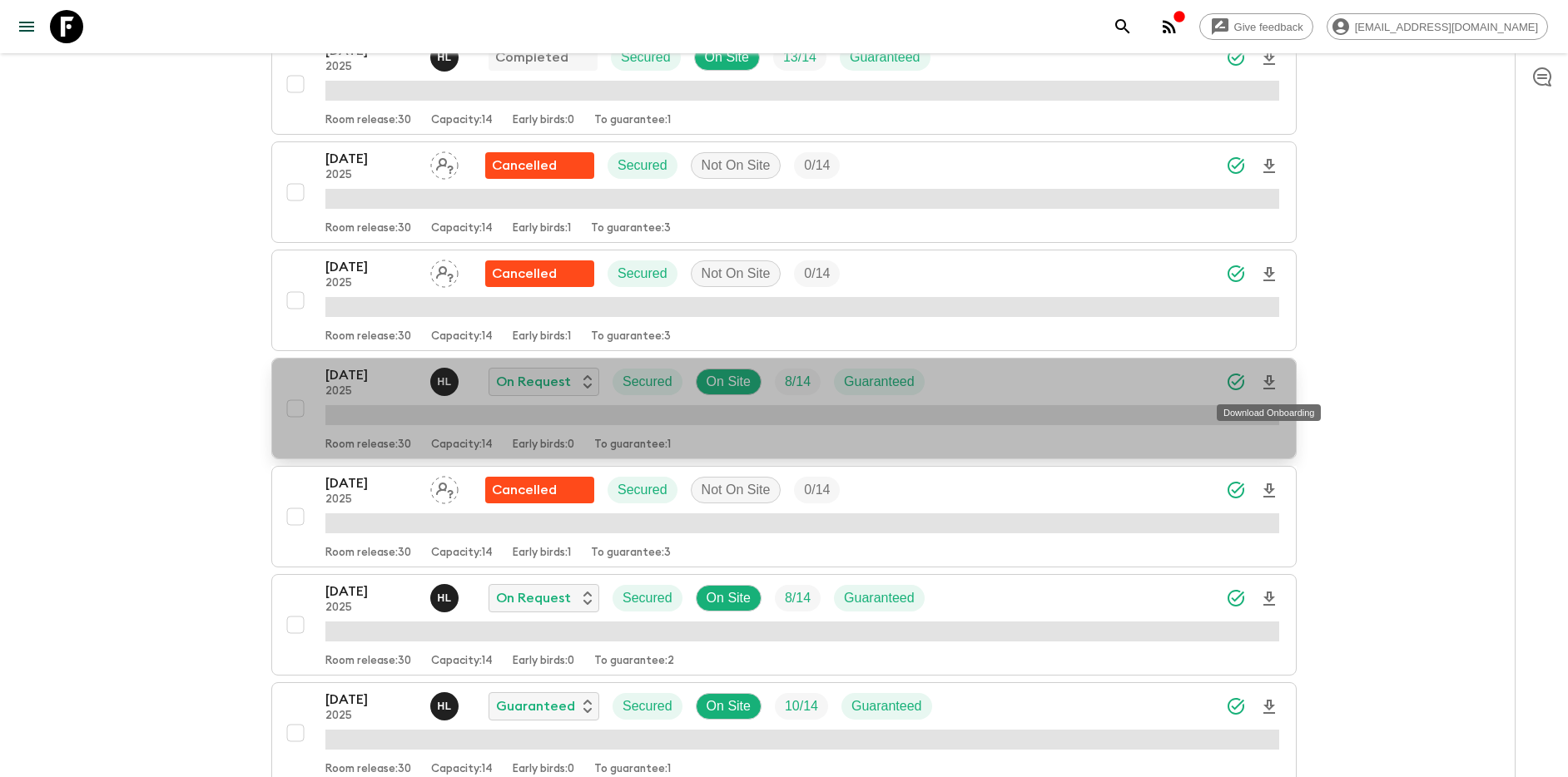
click at [1264, 377] on icon "Download Onboarding" at bounding box center [1269, 383] width 20 height 20
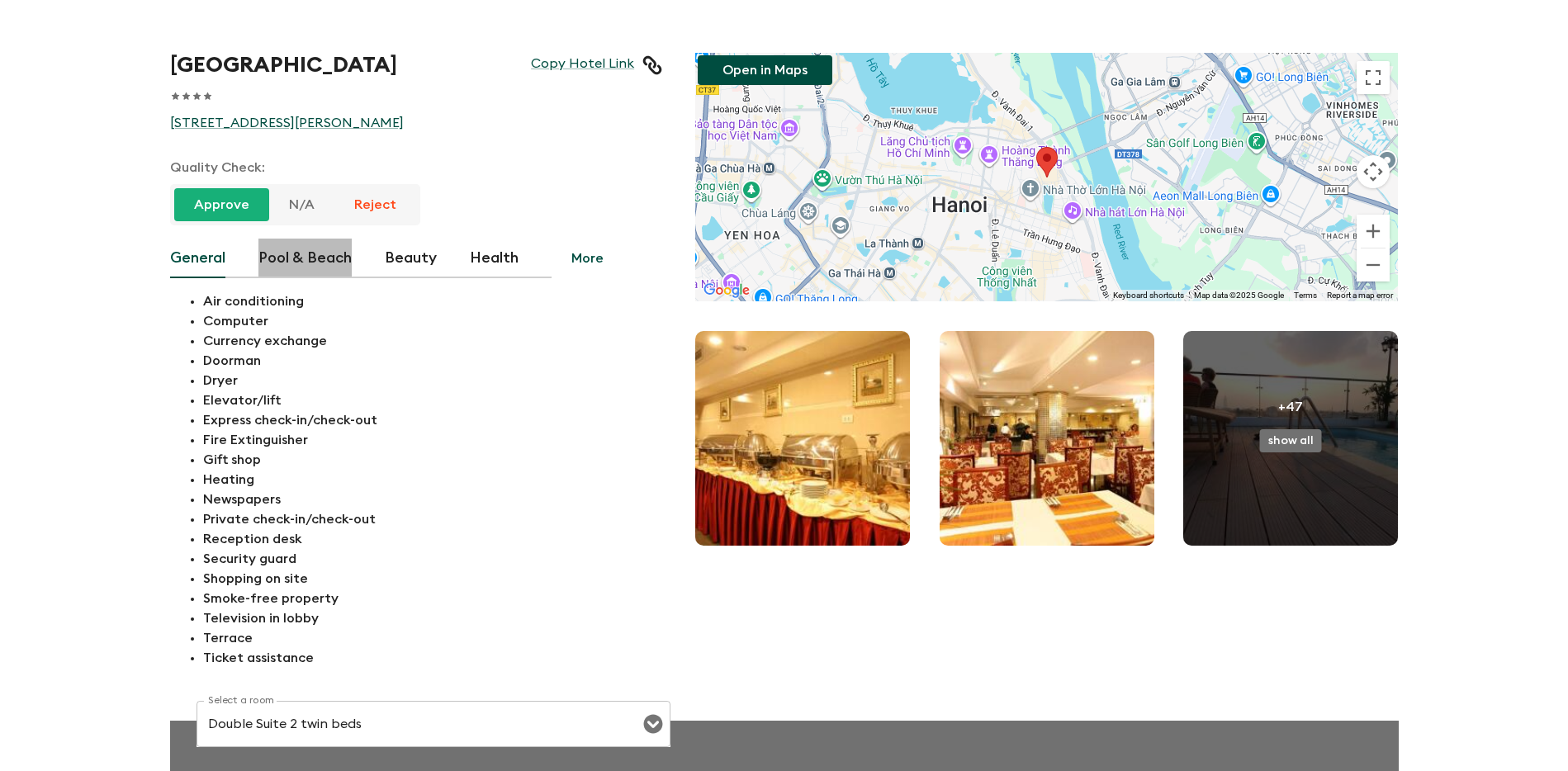
click at [329, 264] on button "Pool & Beach" at bounding box center [305, 258] width 93 height 40
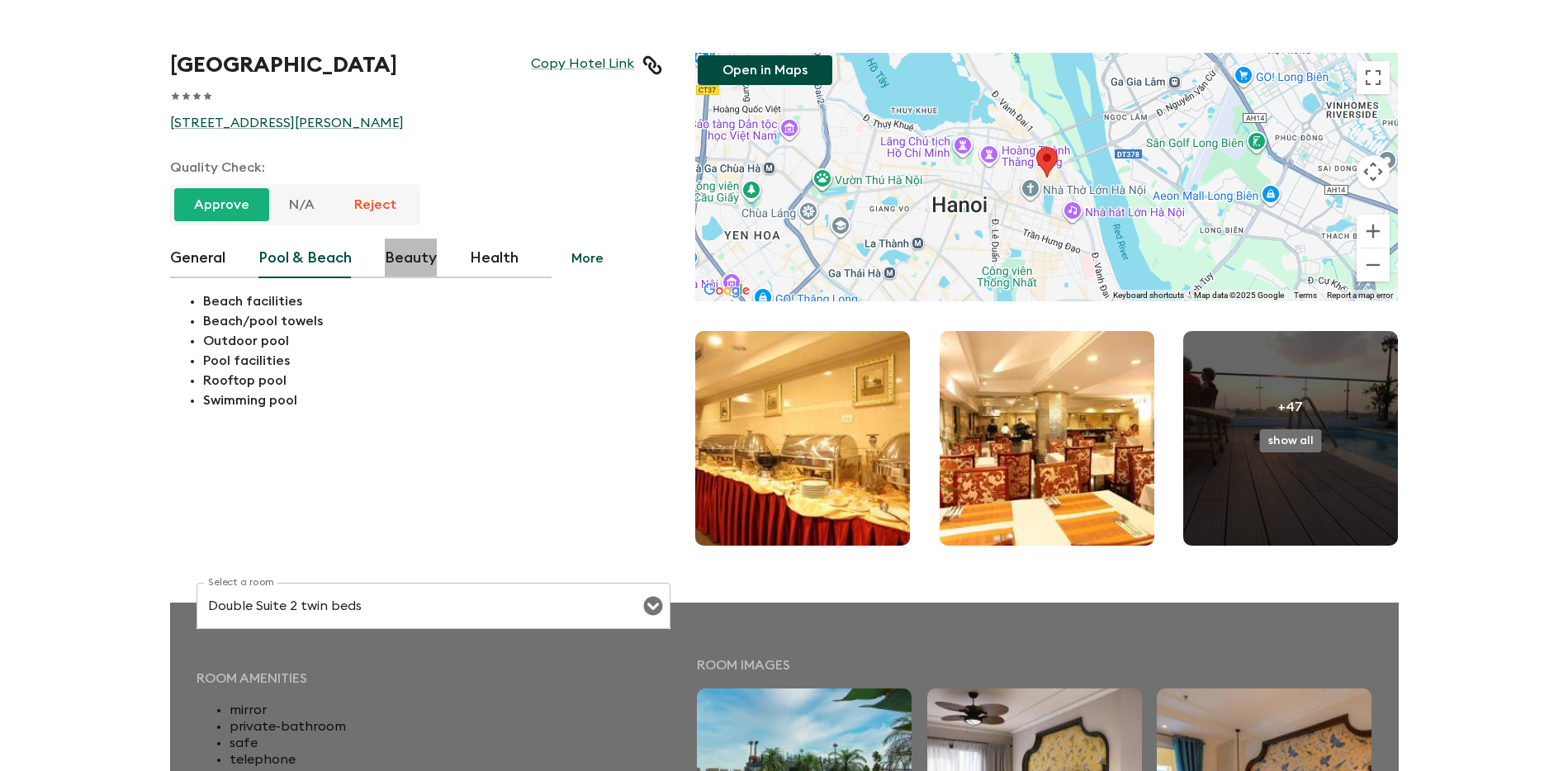
click at [405, 264] on button "Beauty" at bounding box center [410, 258] width 52 height 40
click at [482, 264] on button "Health" at bounding box center [493, 258] width 48 height 40
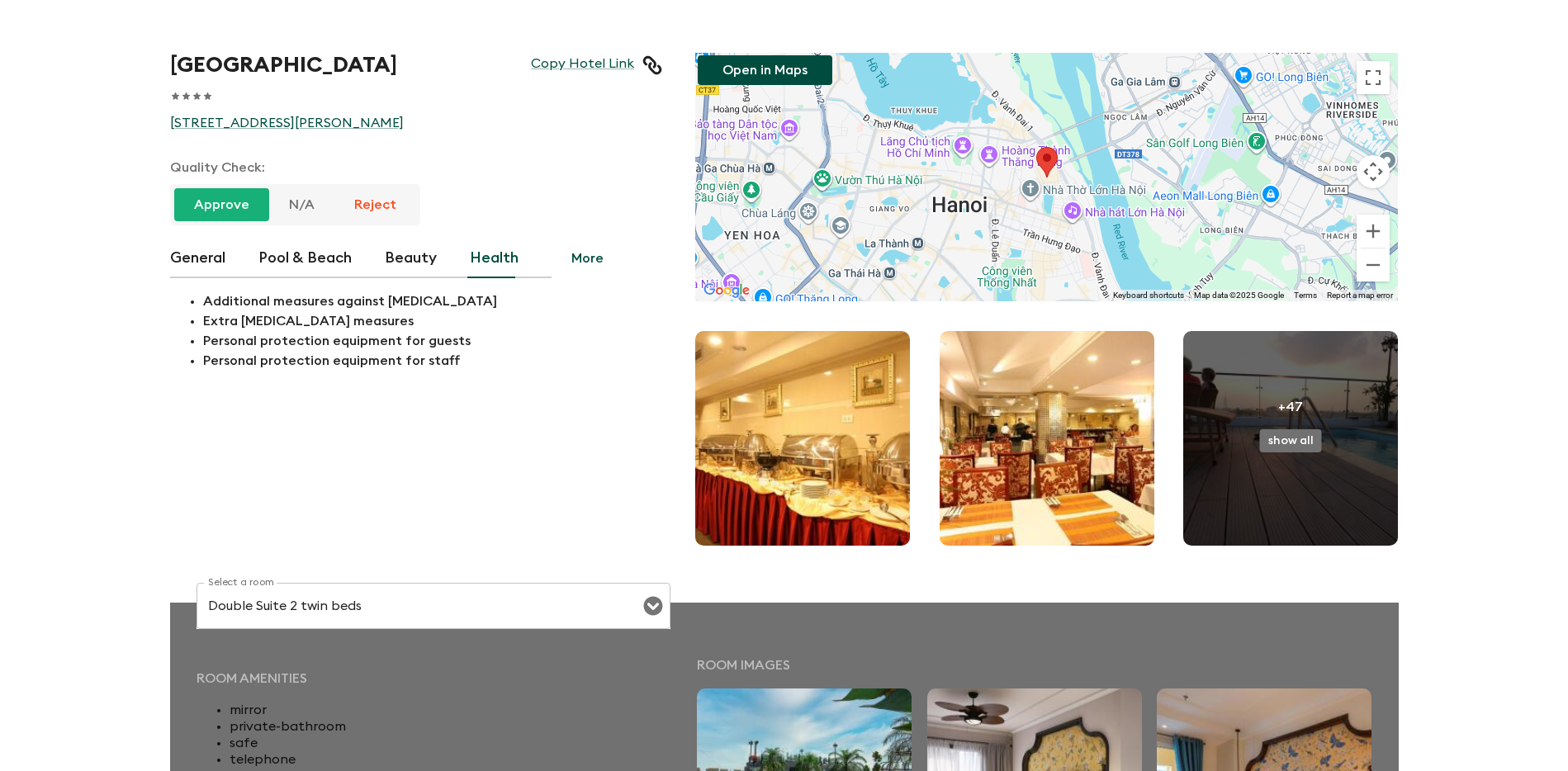
click at [424, 258] on button "Beauty" at bounding box center [410, 258] width 52 height 40
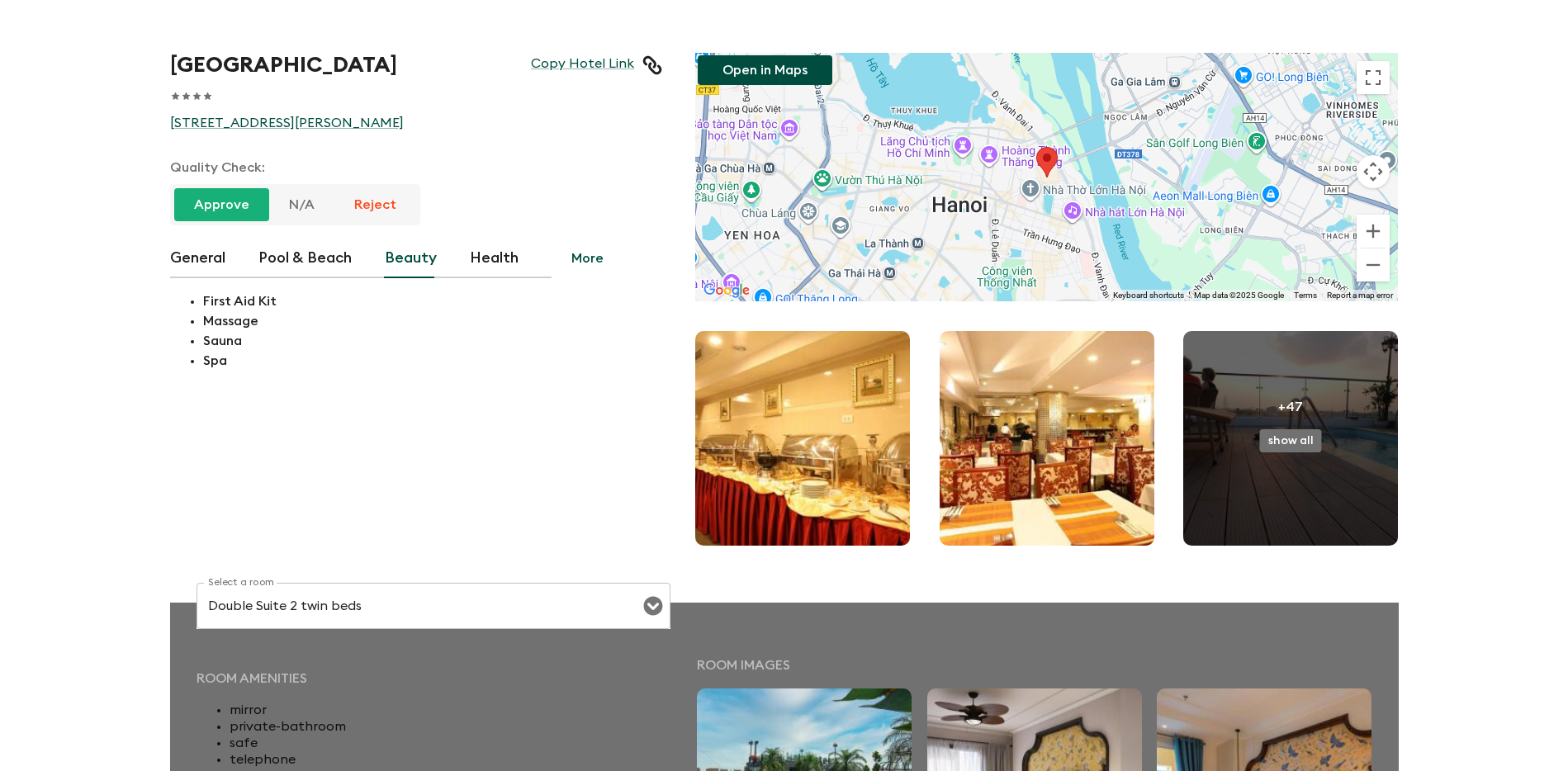
click at [572, 259] on button "More" at bounding box center [587, 258] width 72 height 40
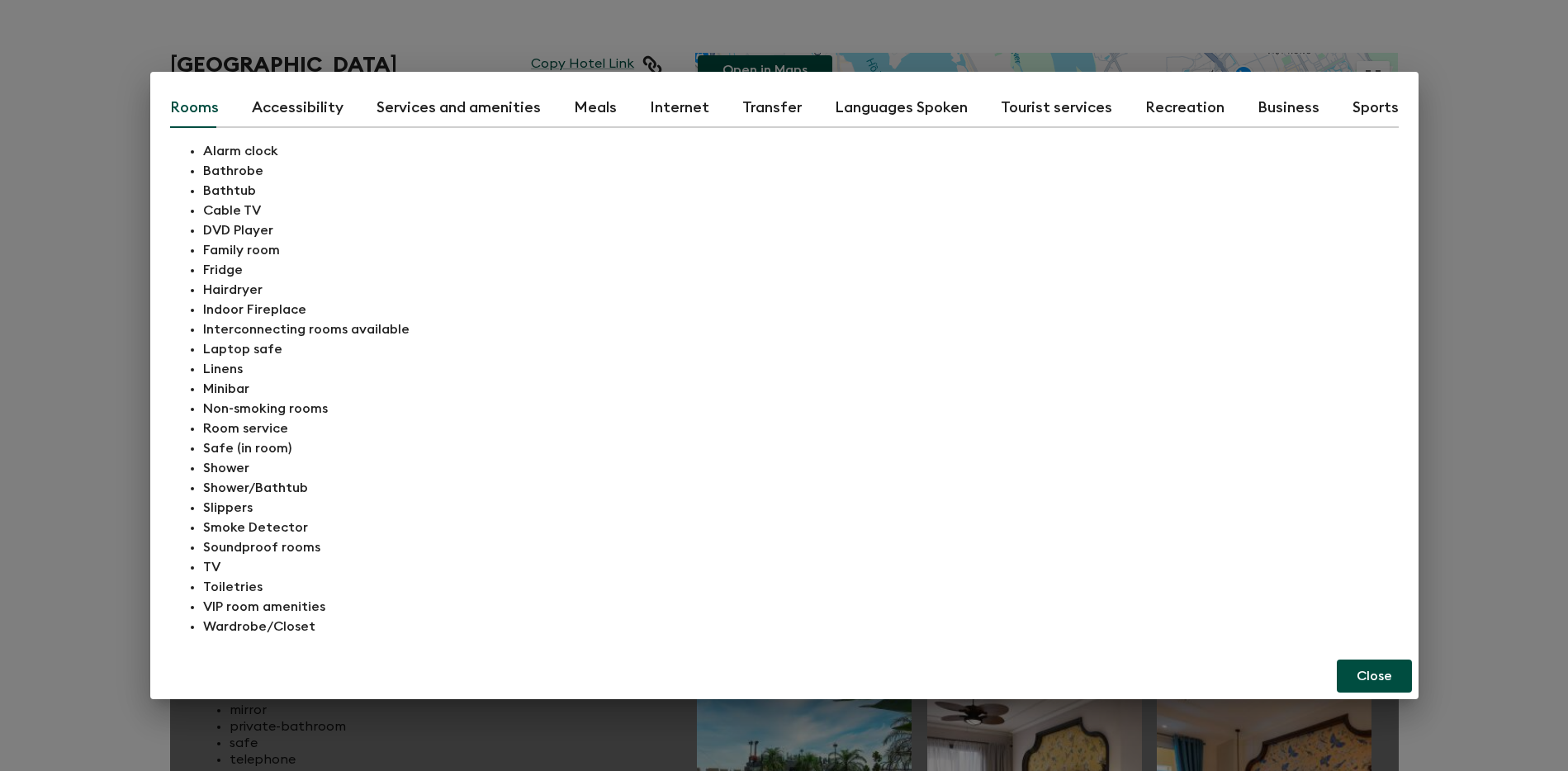
click at [1145, 109] on button "Recreation" at bounding box center [1184, 108] width 79 height 40
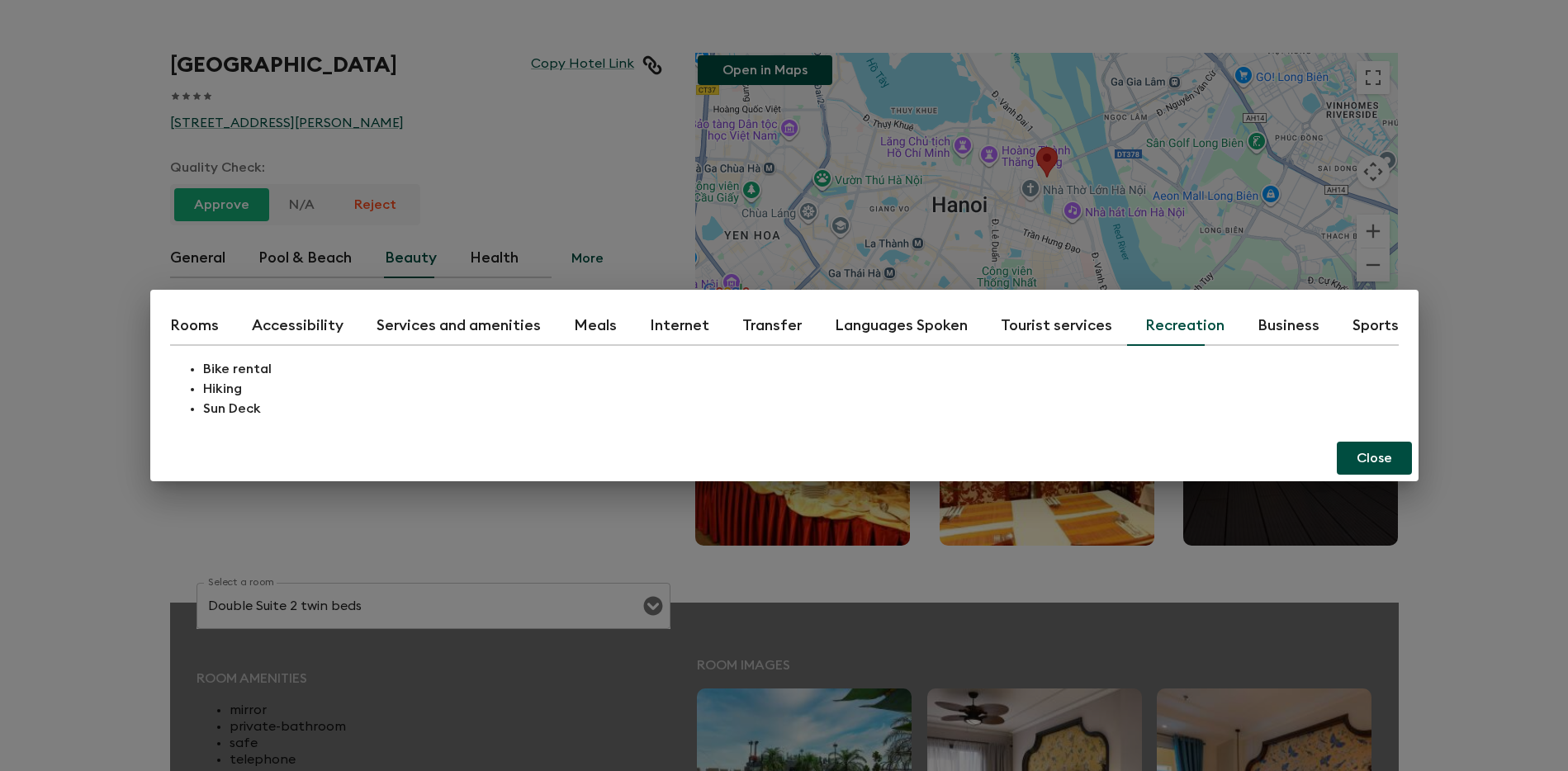
click at [1257, 331] on button "Business" at bounding box center [1288, 326] width 62 height 40
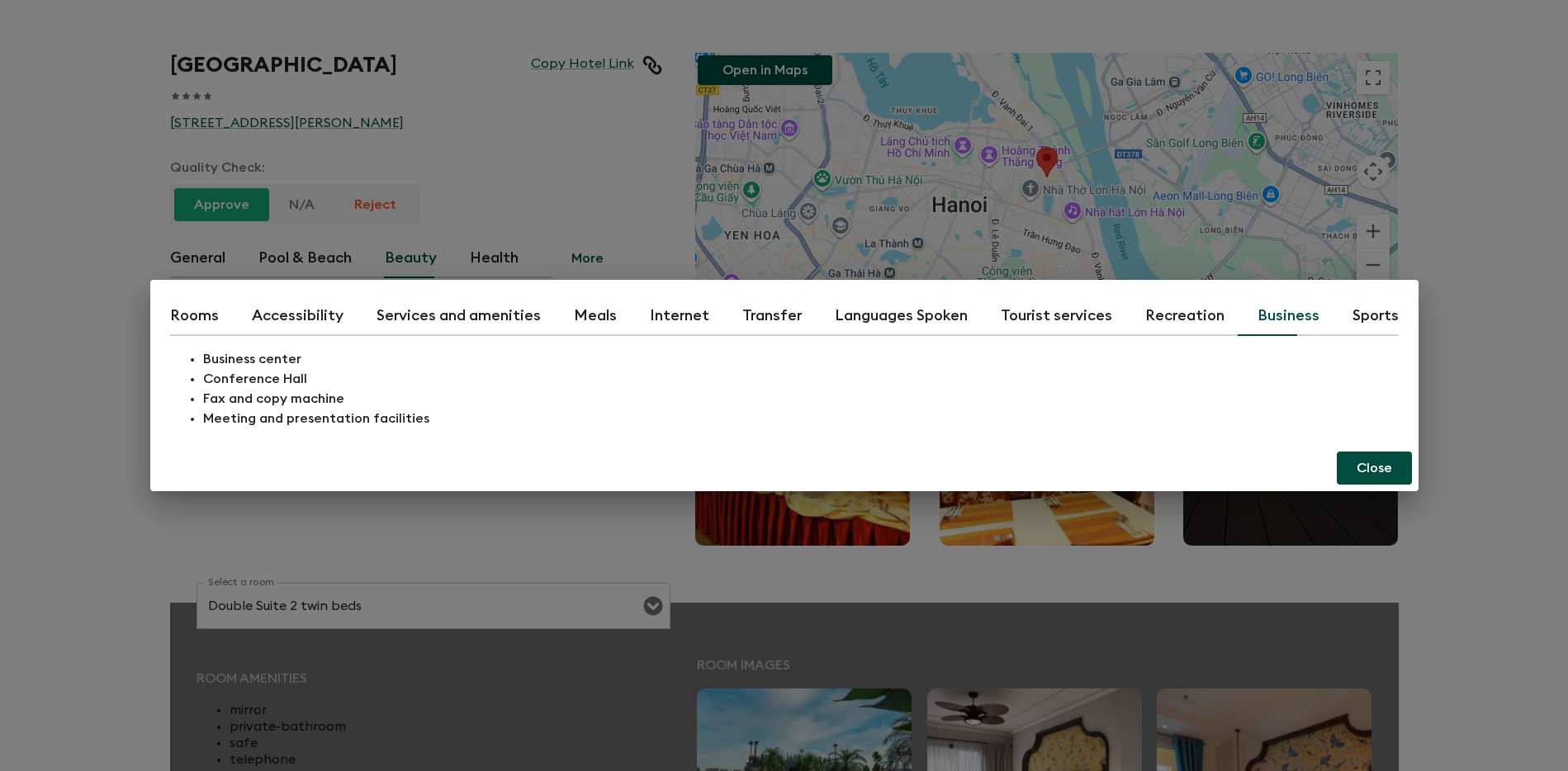
click at [1295, 323] on button "Business" at bounding box center [1288, 316] width 62 height 40
click at [380, 320] on button "Services and amenities" at bounding box center [459, 316] width 165 height 40
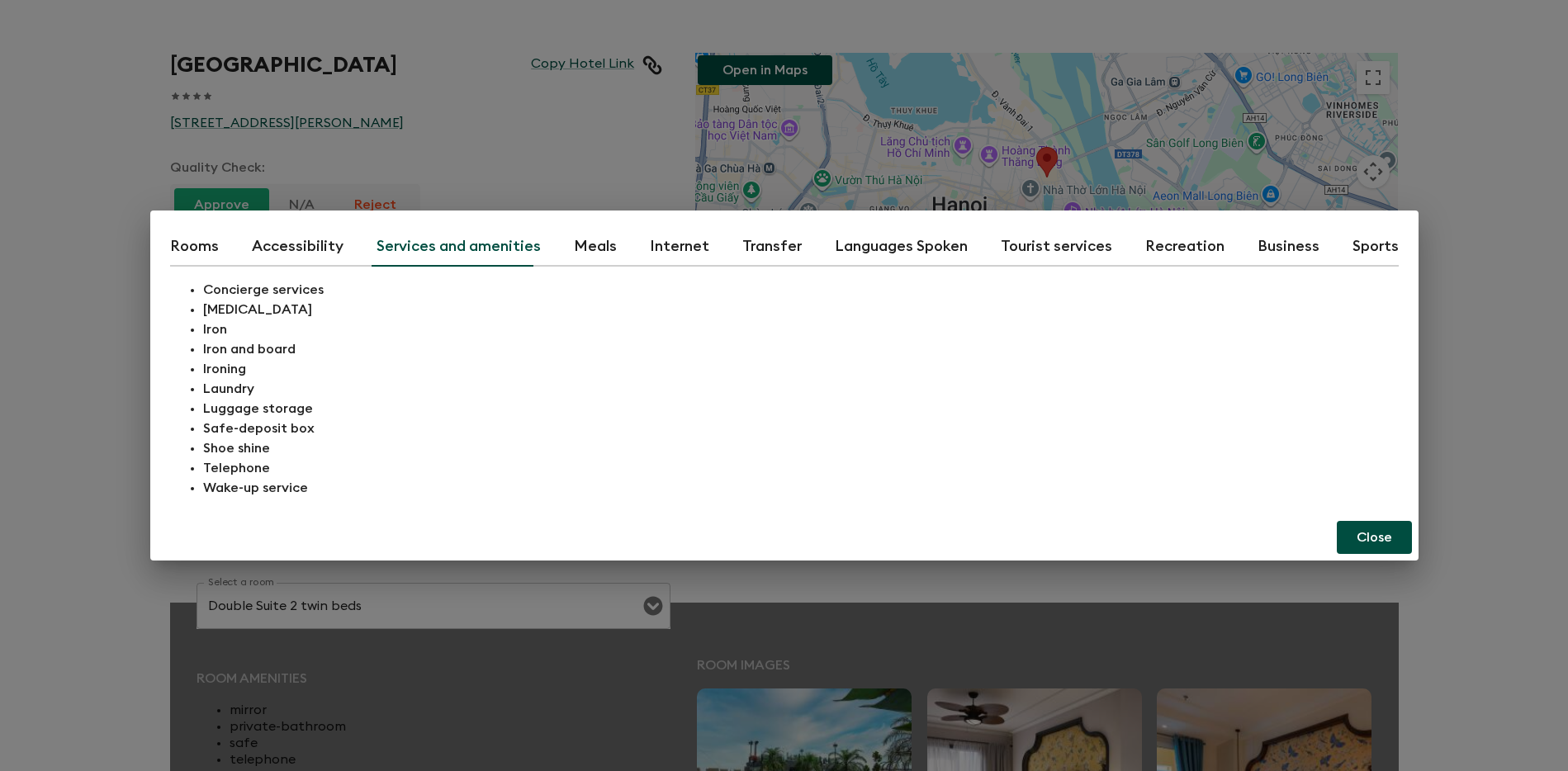
click at [674, 262] on button "Internet" at bounding box center [680, 246] width 59 height 40
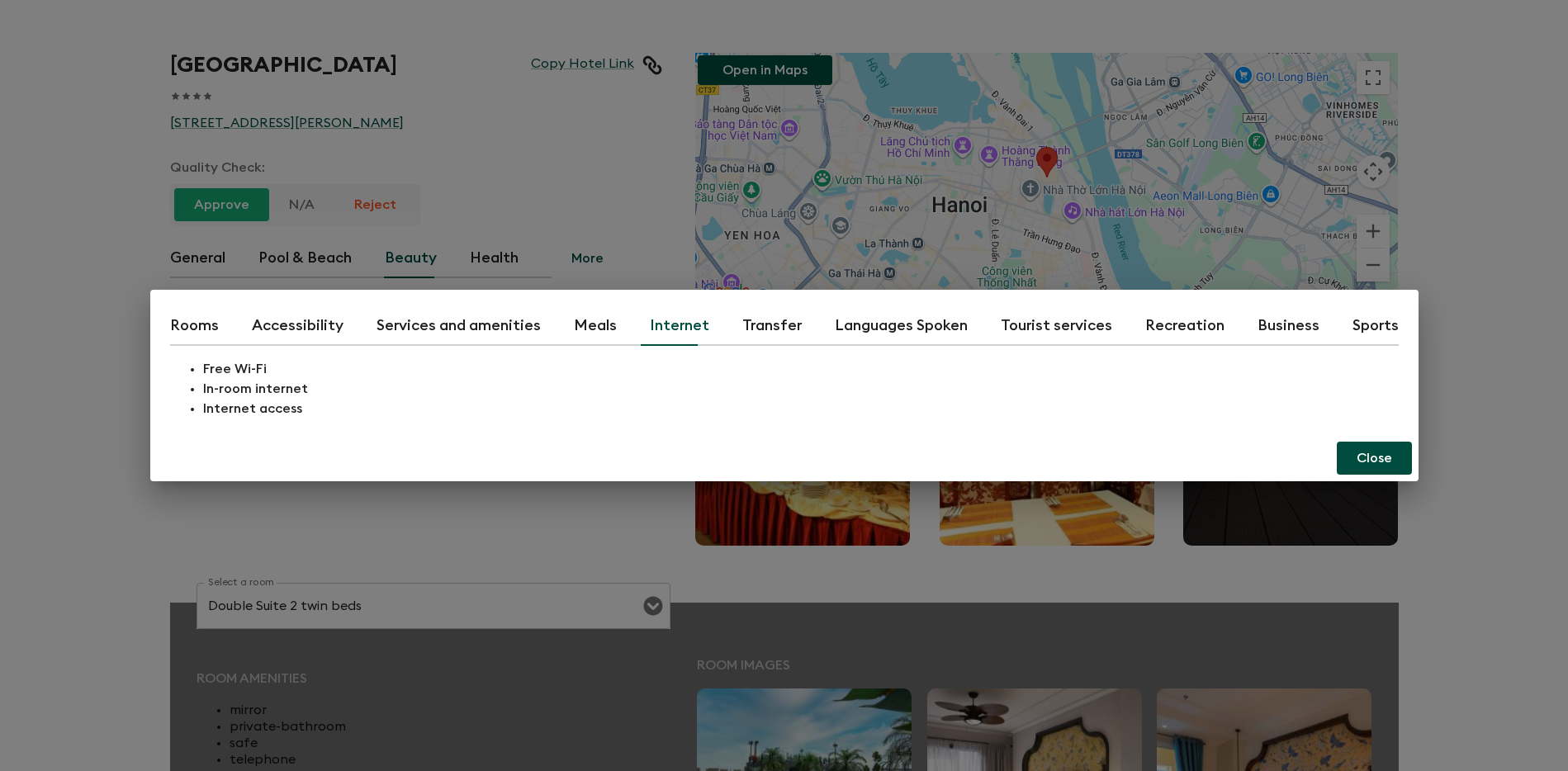
click at [1456, 258] on div "Rooms Accessibility Services and amenities Meals Internet Transfer Languages Sp…" at bounding box center [784, 386] width 1568 height 771
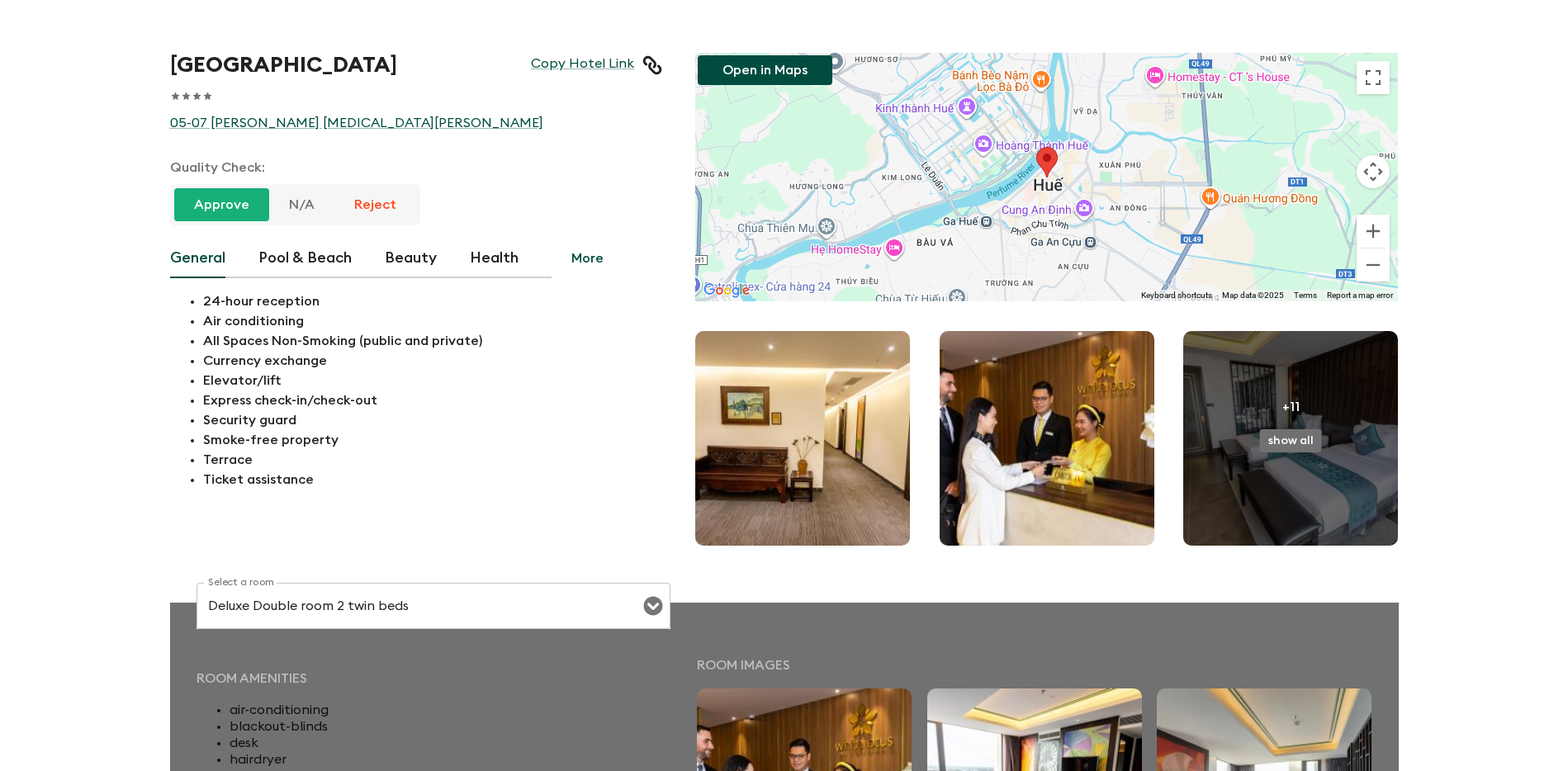
click at [494, 265] on button "Health" at bounding box center [493, 258] width 48 height 40
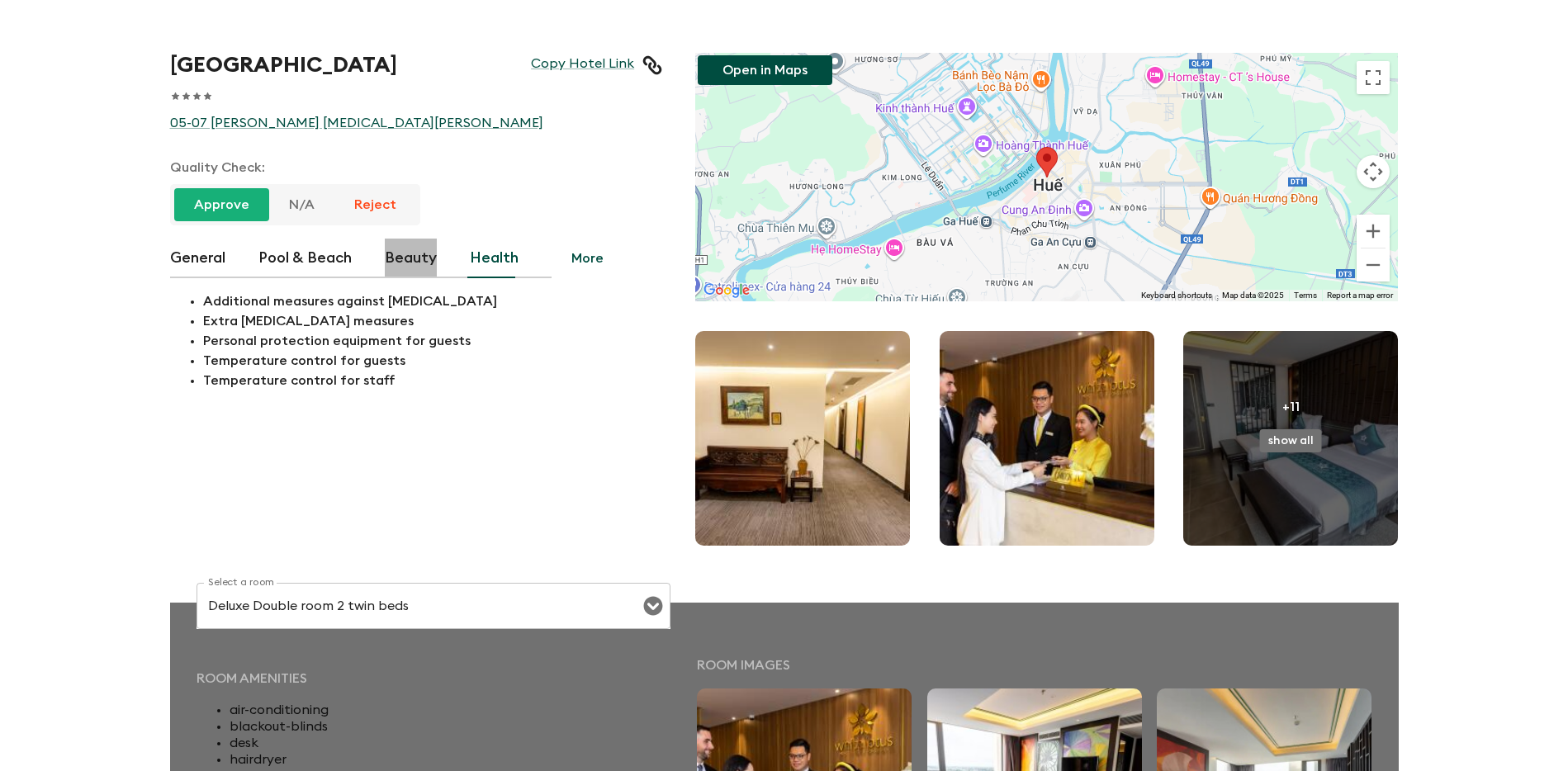
click at [419, 256] on button "Beauty" at bounding box center [410, 258] width 52 height 40
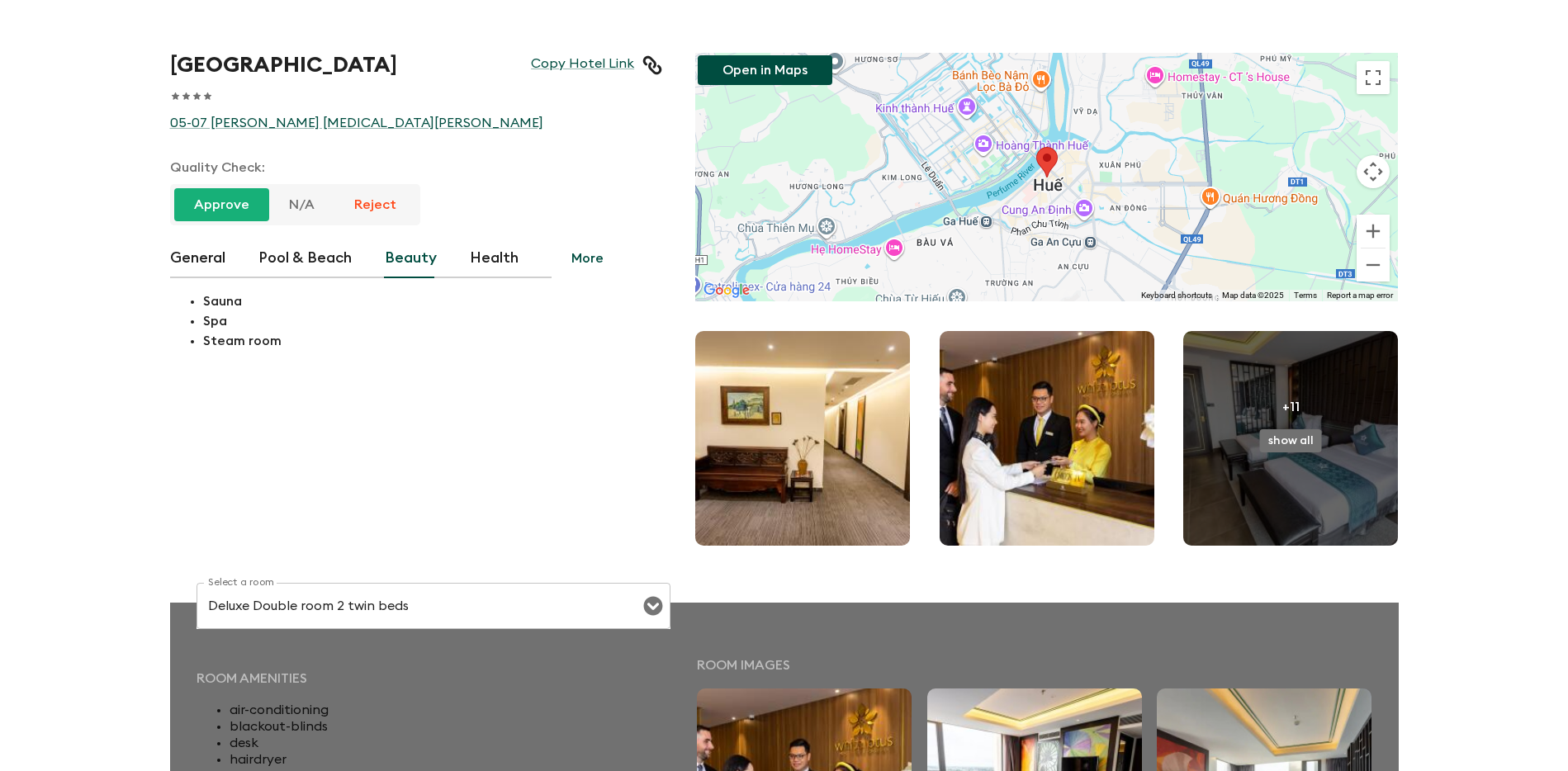
click at [582, 261] on button "More" at bounding box center [587, 258] width 72 height 40
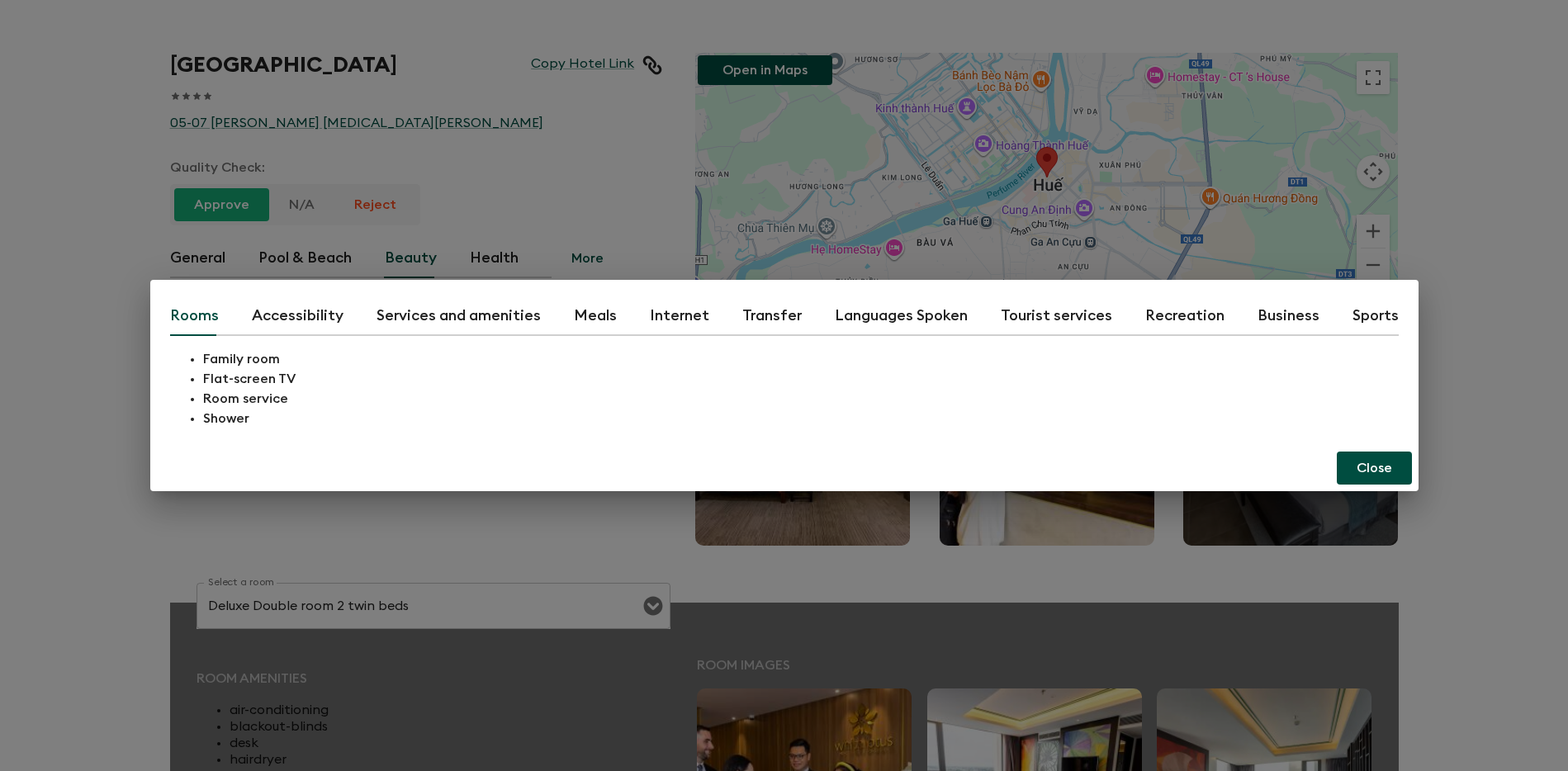
click at [1164, 313] on button "Recreation" at bounding box center [1184, 316] width 79 height 40
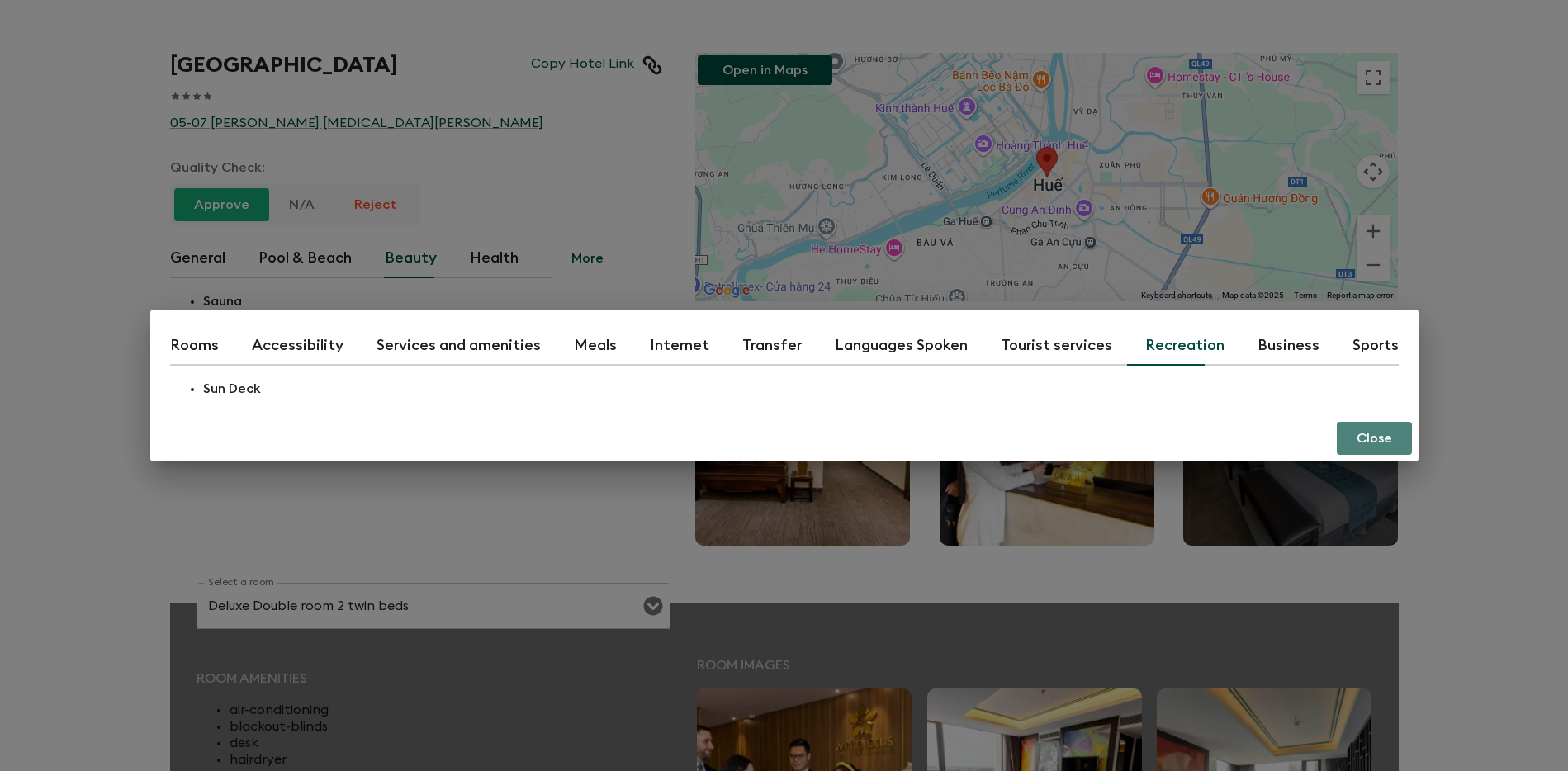
click at [1367, 431] on button "Close" at bounding box center [1374, 438] width 76 height 33
